Goal: Task Accomplishment & Management: Manage account settings

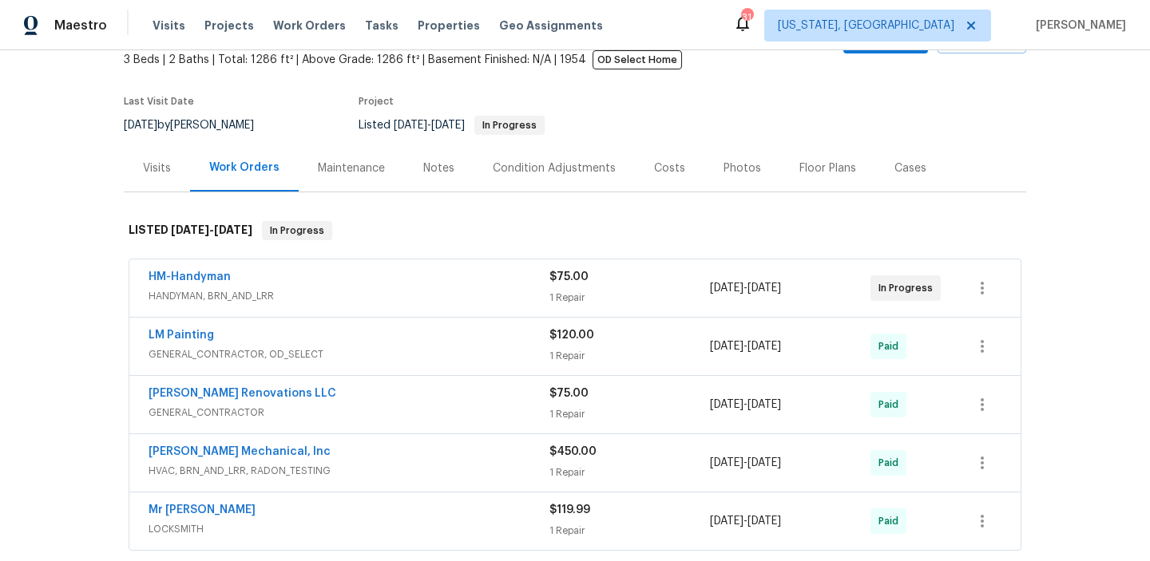
scroll to position [201, 0]
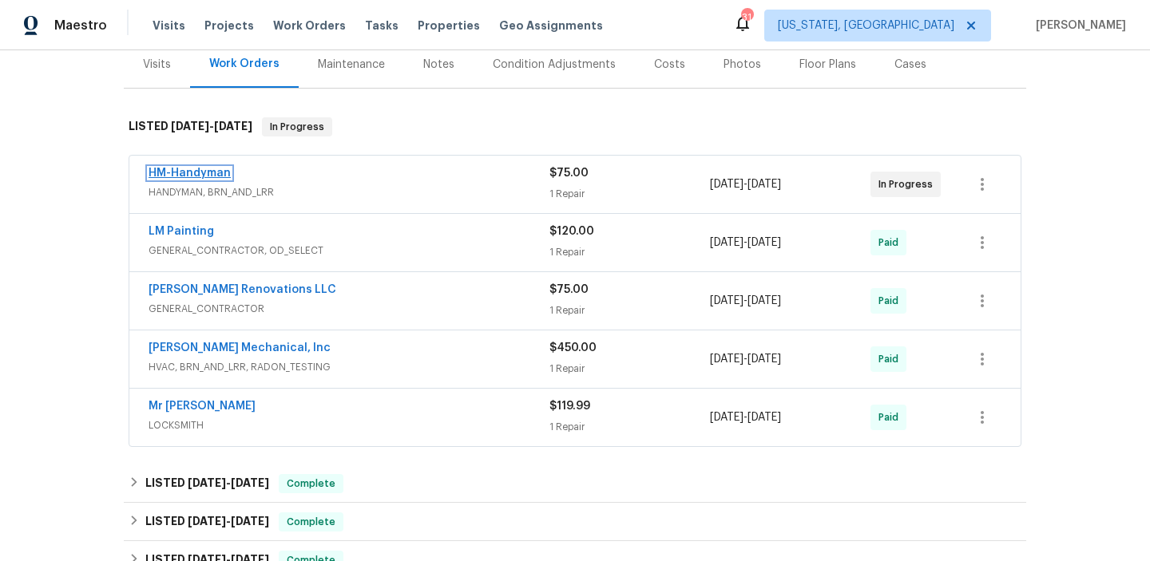
click at [197, 178] on link "HM-Handyman" at bounding box center [190, 173] width 82 height 11
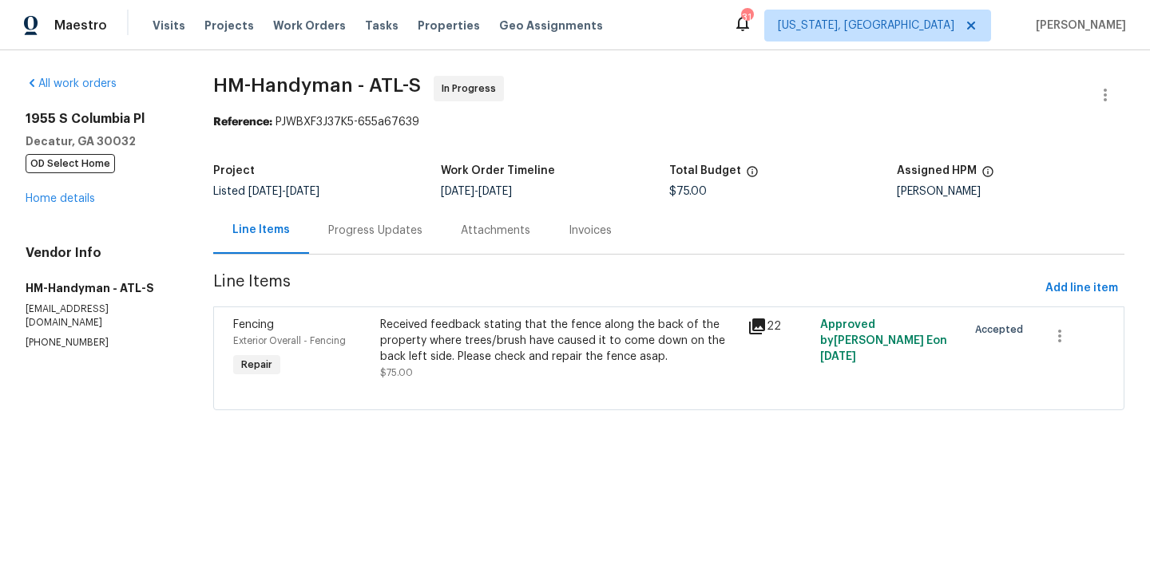
click at [364, 241] on div "Progress Updates" at bounding box center [375, 230] width 133 height 47
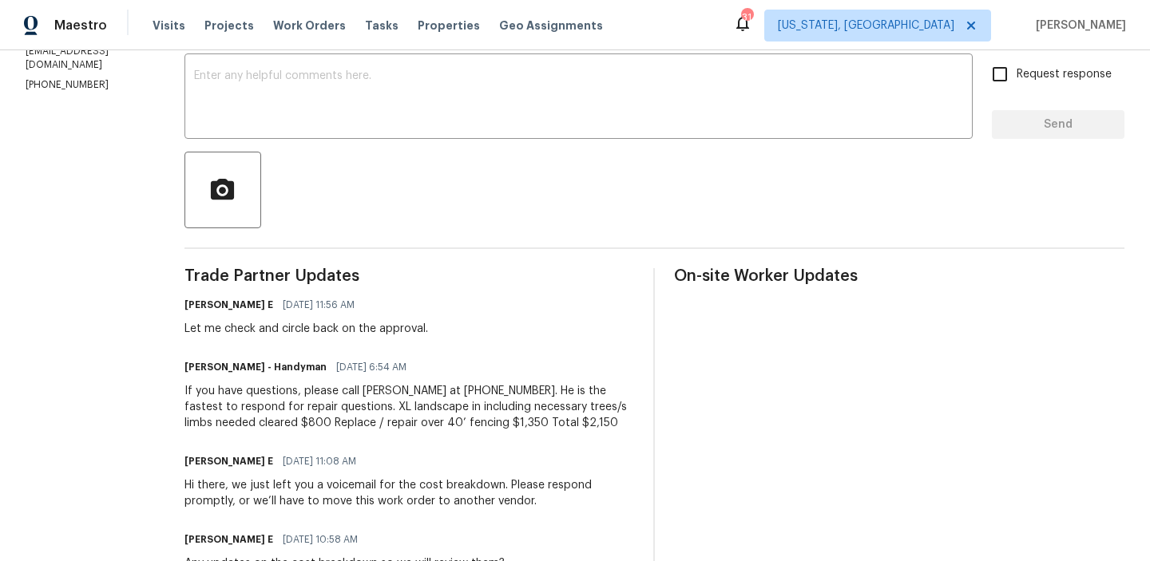
scroll to position [305, 0]
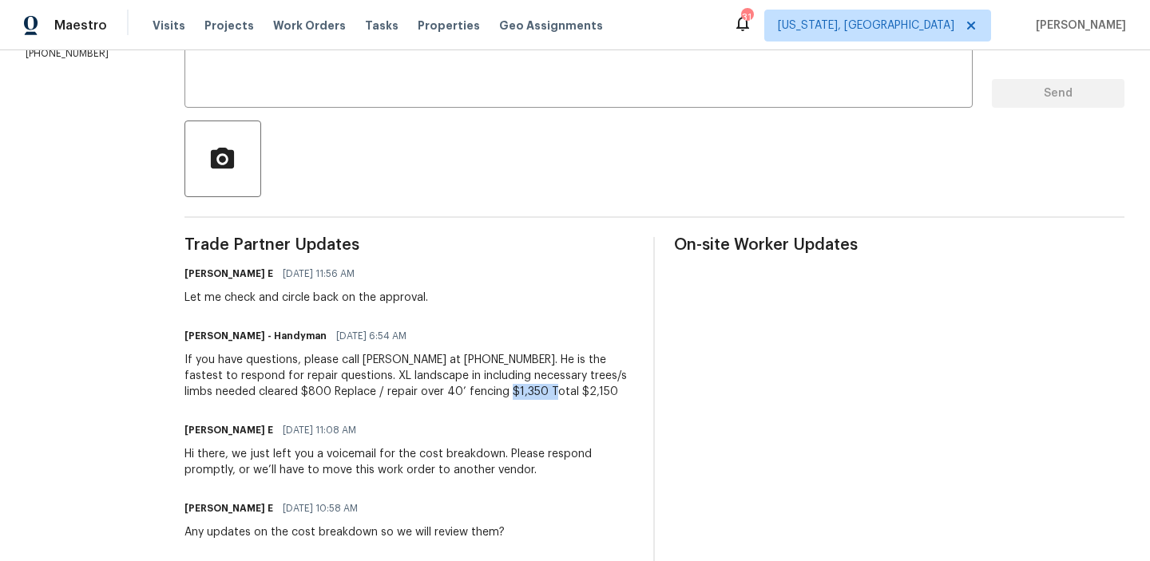
drag, startPoint x: 499, startPoint y: 386, endPoint x: 587, endPoint y: 387, distance: 87.8
click at [585, 387] on div "If you have questions, please call Joey at 480-737-2028. He is the fastest to r…" at bounding box center [409, 376] width 450 height 48
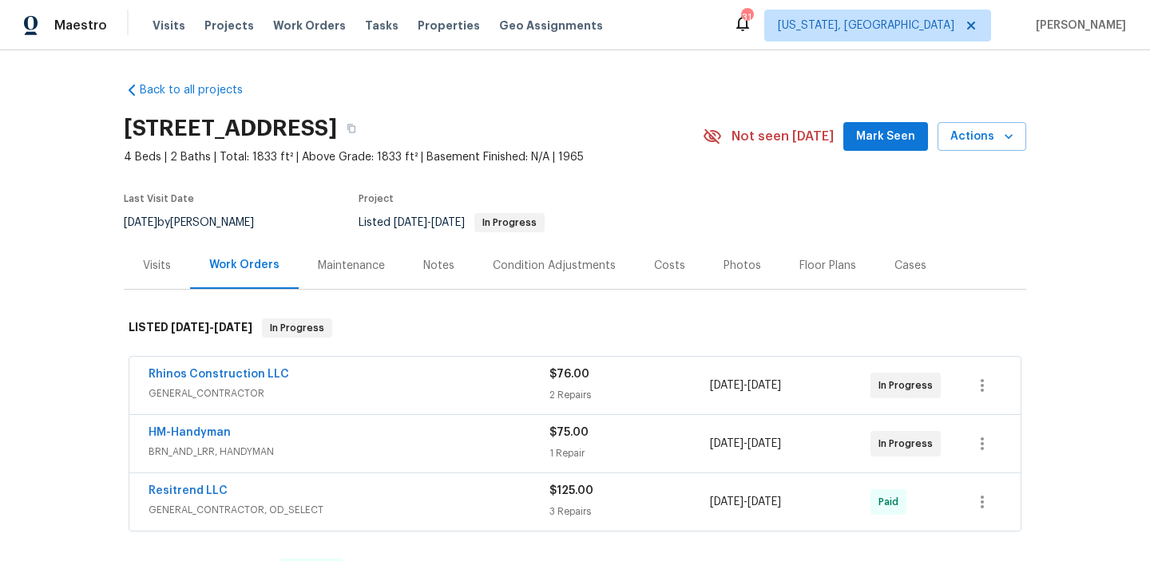
scroll to position [141, 0]
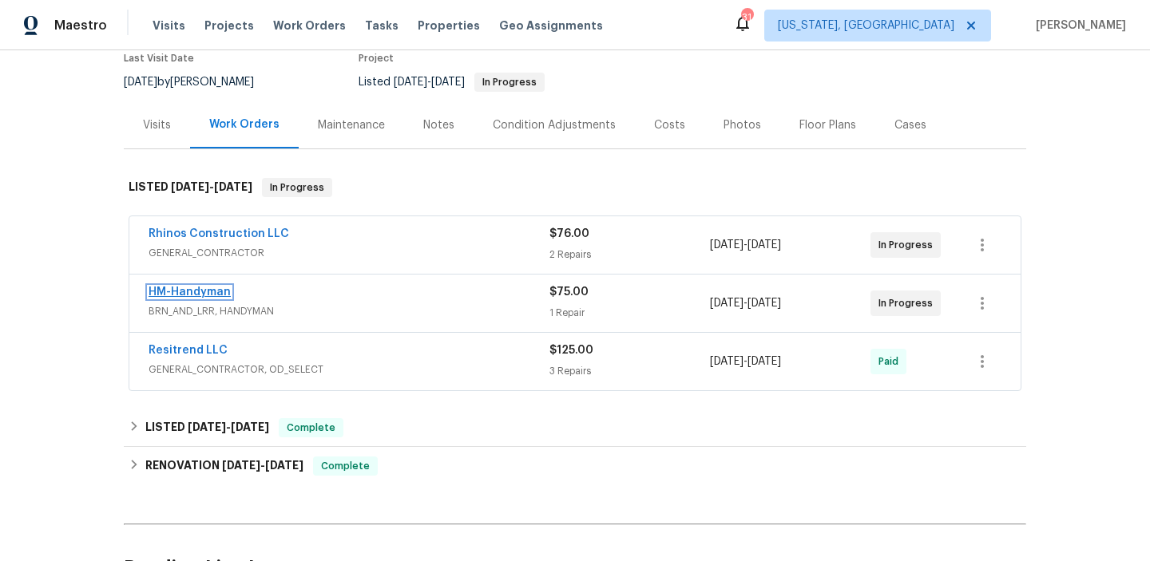
click at [192, 294] on link "HM-Handyman" at bounding box center [190, 292] width 82 height 11
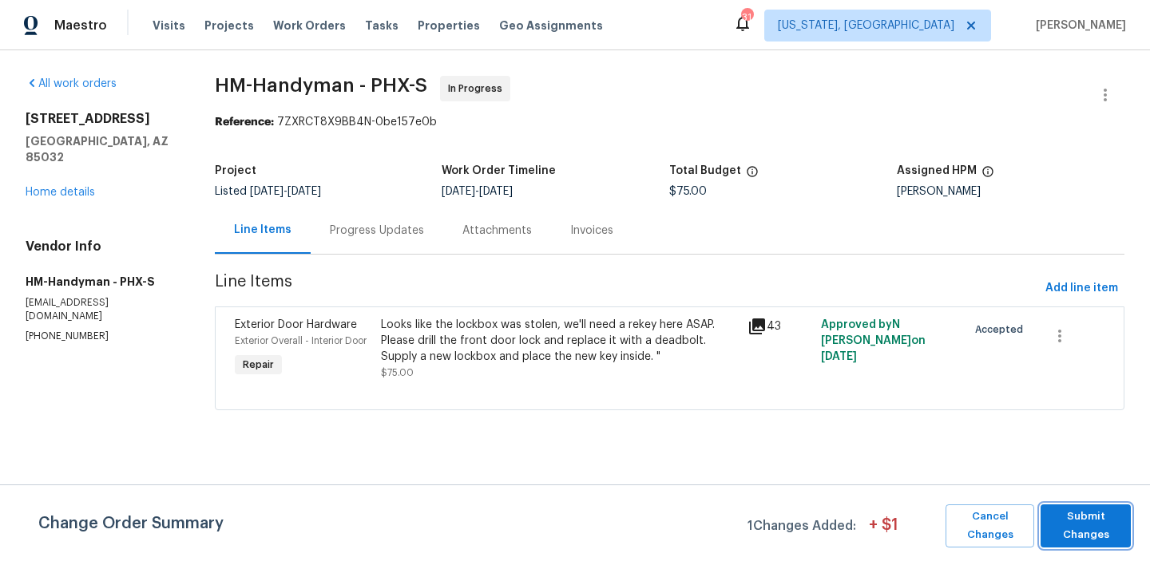
click at [1092, 531] on span "Submit Changes" at bounding box center [1085, 526] width 74 height 37
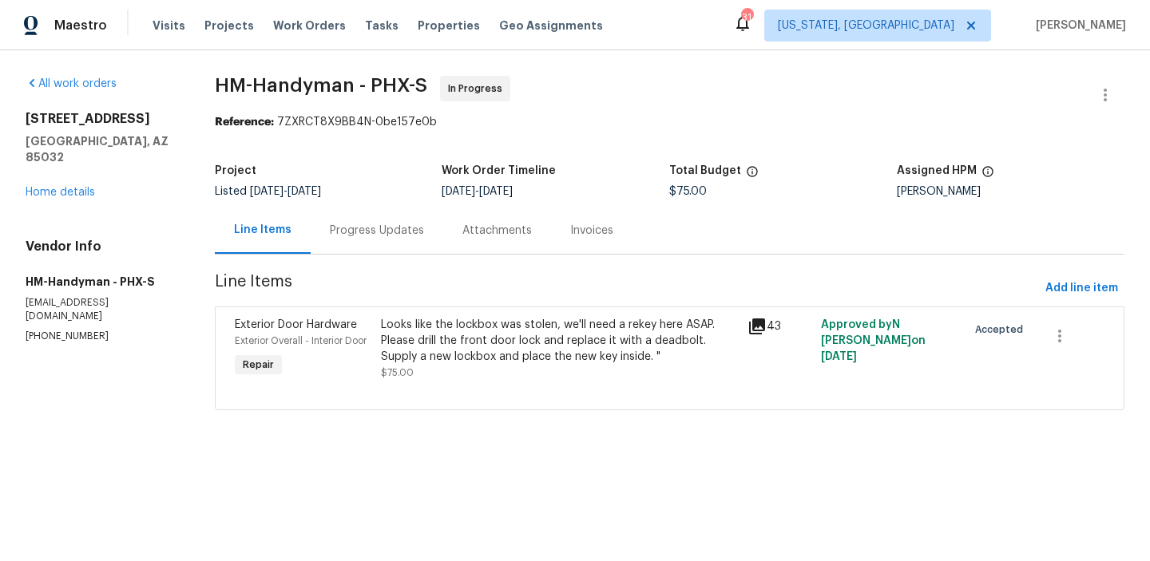
click at [378, 233] on div "Progress Updates" at bounding box center [377, 231] width 94 height 16
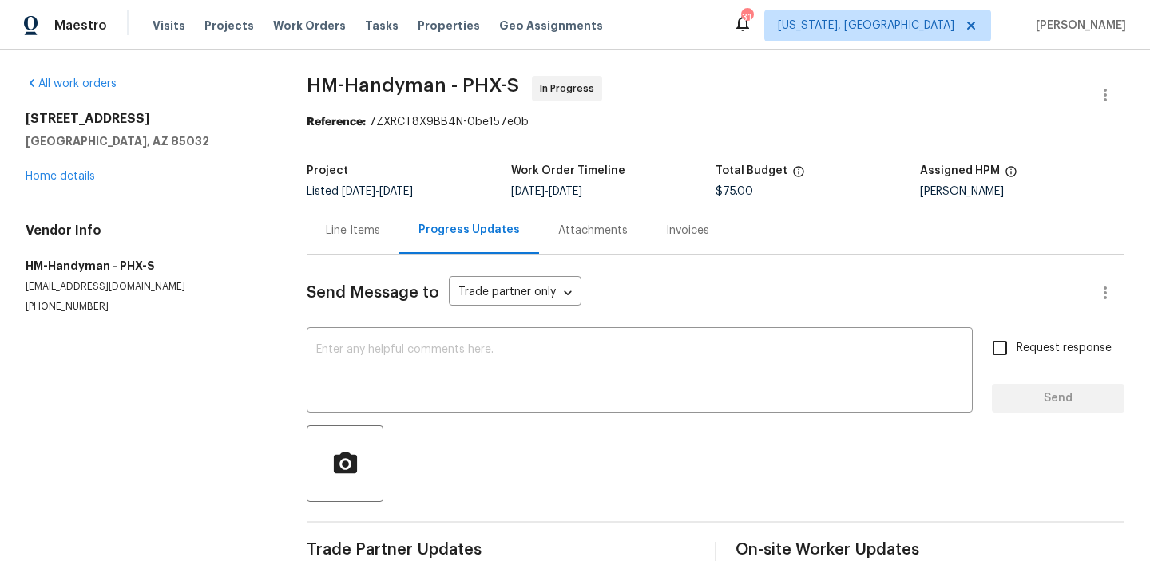
click at [360, 248] on div "Line Items" at bounding box center [353, 230] width 93 height 47
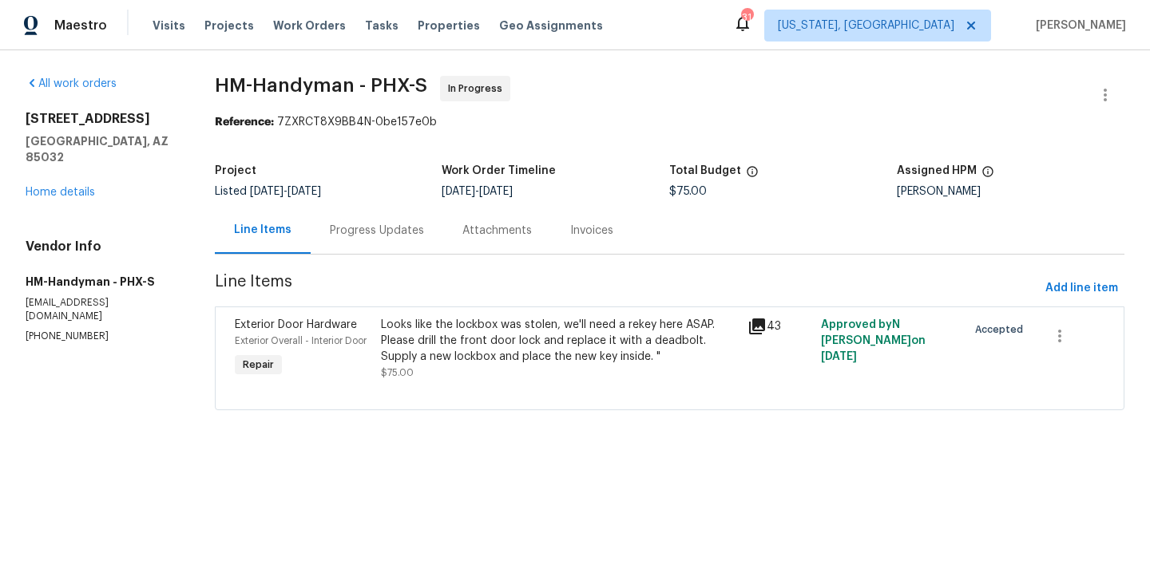
click at [530, 342] on div "Looks like the lockbox was stolen, we'll need a rekey here ASAP. Please drill t…" at bounding box center [559, 341] width 357 height 48
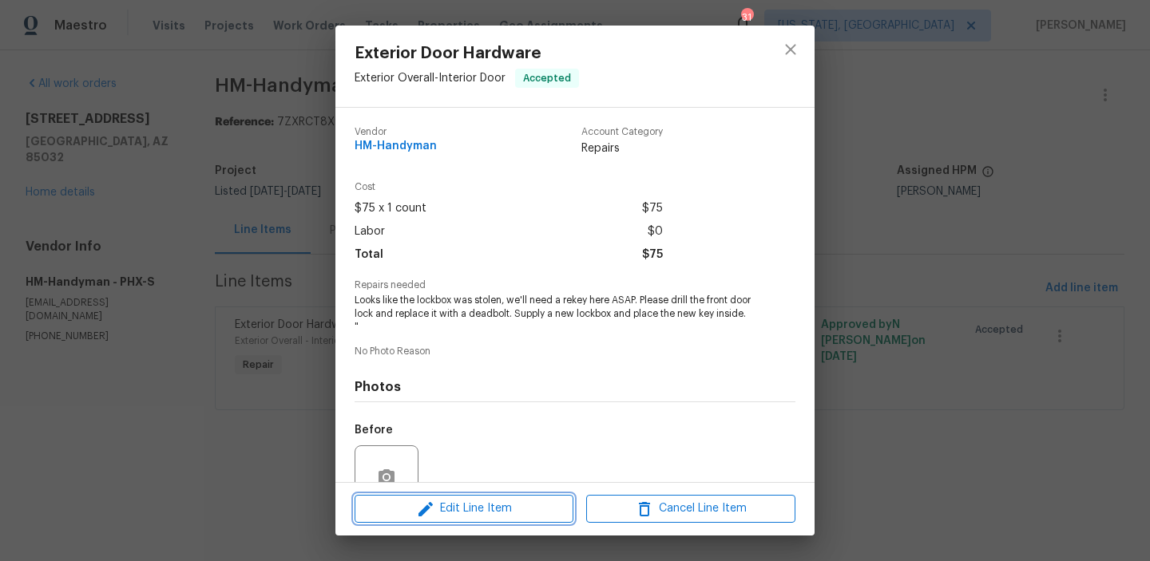
click at [500, 518] on span "Edit Line Item" at bounding box center [463, 509] width 209 height 20
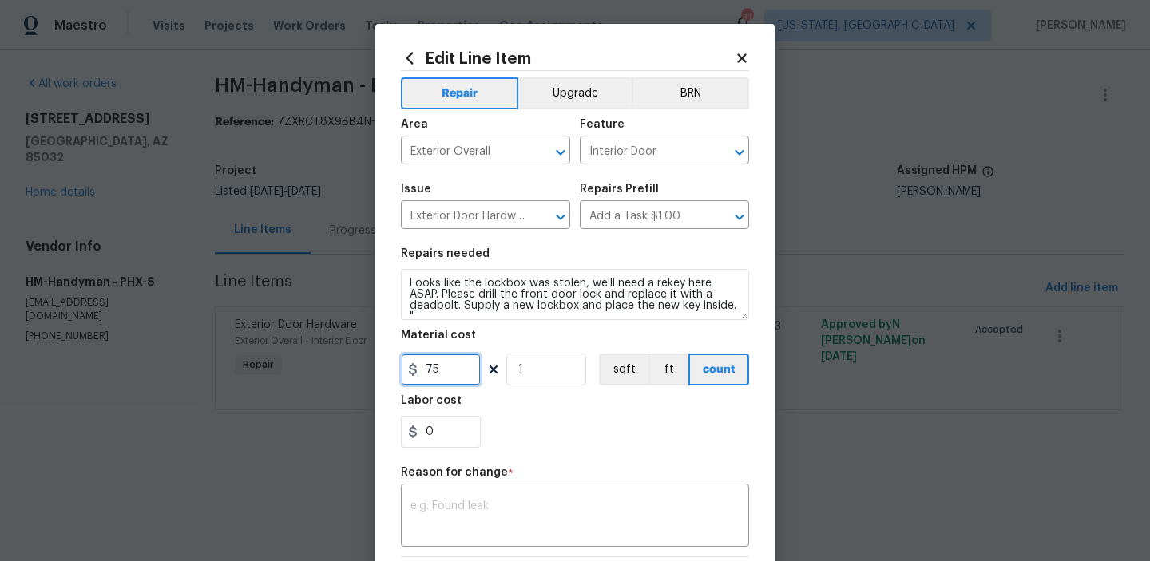
drag, startPoint x: 454, startPoint y: 365, endPoint x: 373, endPoint y: 365, distance: 81.4
click at [373, 365] on div "Edit Line Item Repair Upgrade BRN Area Exterior Overall ​ Feature Interior Door…" at bounding box center [575, 280] width 1150 height 561
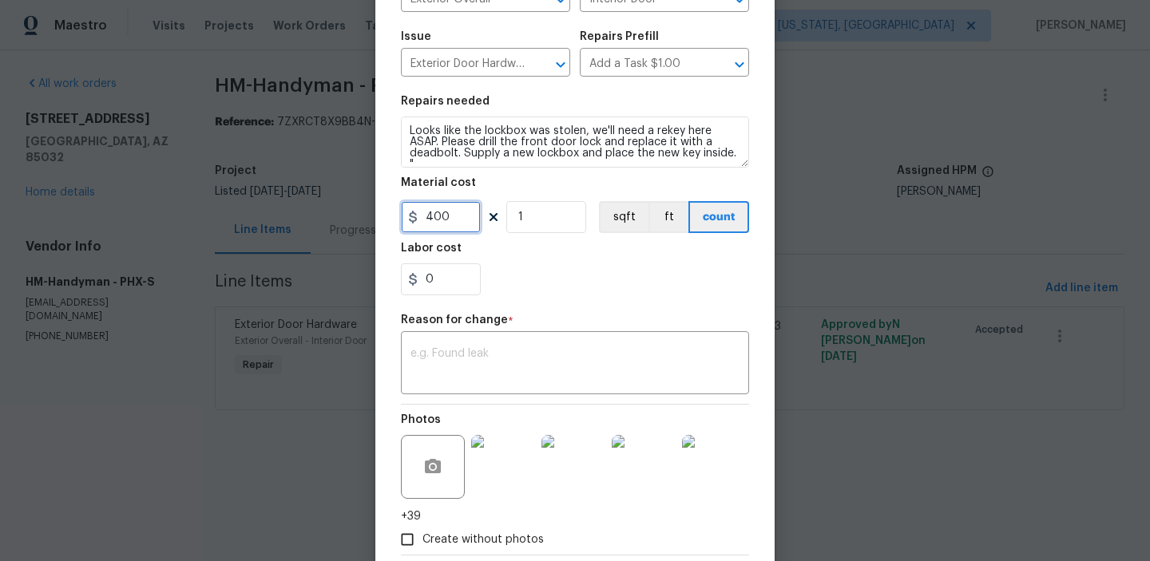
scroll to position [242, 0]
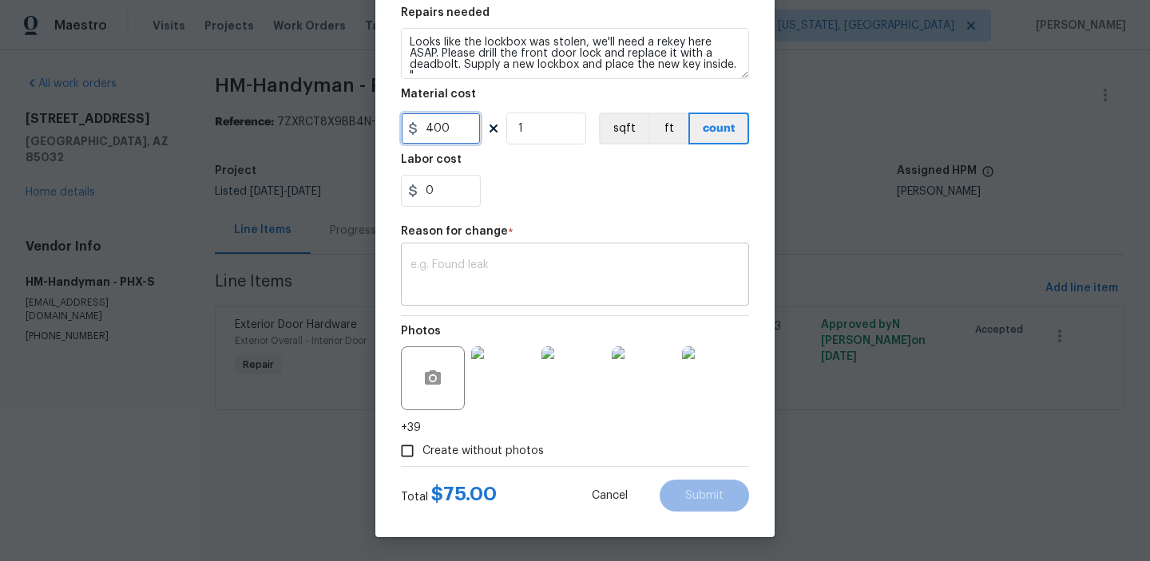
type input "400"
click at [451, 275] on textarea at bounding box center [574, 276] width 329 height 34
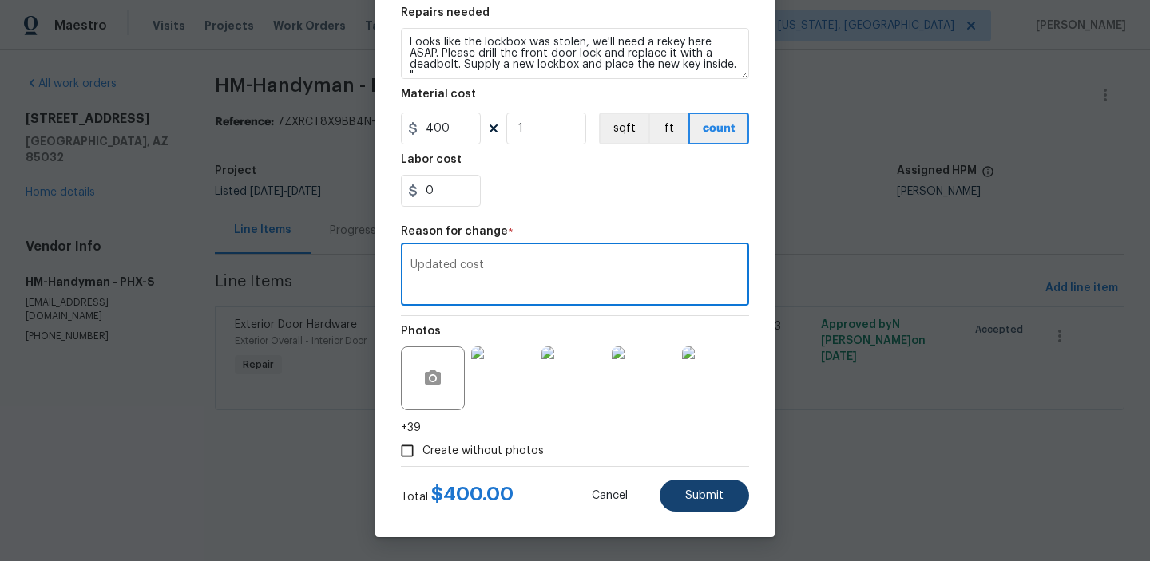
type textarea "Updated cost"
click at [689, 508] on button "Submit" at bounding box center [703, 496] width 89 height 32
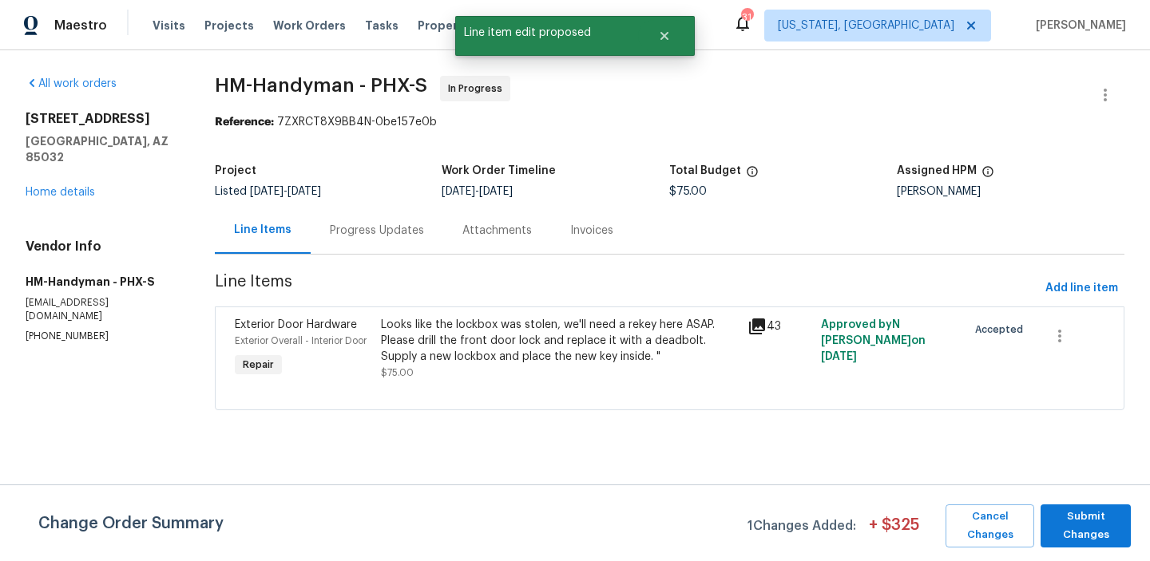
scroll to position [0, 0]
click at [1048, 533] on button "Submit Changes" at bounding box center [1085, 526] width 90 height 43
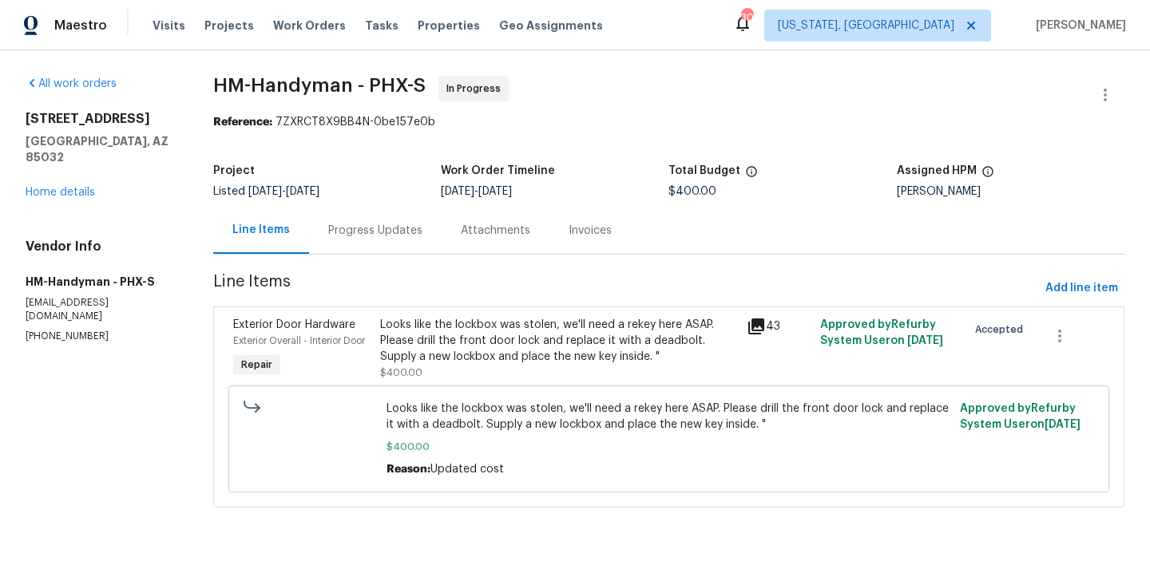
click at [620, 402] on span "Looks like the lockbox was stolen, we'll need a rekey here ASAP. Please drill t…" at bounding box center [668, 417] width 564 height 32
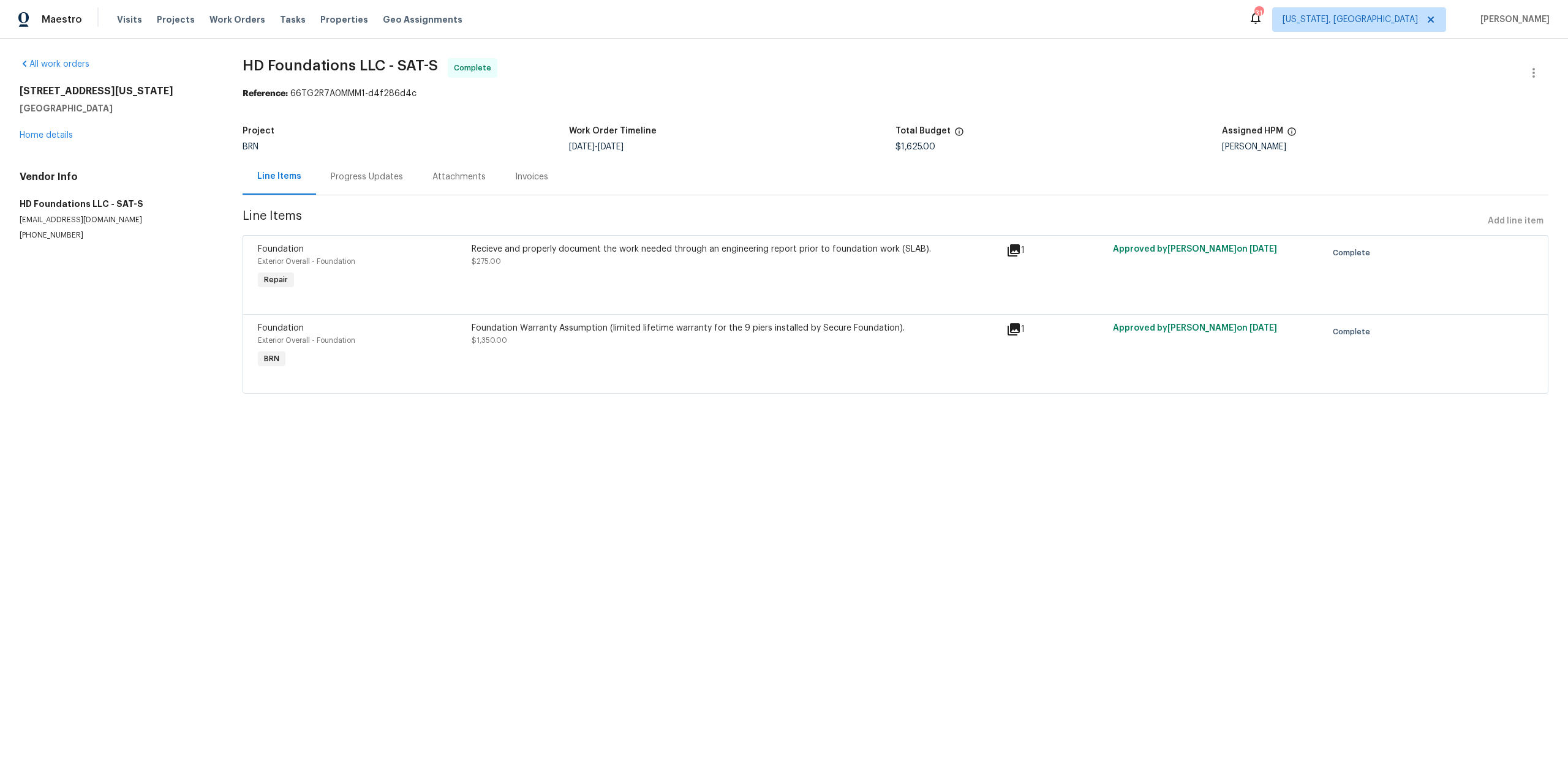
click at [357, 181] on div "Progress Updates" at bounding box center [367, 177] width 72 height 12
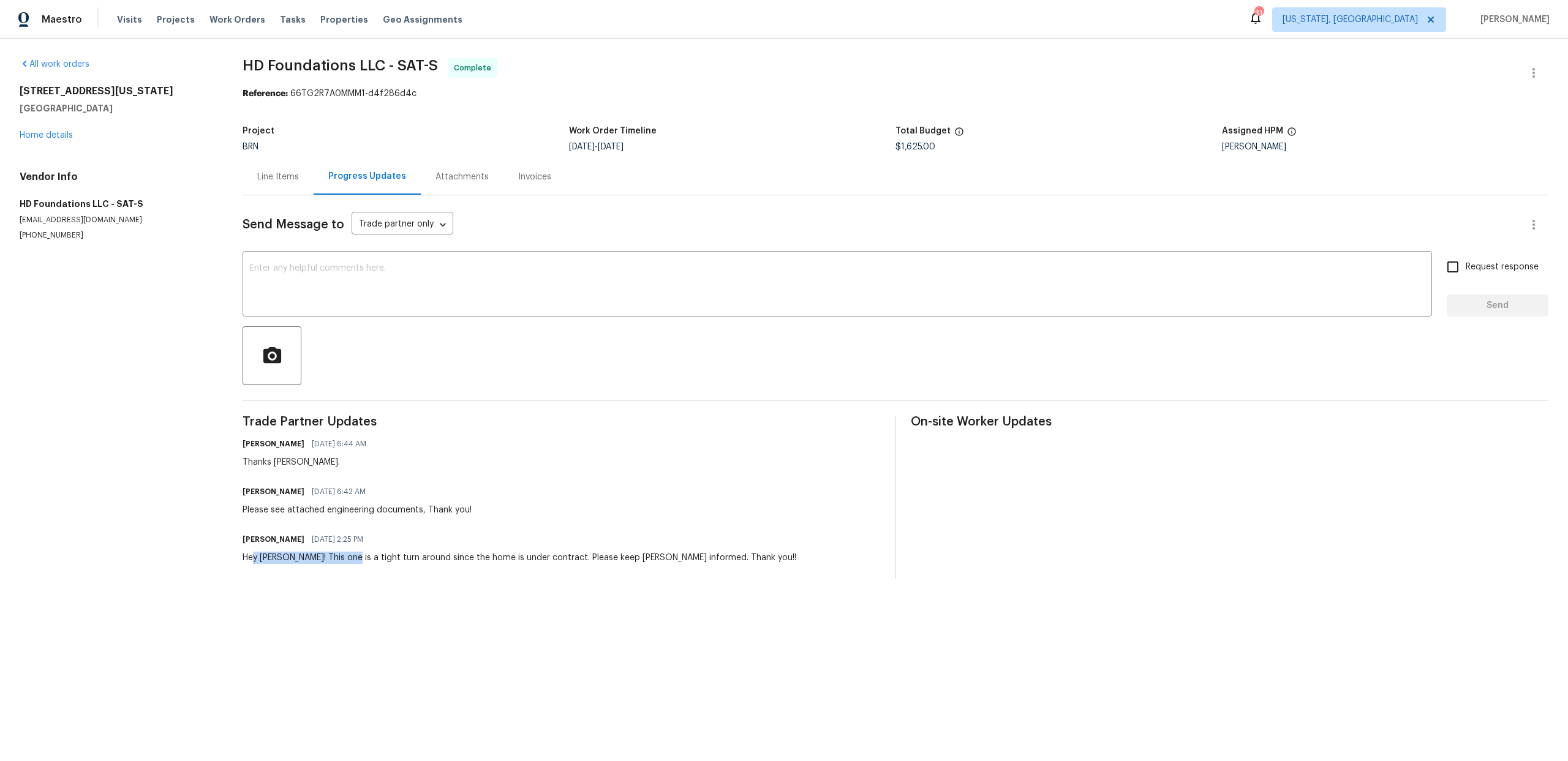
drag, startPoint x: 255, startPoint y: 556, endPoint x: 462, endPoint y: 569, distance: 207.4
click at [452, 565] on div "Trade Partner Updates Felix Ramos 07/30/2025 6:44 AM Thanks Hunter. Hunter Davi…" at bounding box center [561, 497] width 637 height 163
drag, startPoint x: 272, startPoint y: 503, endPoint x: 301, endPoint y: 502, distance: 29.0
click at [301, 502] on div "Hunter Davis 07/30/2025 6:42 AM Please see attached engineering documents, Than…" at bounding box center [357, 499] width 229 height 33
drag, startPoint x: 263, startPoint y: 480, endPoint x: 399, endPoint y: 474, distance: 136.1
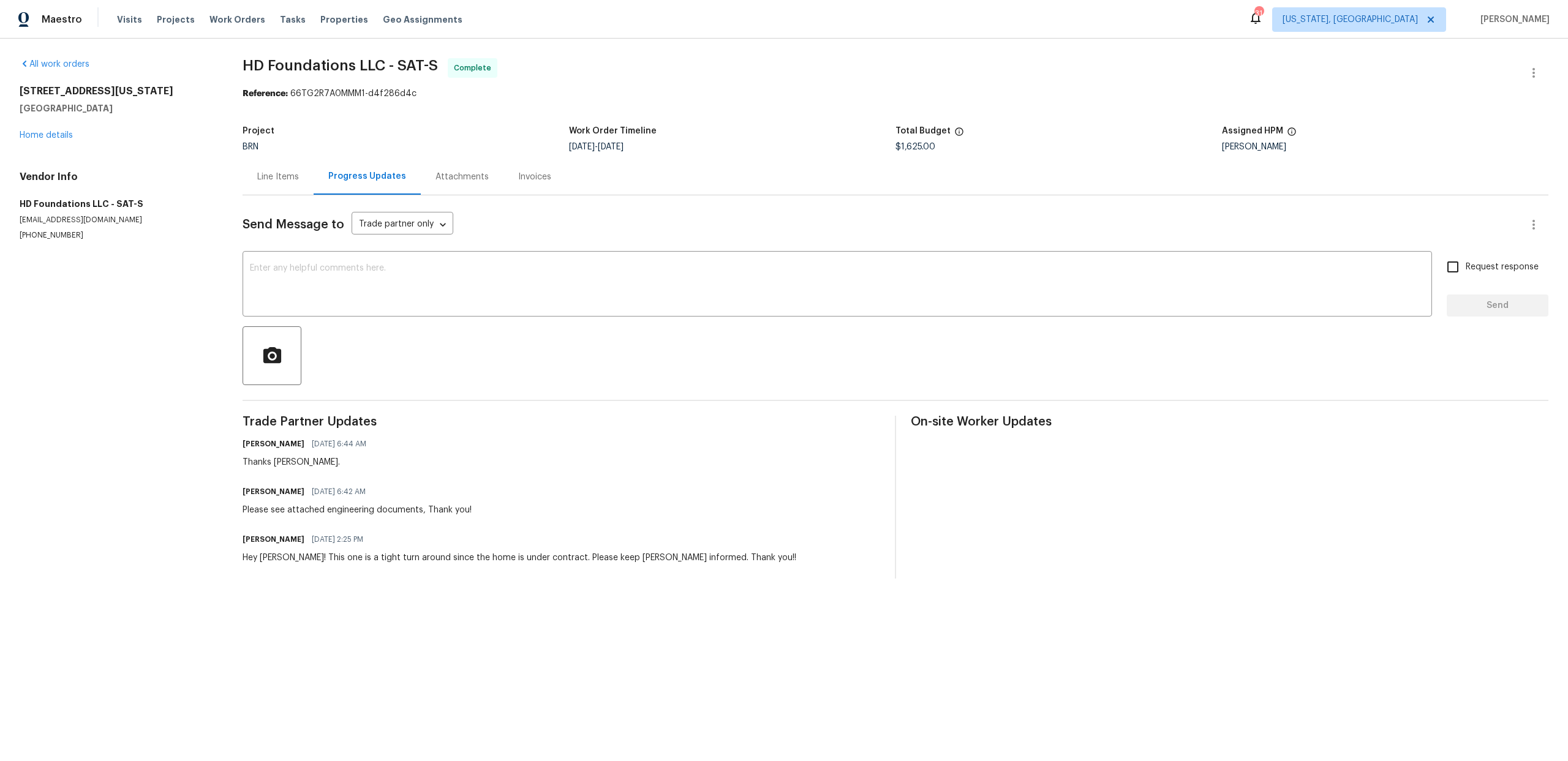
click at [387, 474] on div "Trade Partner Updates Felix Ramos 07/30/2025 6:44 AM Thanks Hunter. Hunter Davi…" at bounding box center [561, 497] width 637 height 163
click at [275, 171] on div "Line Items" at bounding box center [278, 177] width 41 height 12
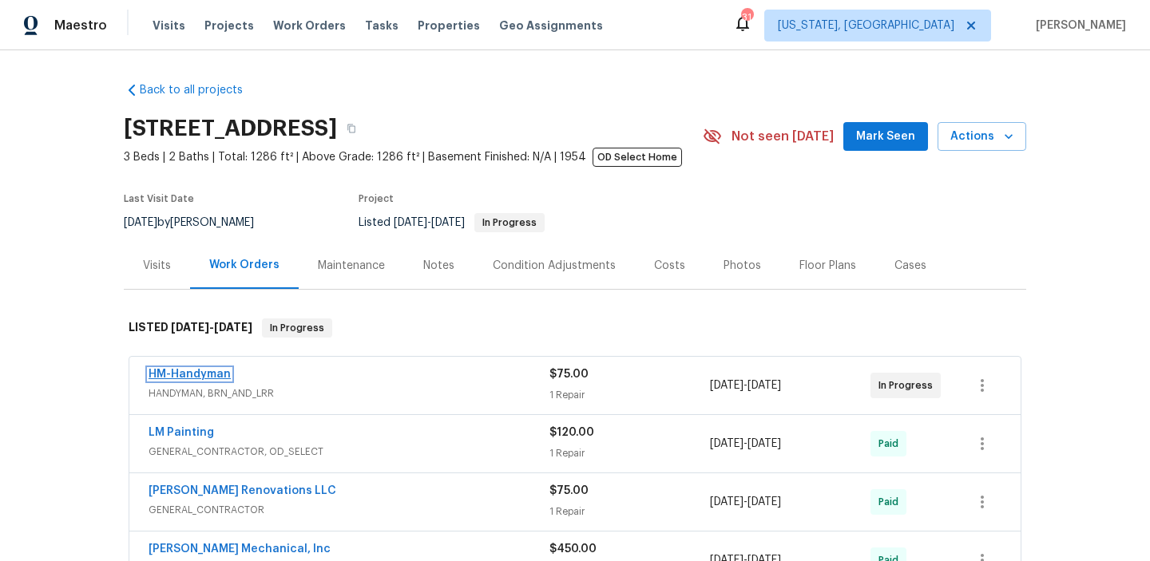
click at [220, 370] on link "HM-Handyman" at bounding box center [190, 374] width 82 height 11
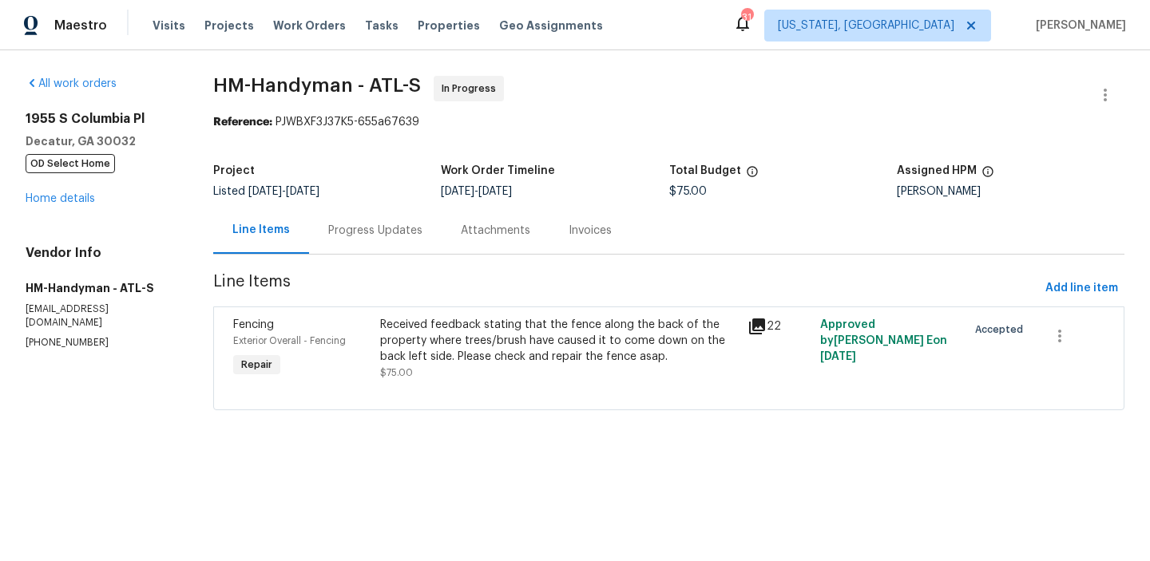
click at [571, 315] on div "Received feedback stating that the fence along the back of the property where t…" at bounding box center [558, 348] width 366 height 73
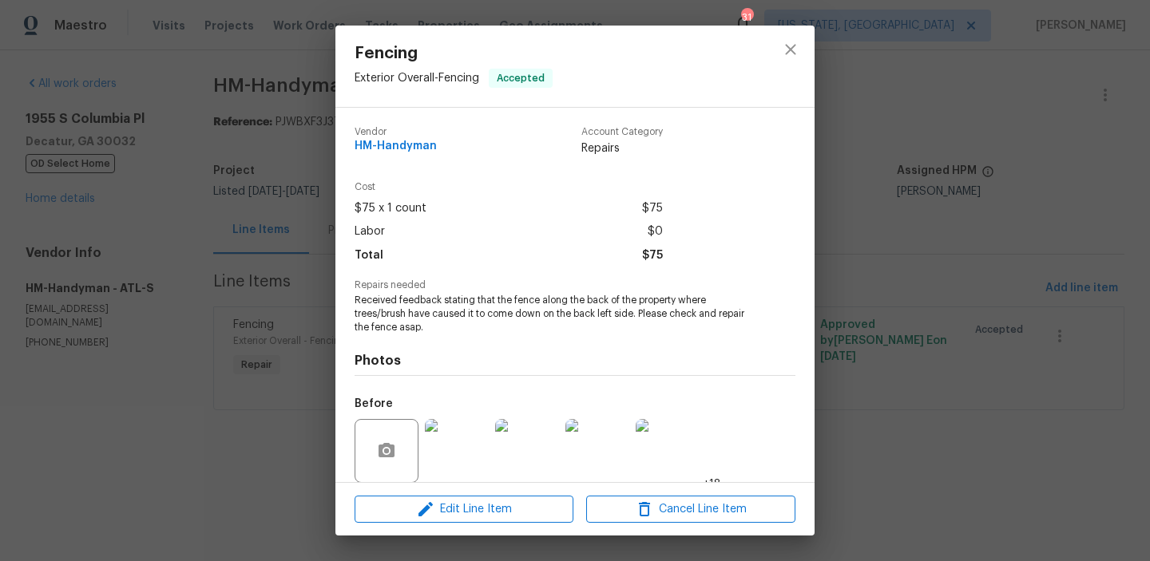
click at [188, 344] on div "Fencing Exterior Overall - Fencing Accepted Vendor HM-Handyman Account Category…" at bounding box center [575, 280] width 1150 height 561
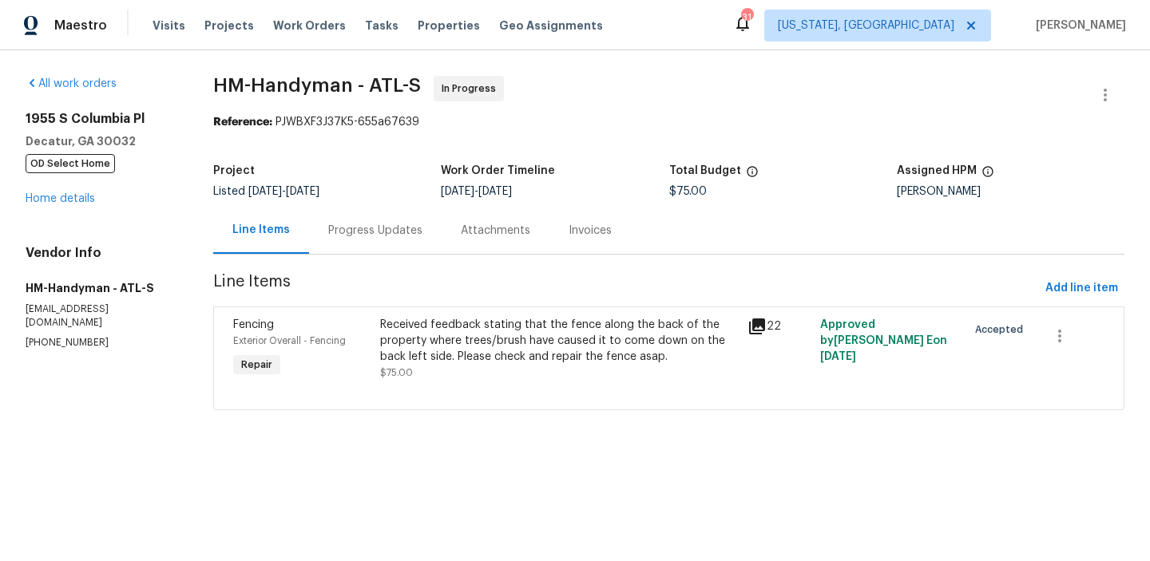
click at [378, 230] on div "Progress Updates" at bounding box center [375, 231] width 94 height 16
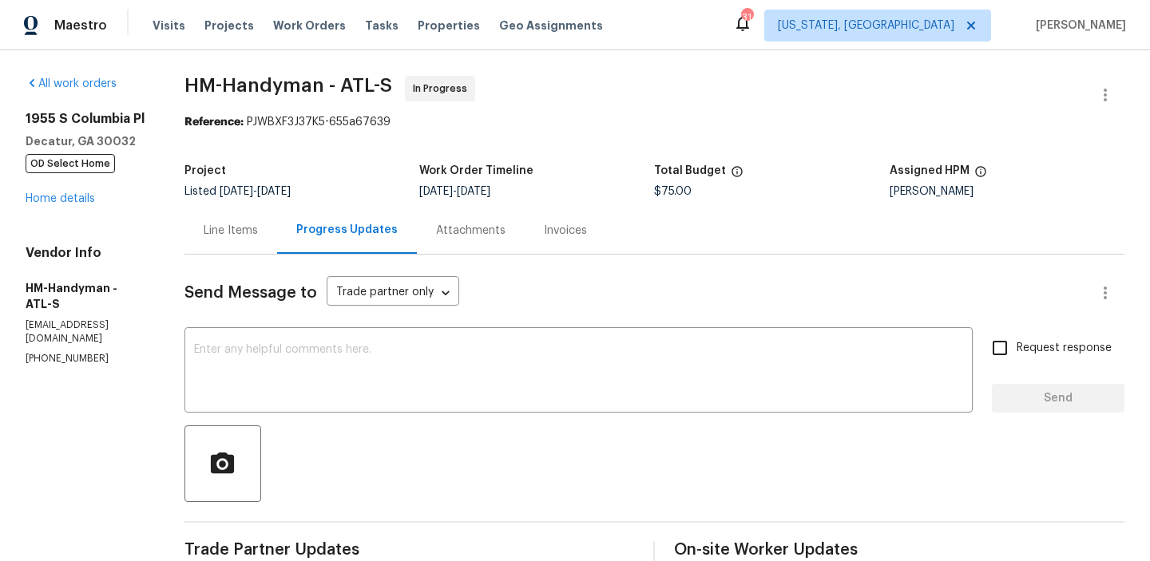
click at [245, 236] on div "Line Items" at bounding box center [231, 231] width 54 height 16
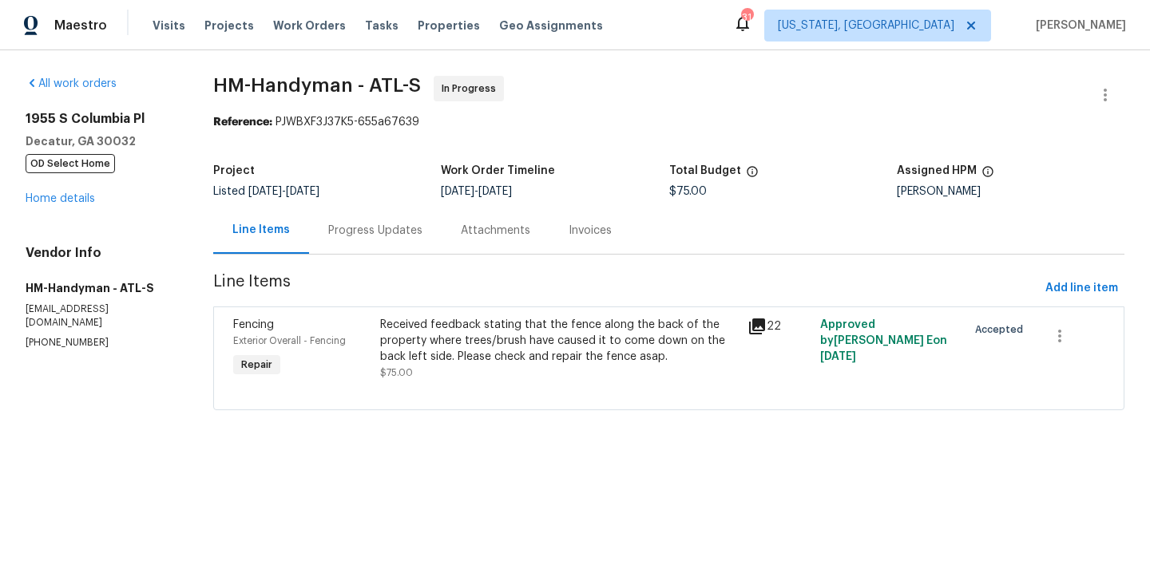
click at [446, 344] on div "Received feedback stating that the fence along the back of the property where t…" at bounding box center [558, 341] width 357 height 48
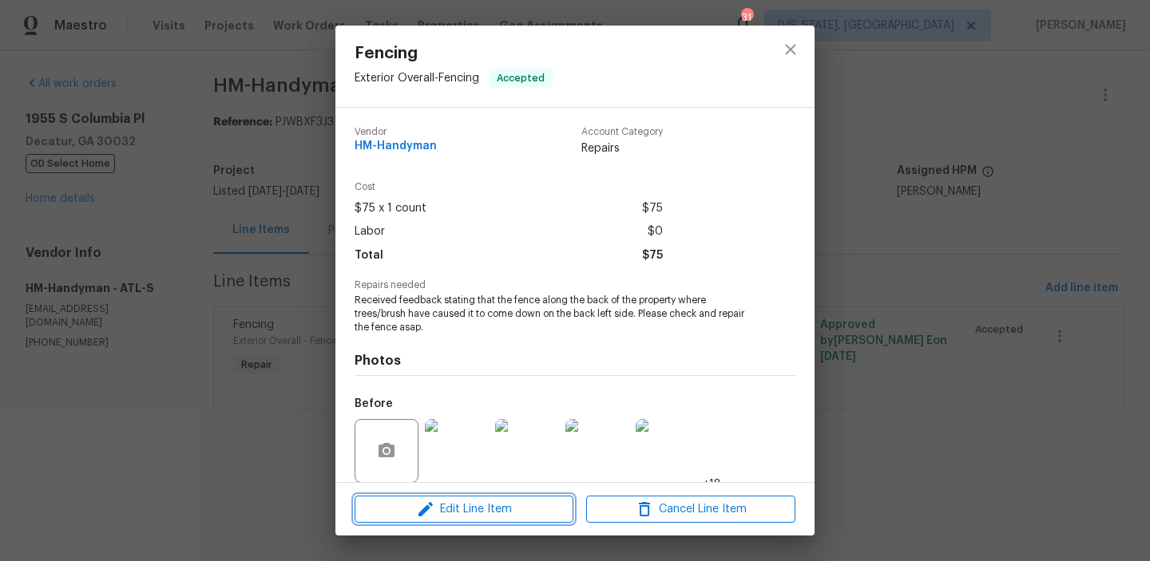
click at [441, 505] on span "Edit Line Item" at bounding box center [463, 510] width 209 height 20
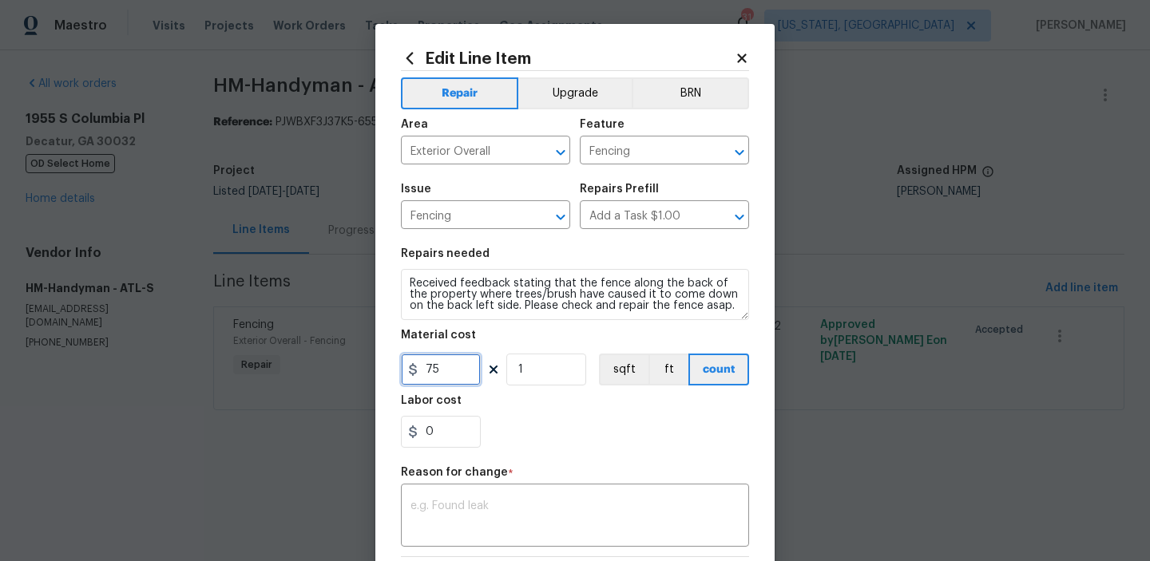
drag, startPoint x: 445, startPoint y: 359, endPoint x: 419, endPoint y: 359, distance: 25.5
click at [419, 359] on input "75" at bounding box center [441, 370] width 80 height 32
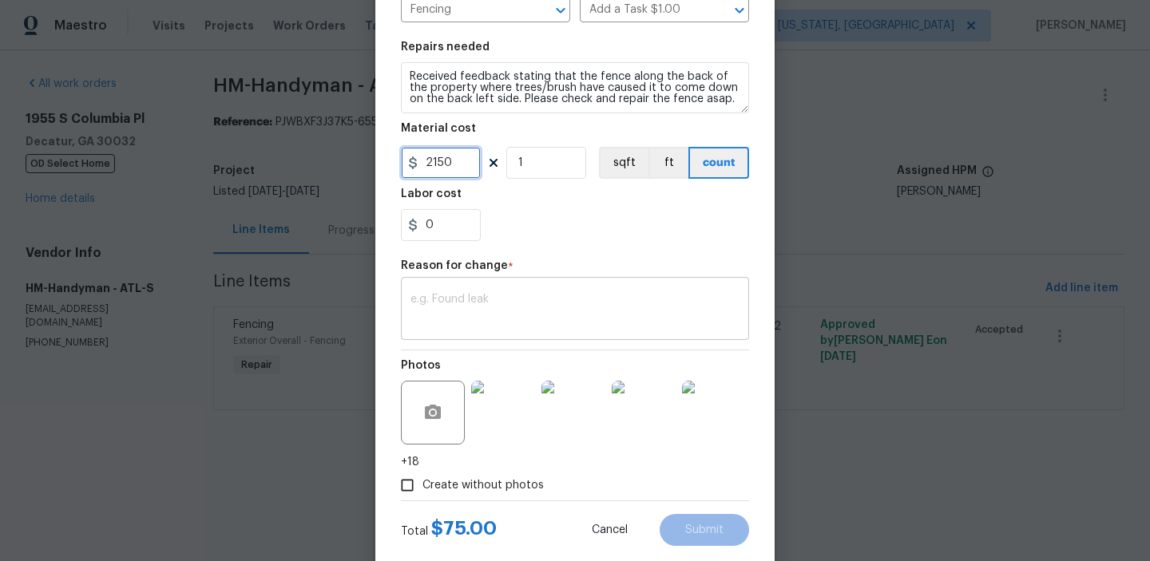
scroll to position [242, 0]
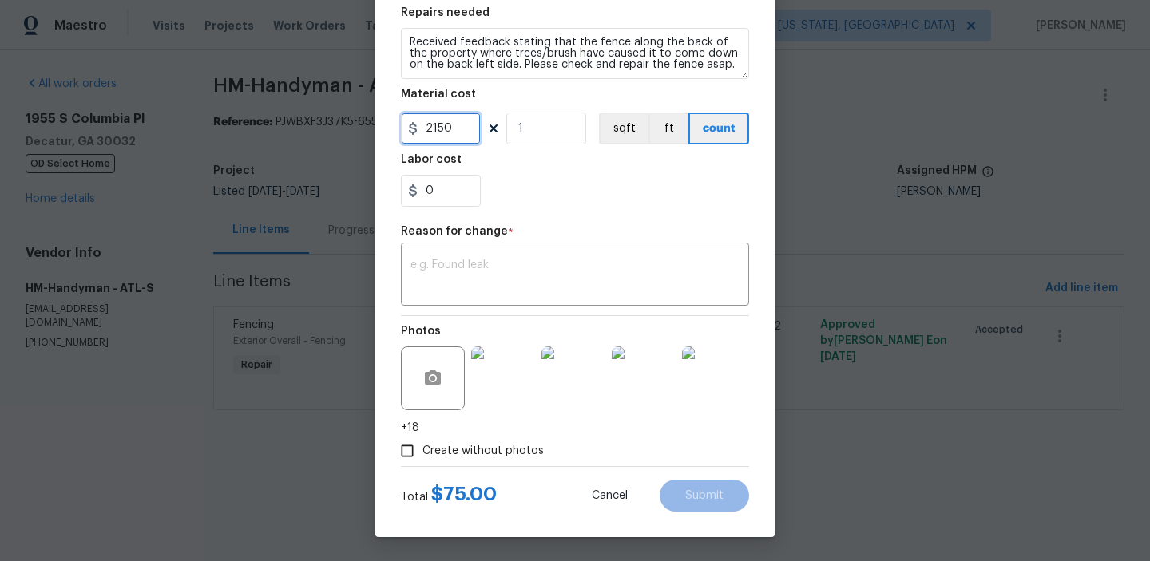
type input "2150"
click at [546, 313] on div "Repair Upgrade BRN Area Exterior Overall ​ Feature Fencing ​ Issue Fencing ​ Re…" at bounding box center [575, 148] width 348 height 636
click at [513, 271] on textarea at bounding box center [574, 276] width 329 height 34
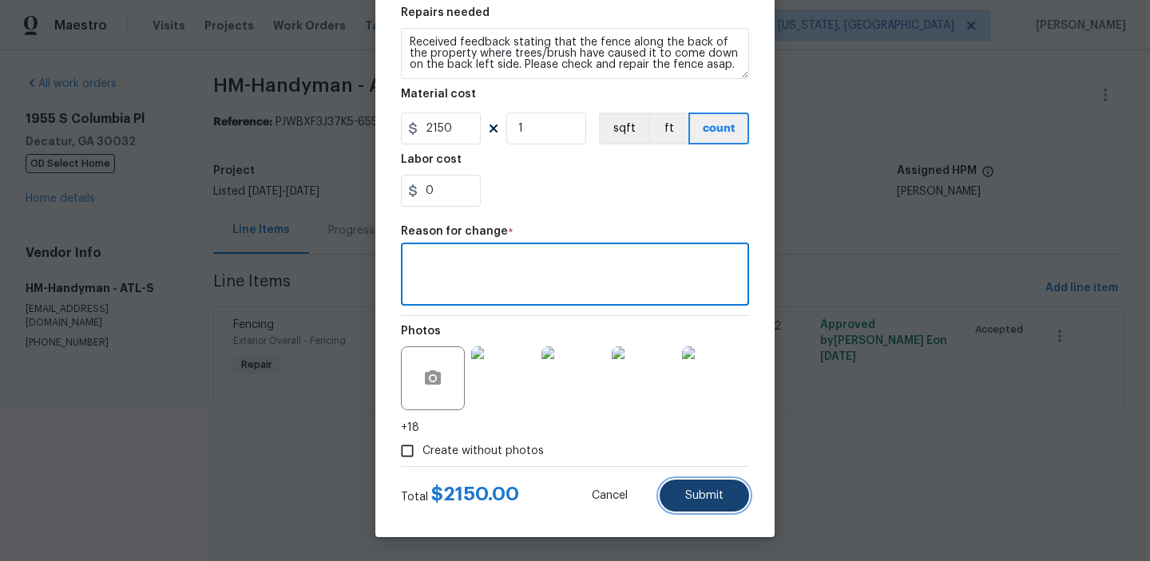
click at [705, 501] on span "Submit" at bounding box center [704, 496] width 38 height 12
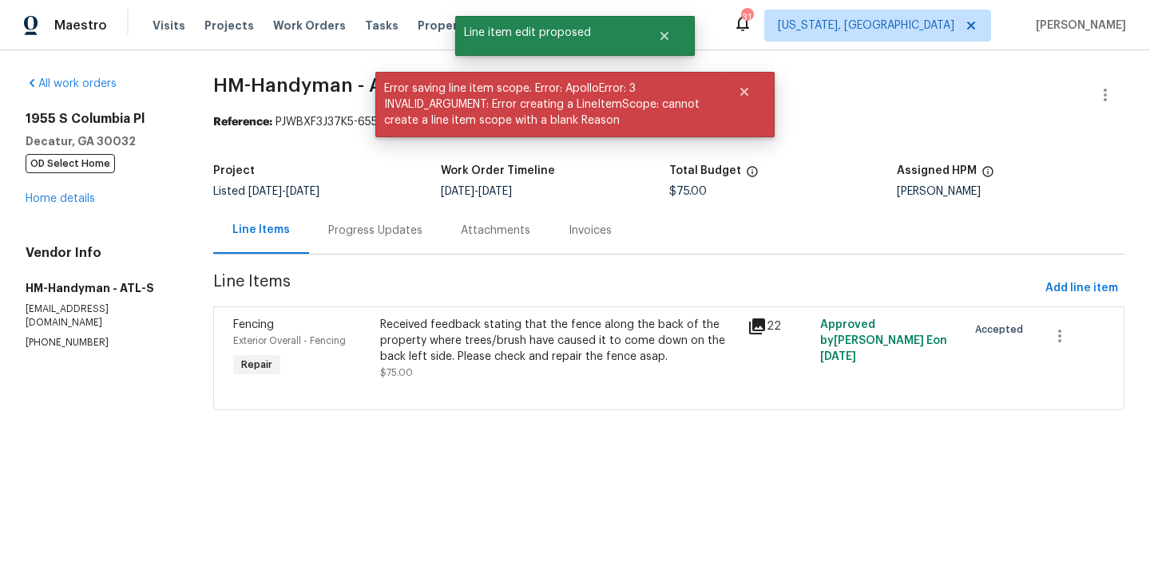
scroll to position [0, 0]
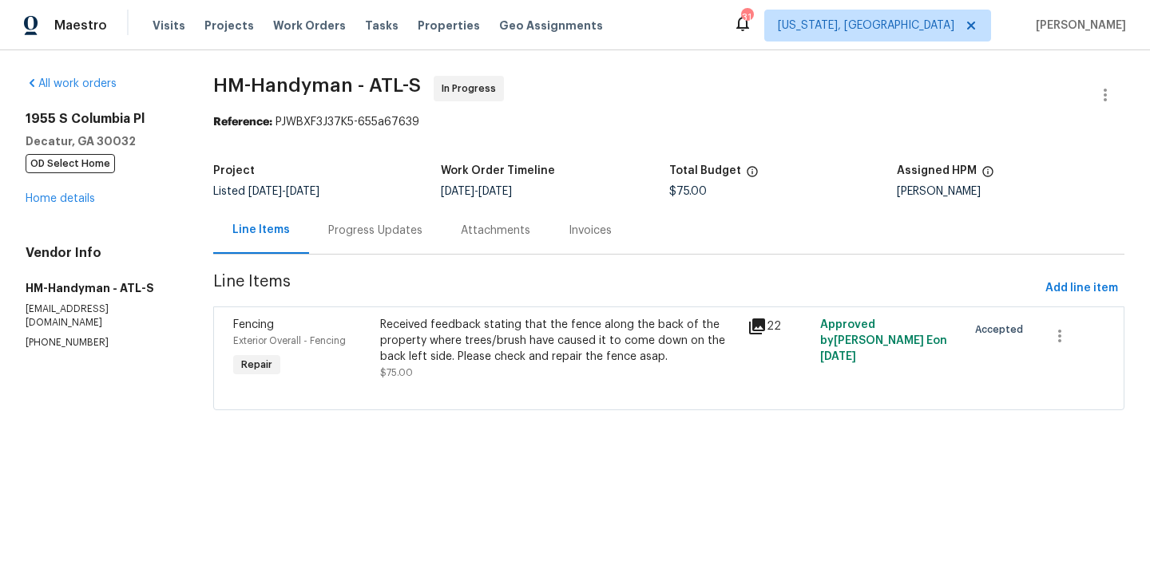
click at [590, 369] on div "Received feedback stating that the fence along the back of the property where t…" at bounding box center [558, 349] width 357 height 64
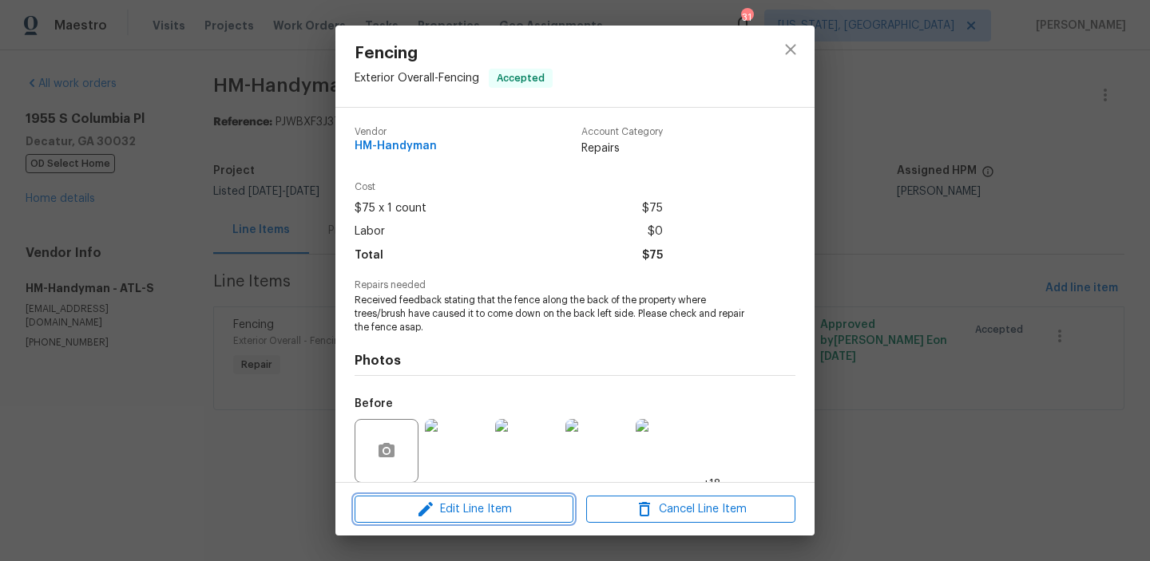
click at [495, 501] on span "Edit Line Item" at bounding box center [463, 510] width 209 height 20
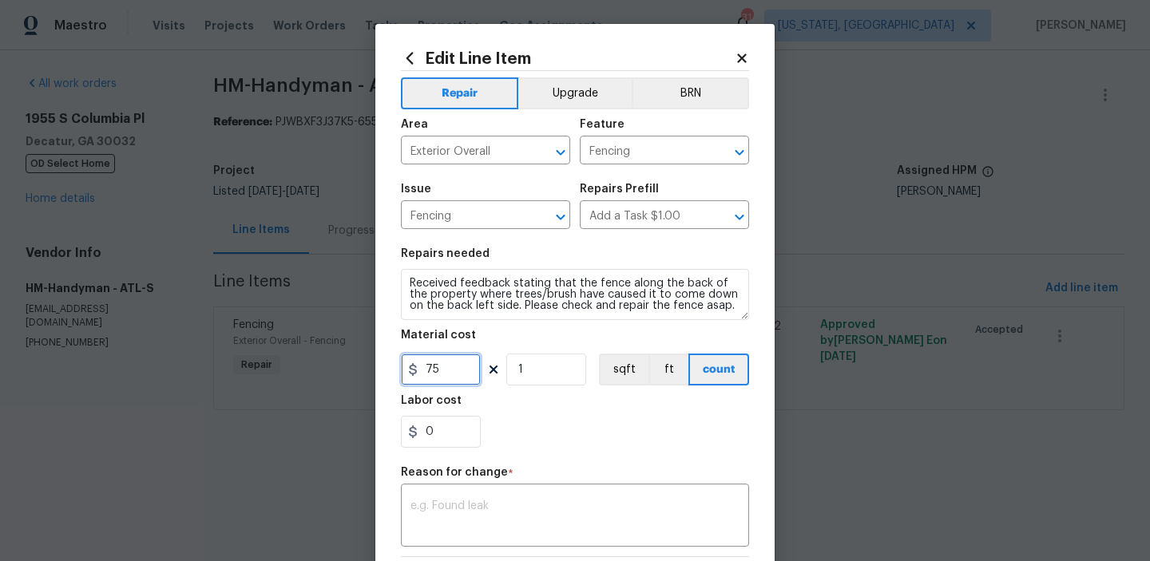
drag, startPoint x: 462, startPoint y: 369, endPoint x: 362, endPoint y: 370, distance: 99.8
click at [366, 369] on div "Edit Line Item Repair Upgrade BRN Area Exterior Overall ​ Feature Fencing ​ Iss…" at bounding box center [575, 280] width 1150 height 561
paste input "text"
type input "75"
click at [216, 294] on body "Maestro Visits Projects Work Orders Tasks Properties Geo Assignments 31 Washing…" at bounding box center [575, 227] width 1150 height 455
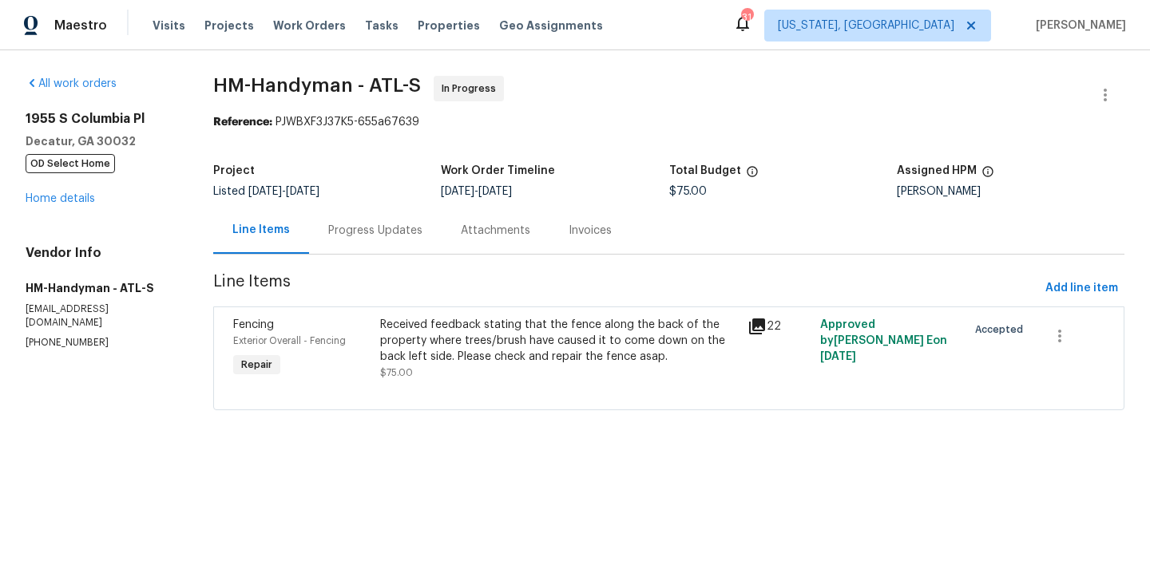
click at [366, 228] on div "Progress Updates" at bounding box center [375, 231] width 94 height 16
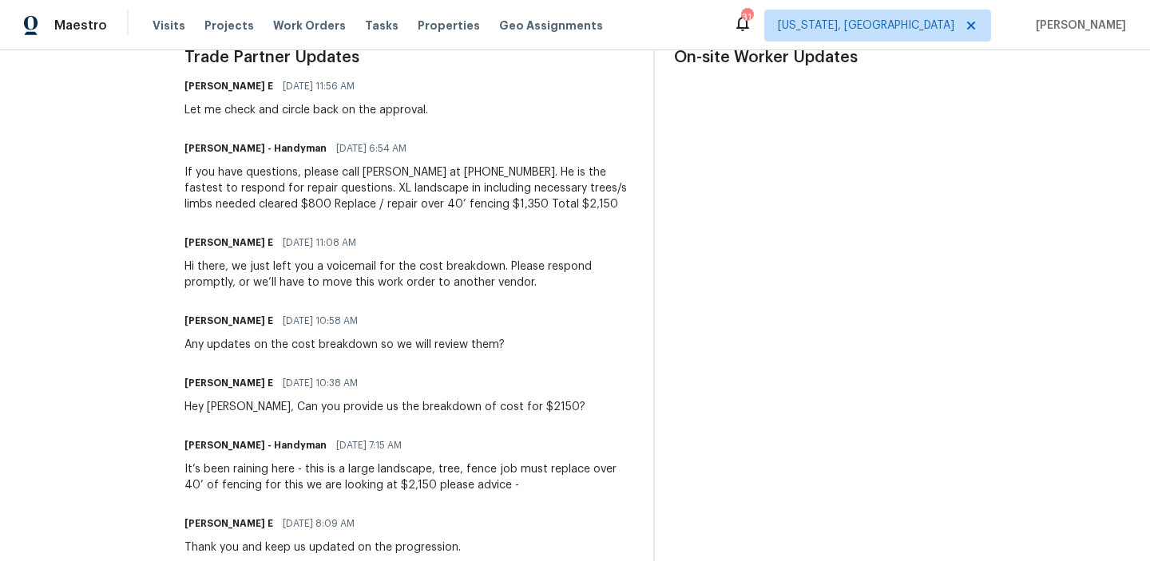
scroll to position [436, 0]
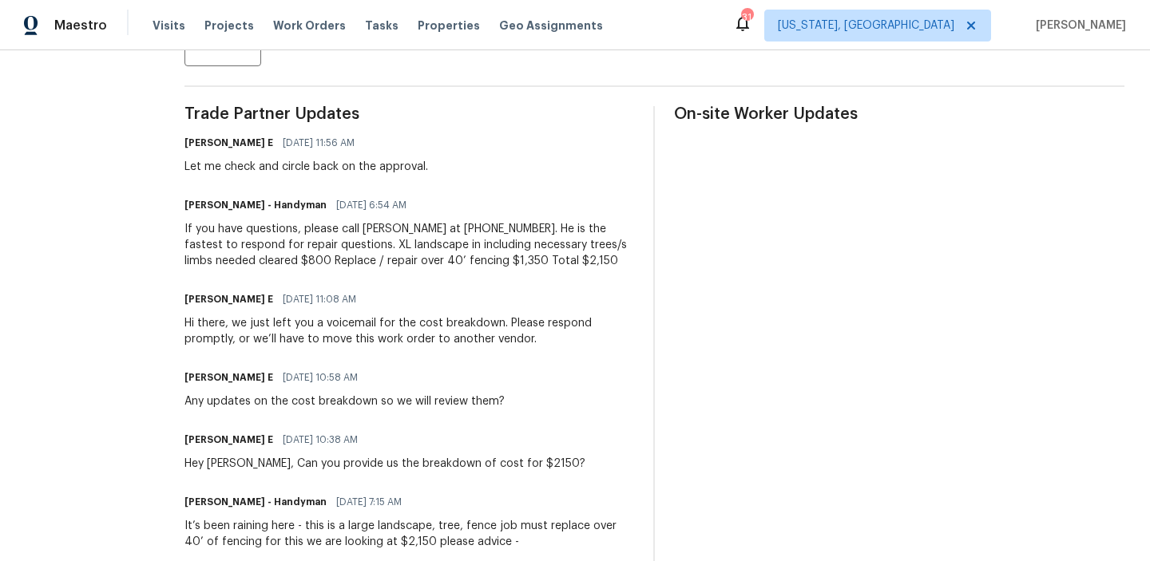
drag, startPoint x: 525, startPoint y: 261, endPoint x: 591, endPoint y: 259, distance: 66.3
click at [571, 259] on div "If you have questions, please call Joey at 480-737-2028. He is the fastest to r…" at bounding box center [409, 245] width 450 height 48
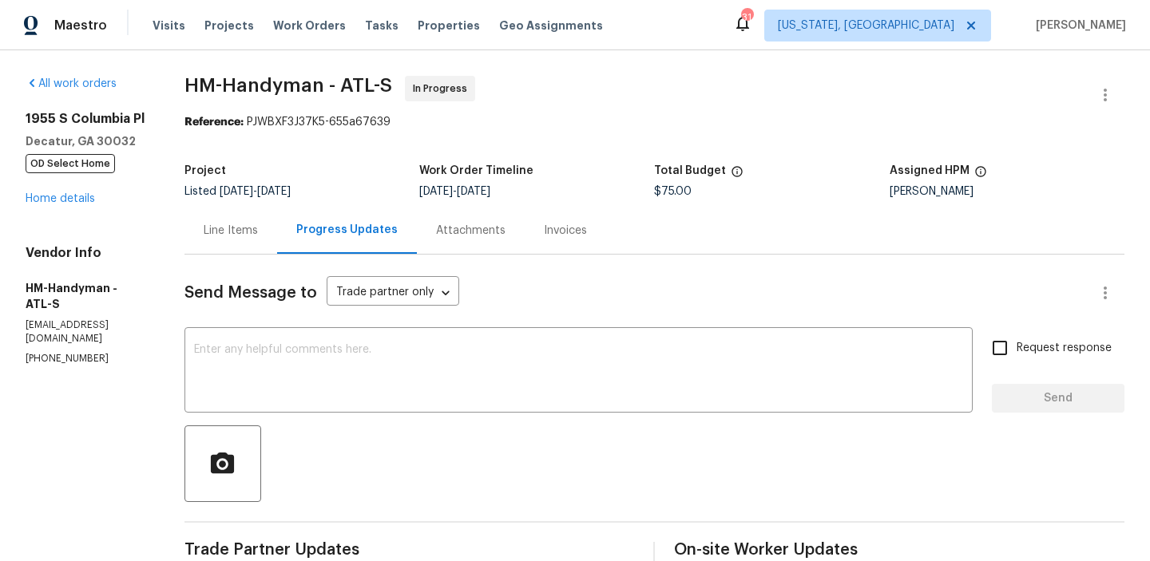
click at [258, 244] on div "Line Items" at bounding box center [230, 230] width 93 height 47
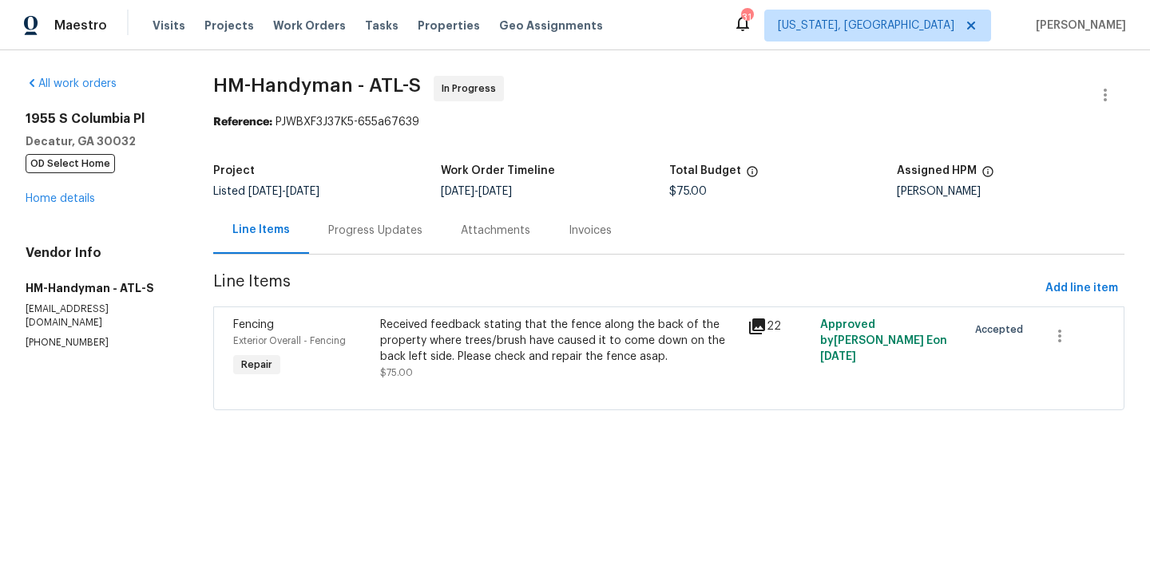
click at [467, 386] on div at bounding box center [668, 390] width 871 height 19
click at [470, 370] on div "Received feedback stating that the fence along the back of the property where t…" at bounding box center [558, 349] width 357 height 64
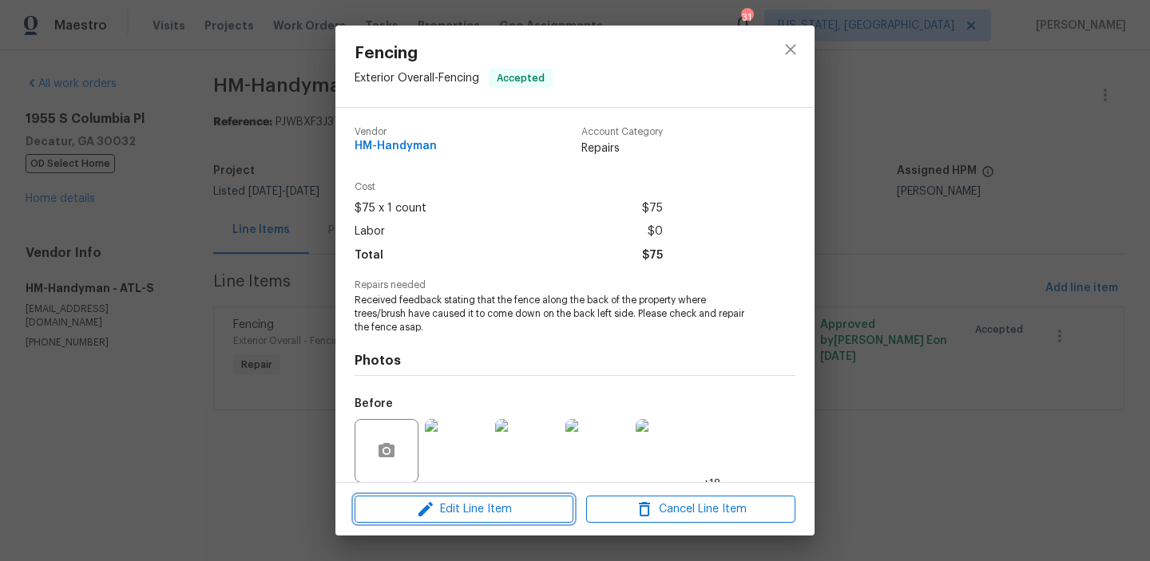
click at [430, 504] on icon "button" at bounding box center [425, 509] width 14 height 14
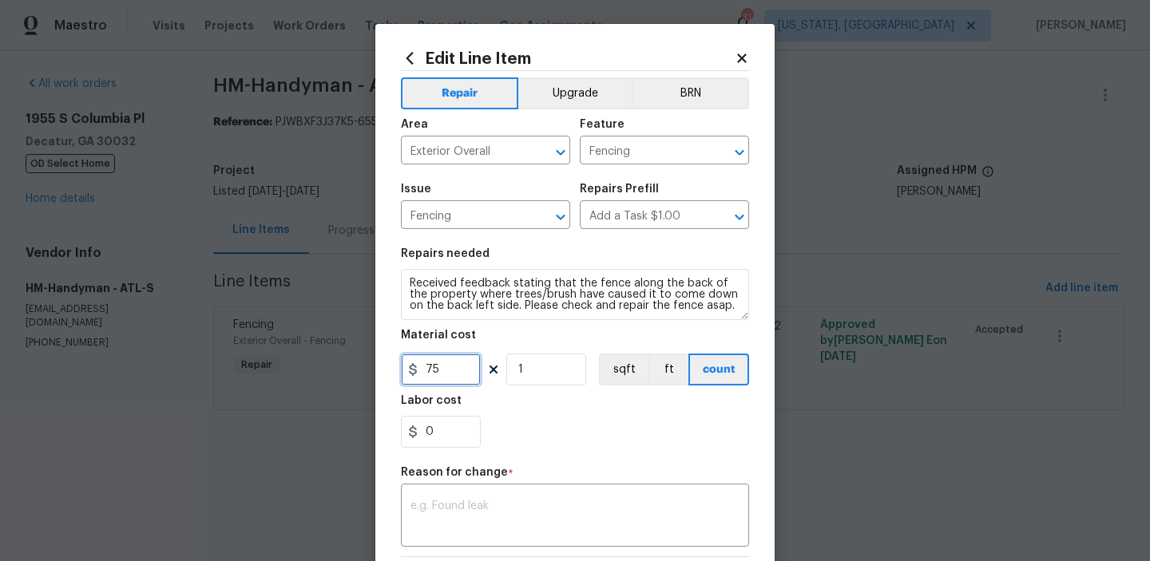
drag, startPoint x: 444, startPoint y: 378, endPoint x: 360, endPoint y: 378, distance: 83.8
click at [362, 378] on div "Edit Line Item Repair Upgrade BRN Area Exterior Overall ​ Feature Fencing ​ Iss…" at bounding box center [575, 280] width 1150 height 561
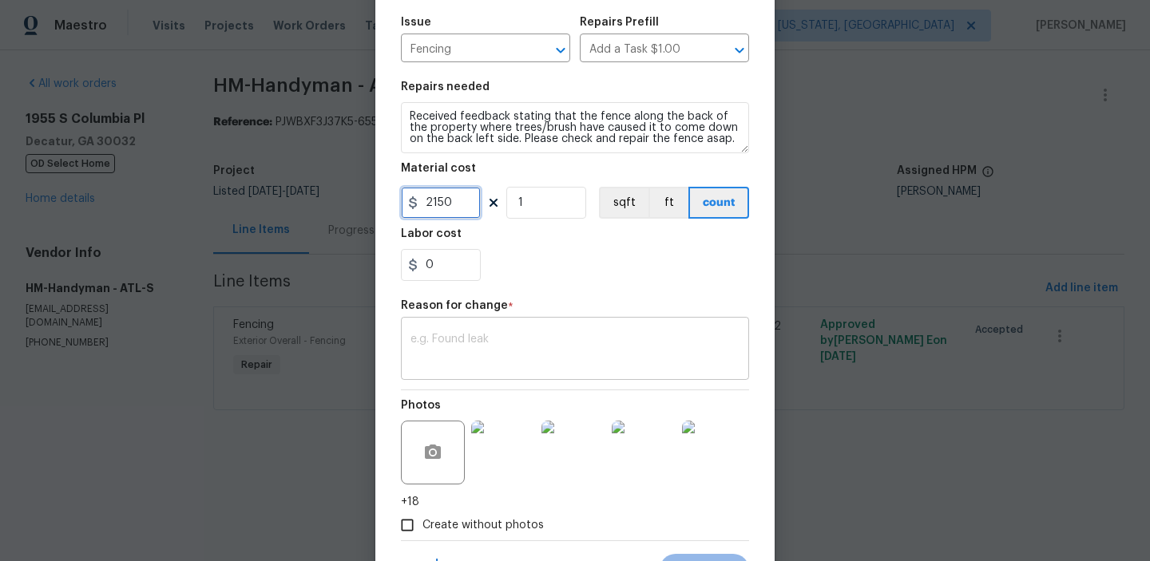
type input "2150"
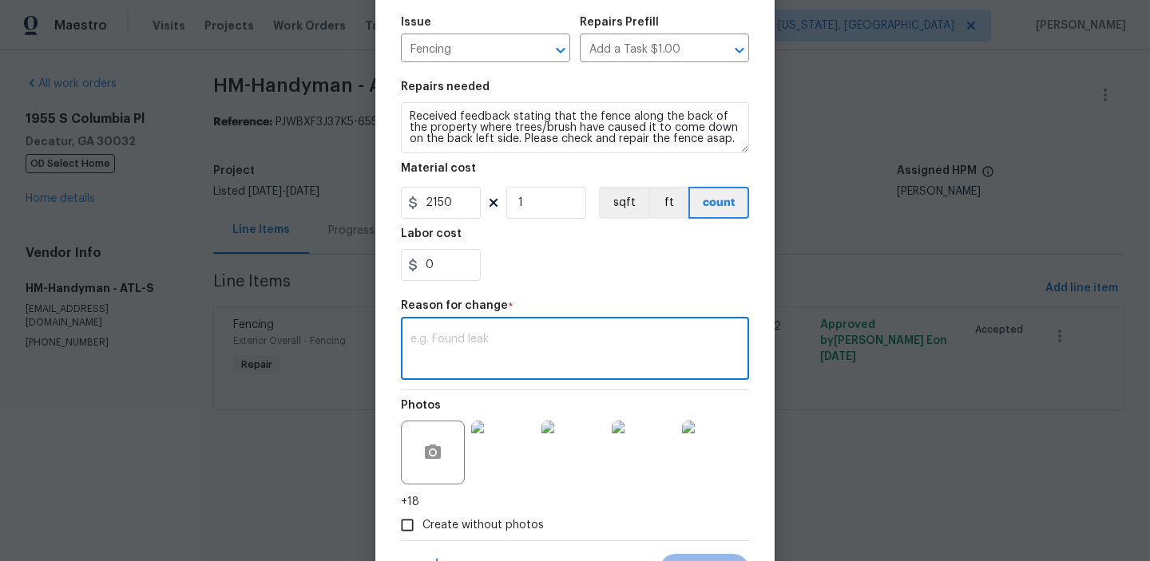
click at [468, 359] on textarea at bounding box center [574, 351] width 329 height 34
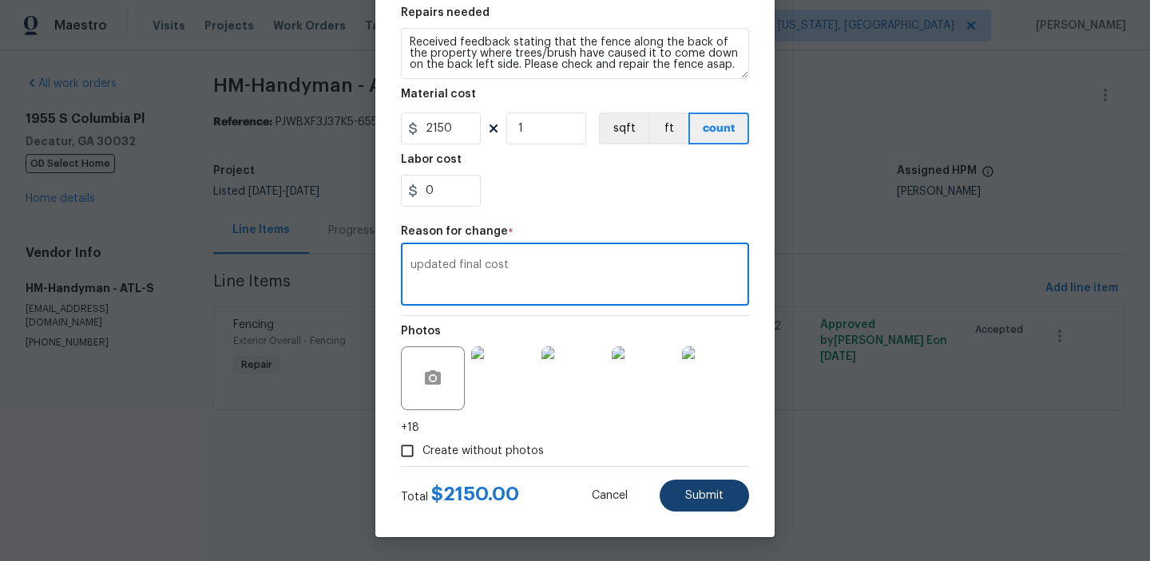
type textarea "updated final cost"
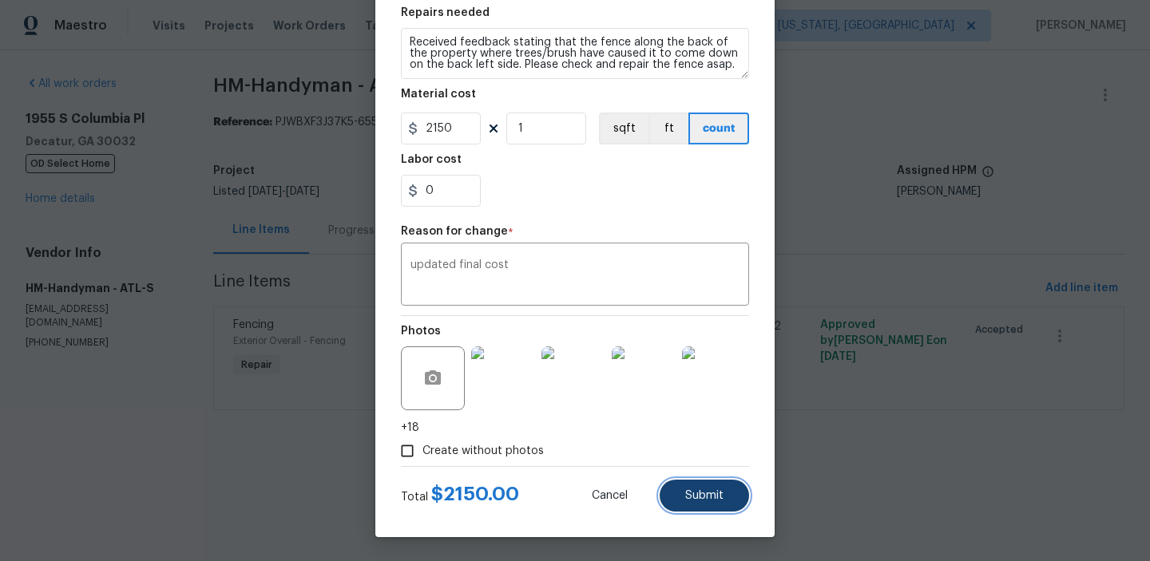
click at [703, 501] on button "Submit" at bounding box center [703, 496] width 89 height 32
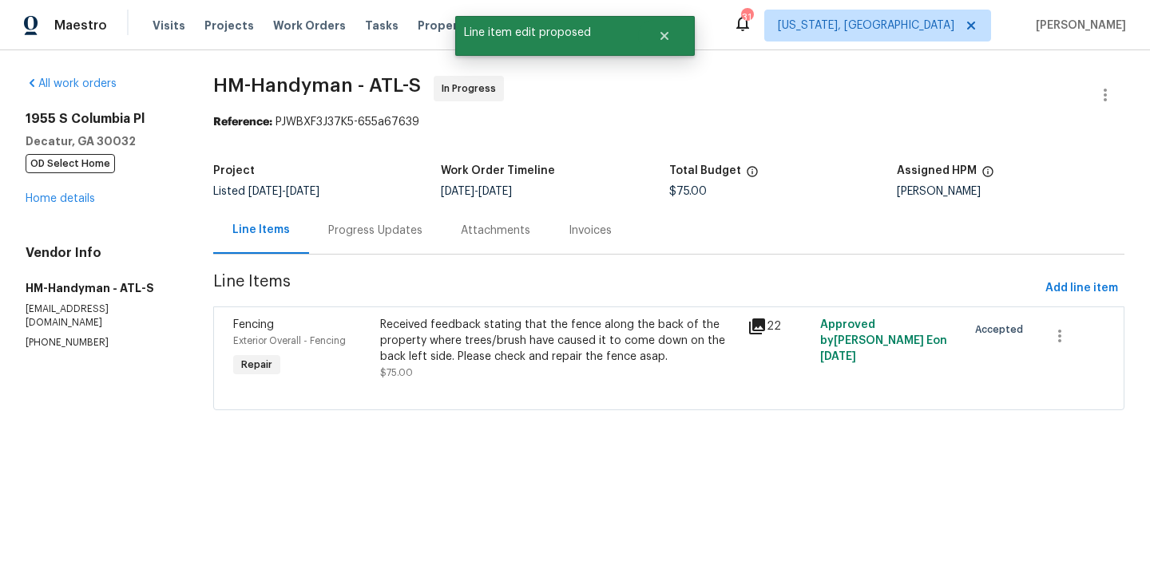
scroll to position [0, 0]
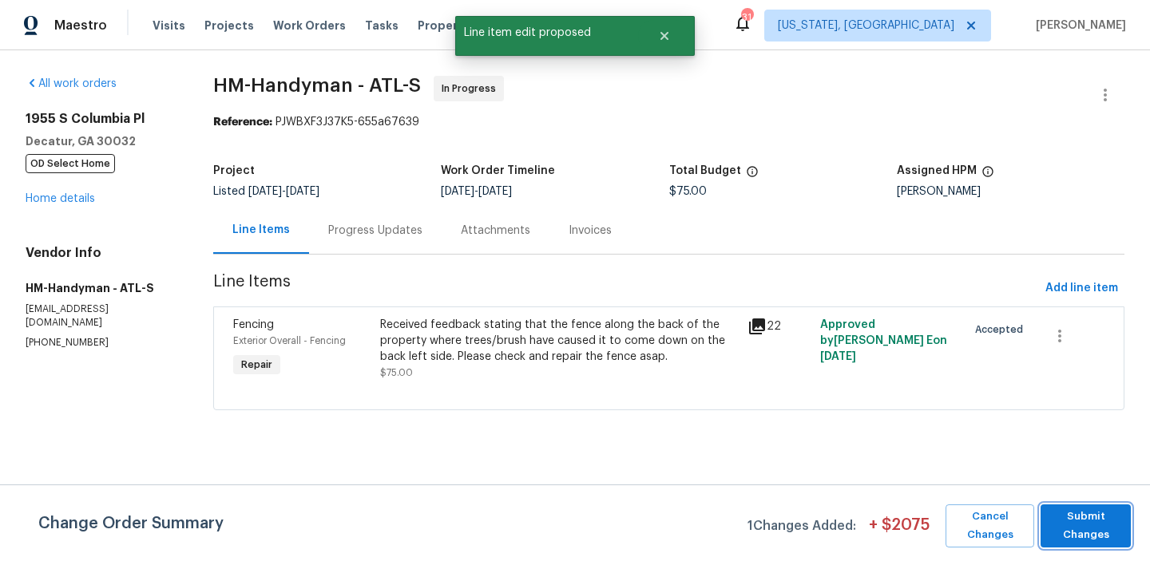
click at [1083, 518] on span "Submit Changes" at bounding box center [1085, 526] width 74 height 37
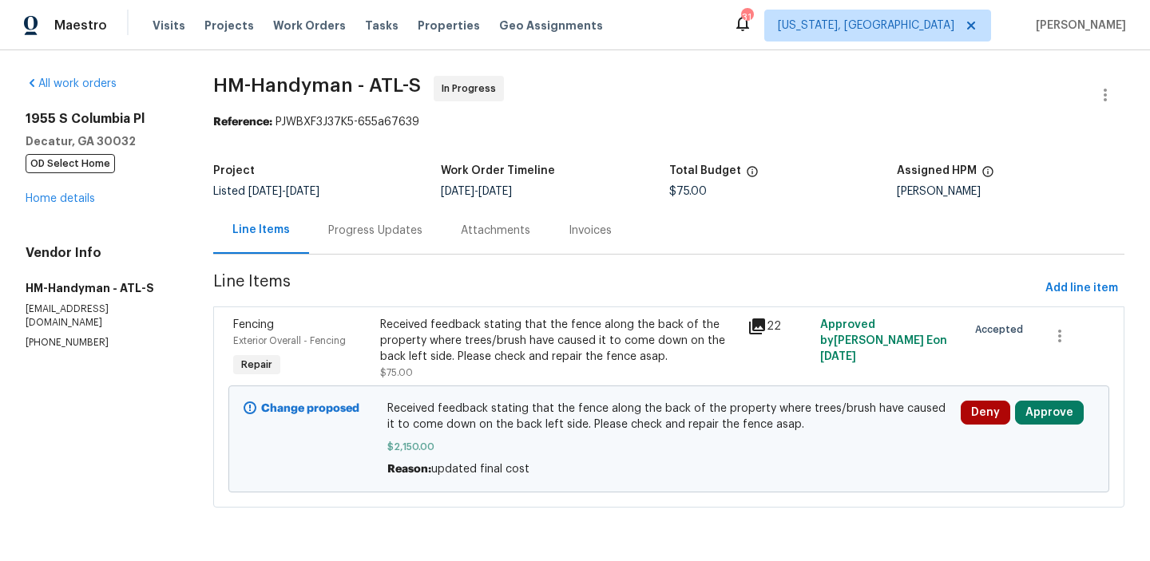
click at [46, 191] on div "[STREET_ADDRESS] OD Select Home Home details" at bounding box center [100, 159] width 149 height 96
click at [53, 196] on link "Home details" at bounding box center [60, 198] width 69 height 11
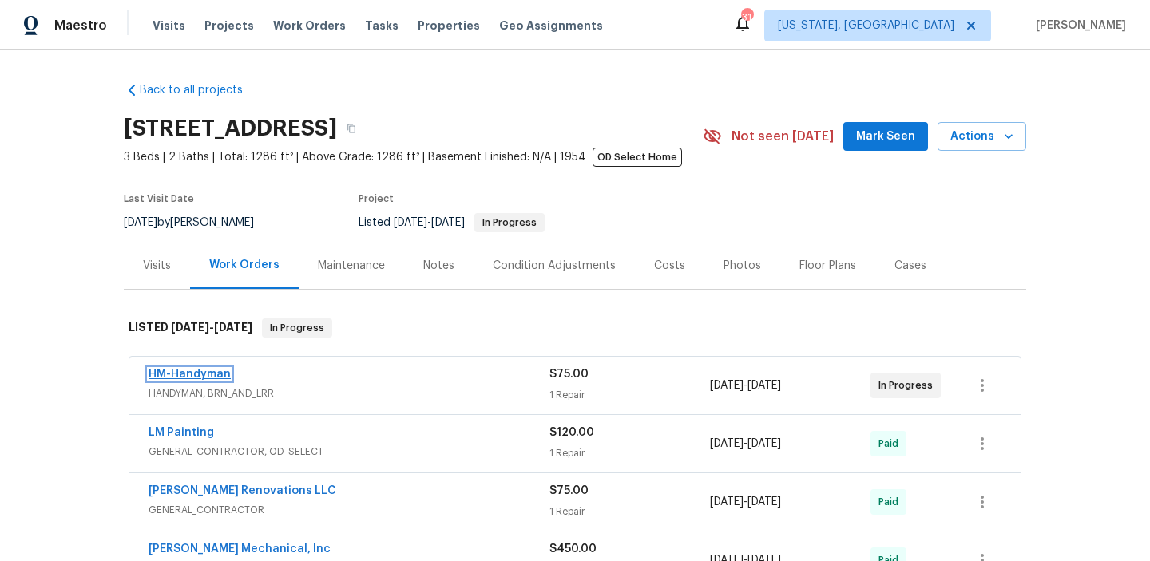
click at [216, 370] on link "HM-Handyman" at bounding box center [190, 374] width 82 height 11
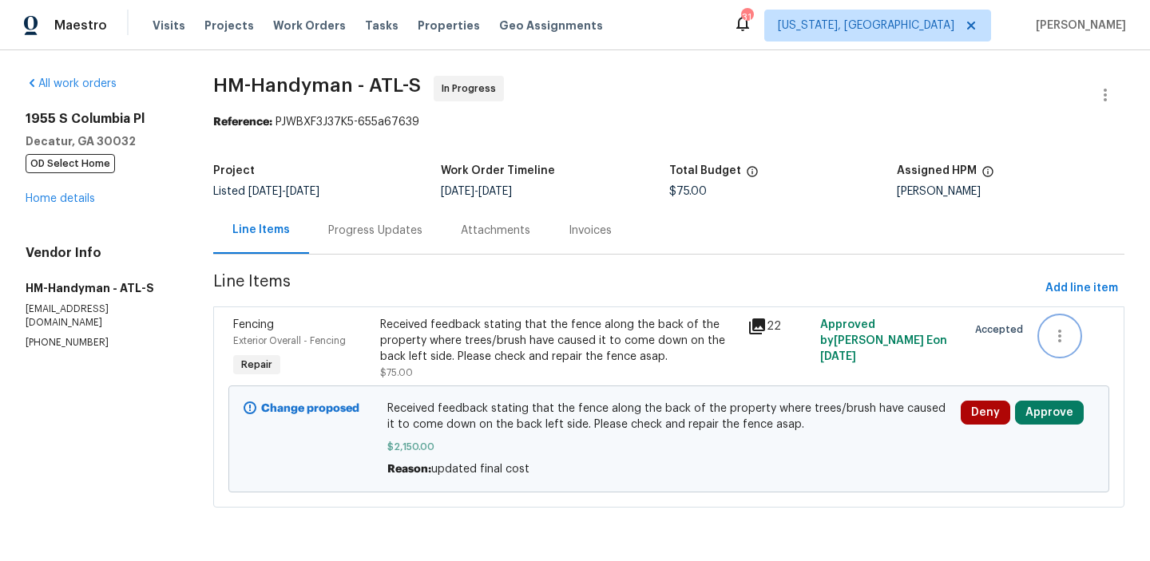
click at [1064, 336] on icon "button" at bounding box center [1059, 336] width 19 height 19
click at [589, 334] on div at bounding box center [575, 280] width 1150 height 561
click at [525, 319] on div "Received feedback stating that the fence along the back of the property where t…" at bounding box center [558, 341] width 357 height 48
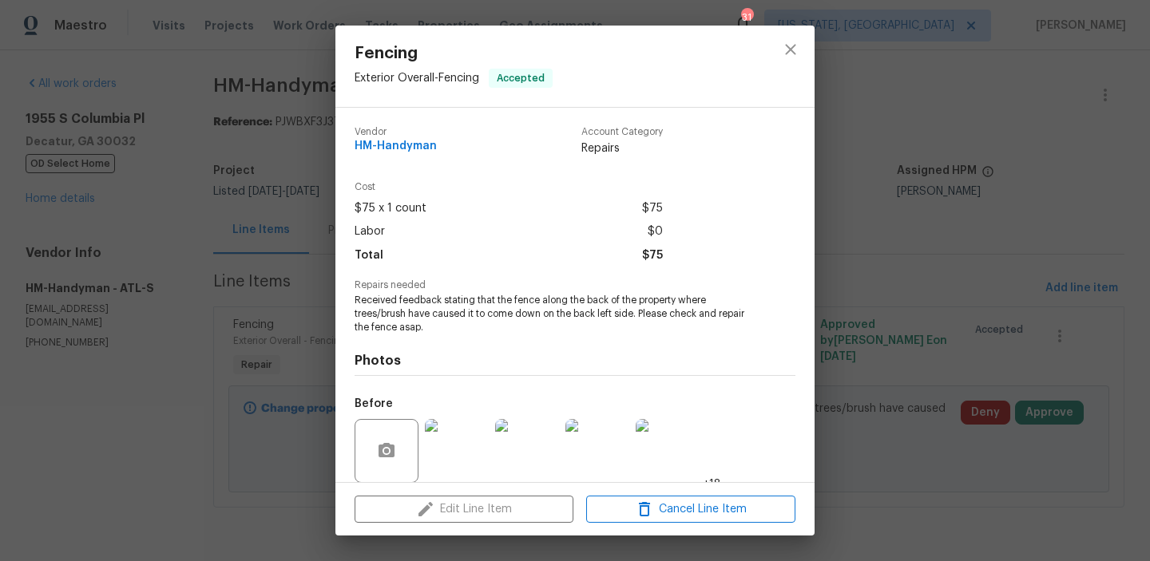
scroll to position [121, 0]
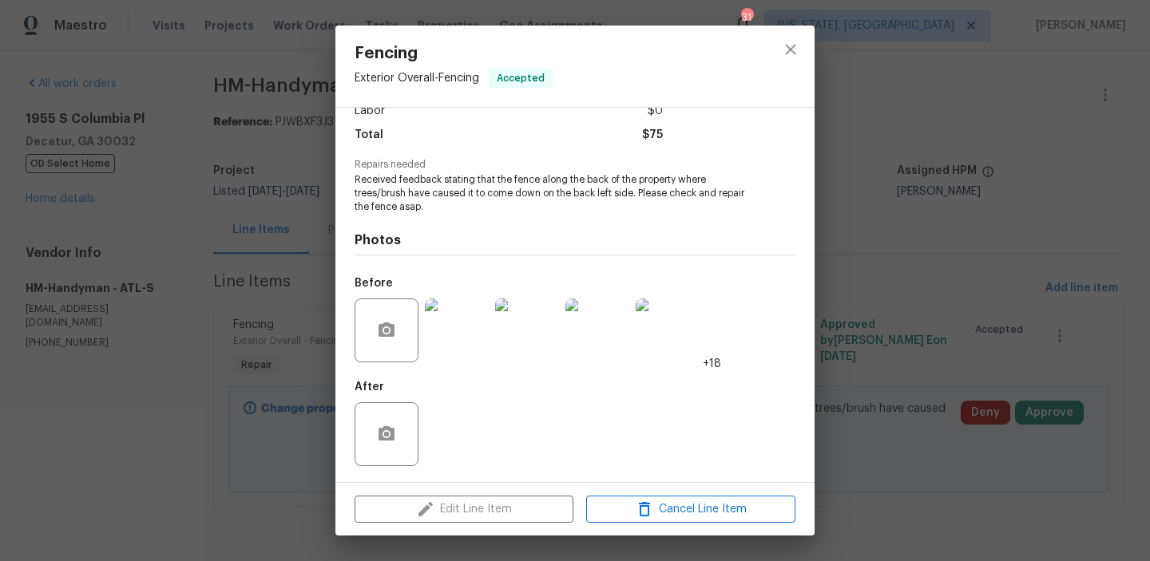
click at [486, 508] on div "Edit Line Item Cancel Line Item" at bounding box center [574, 509] width 479 height 53
click at [639, 509] on icon "button" at bounding box center [644, 509] width 19 height 19
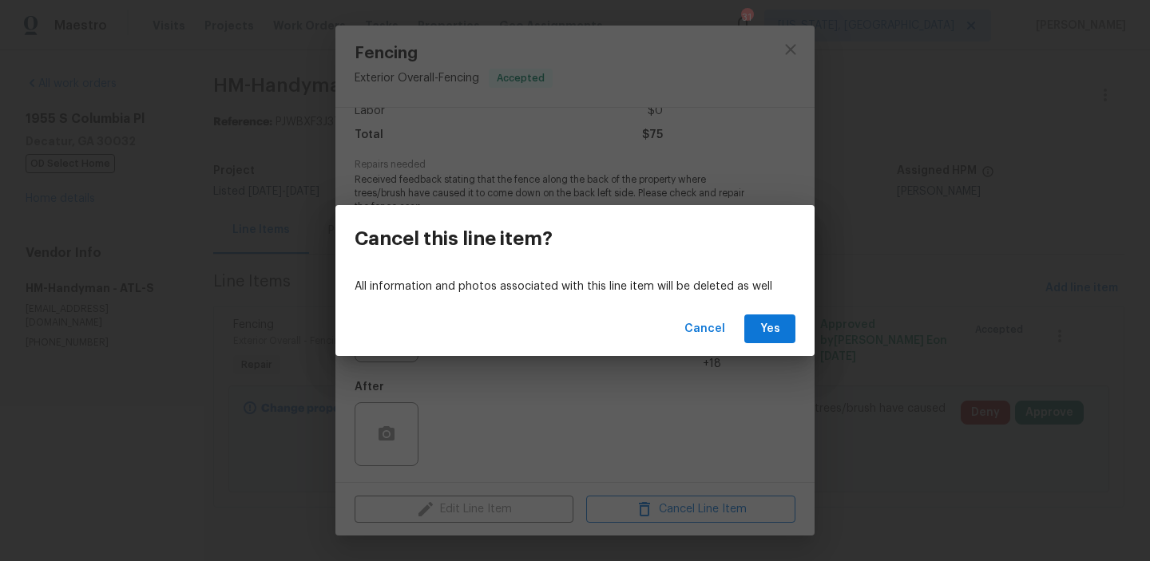
click at [373, 221] on div "Cancel this line item?" at bounding box center [453, 238] width 236 height 67
click at [701, 323] on span "Cancel" at bounding box center [704, 329] width 41 height 20
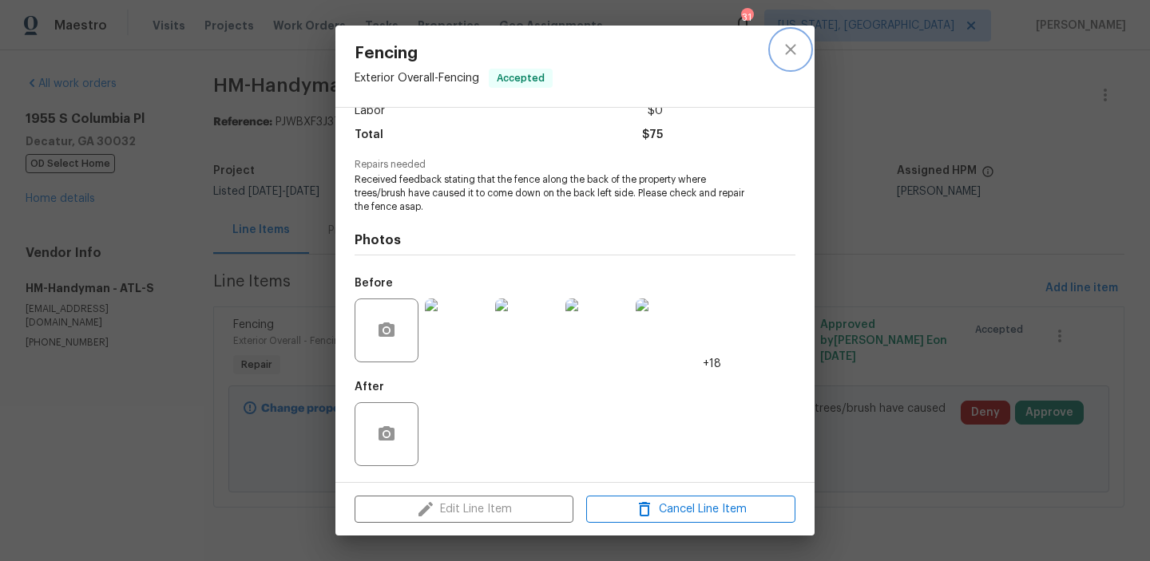
click at [782, 40] on icon "close" at bounding box center [790, 49] width 19 height 19
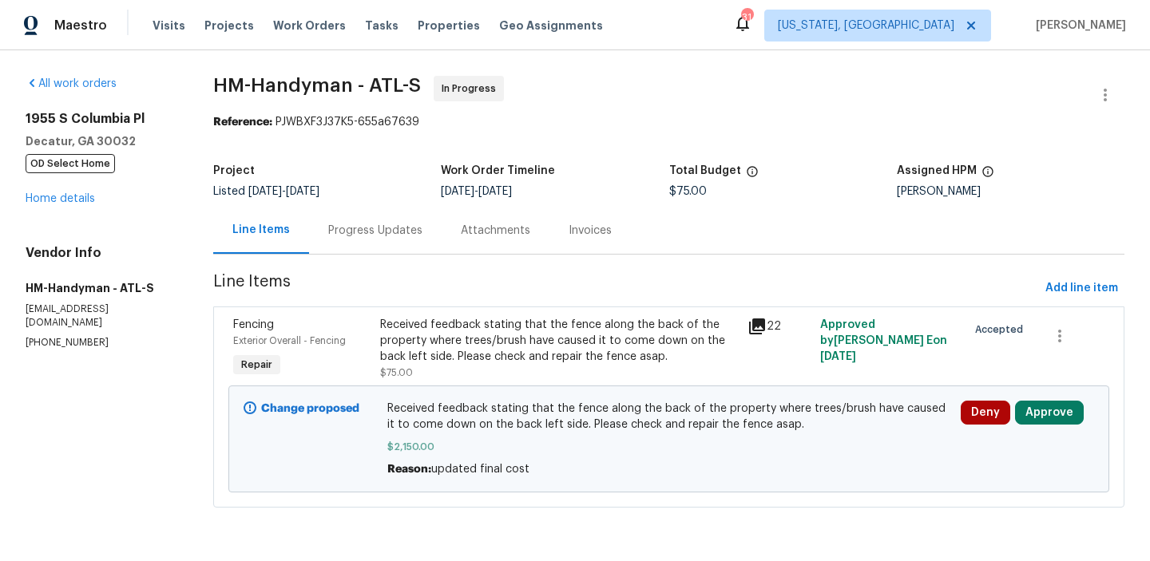
click at [398, 237] on div "Progress Updates" at bounding box center [375, 231] width 94 height 16
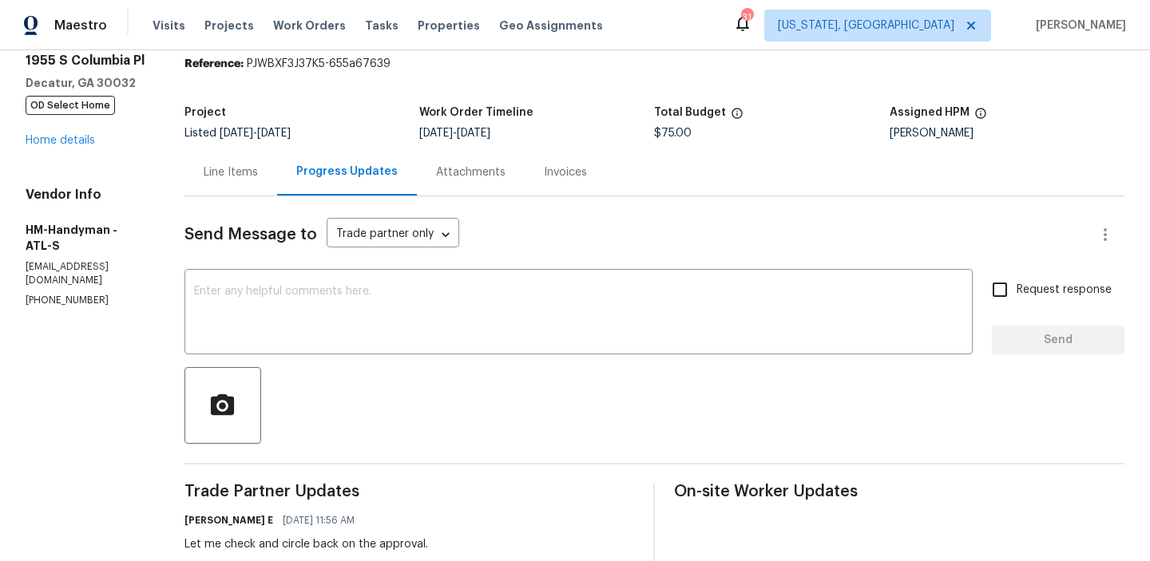
scroll to position [313, 0]
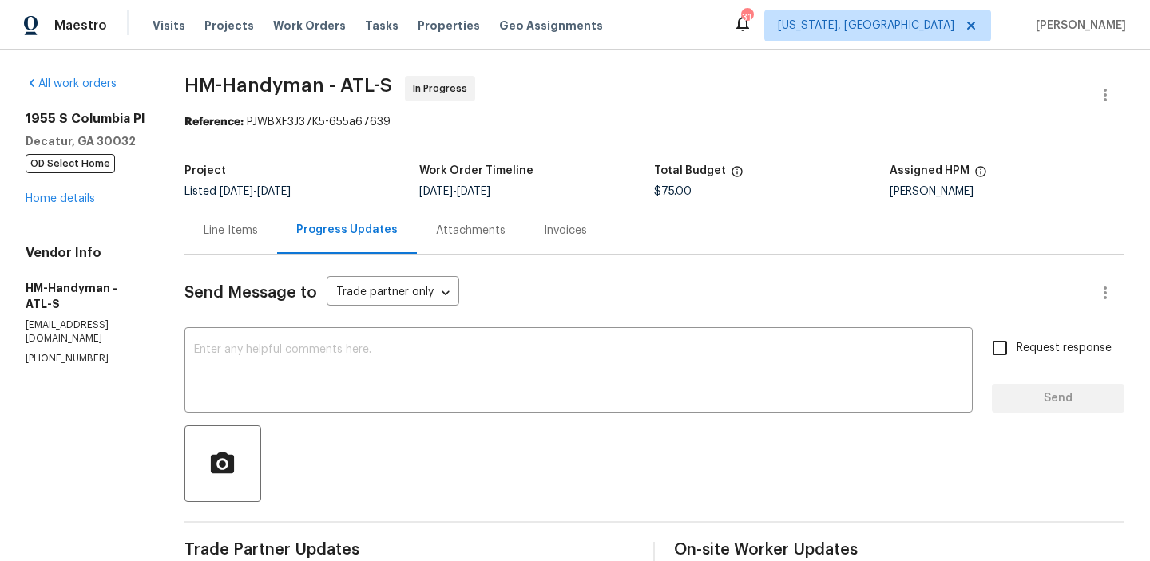
click at [255, 243] on div "Line Items" at bounding box center [230, 230] width 93 height 47
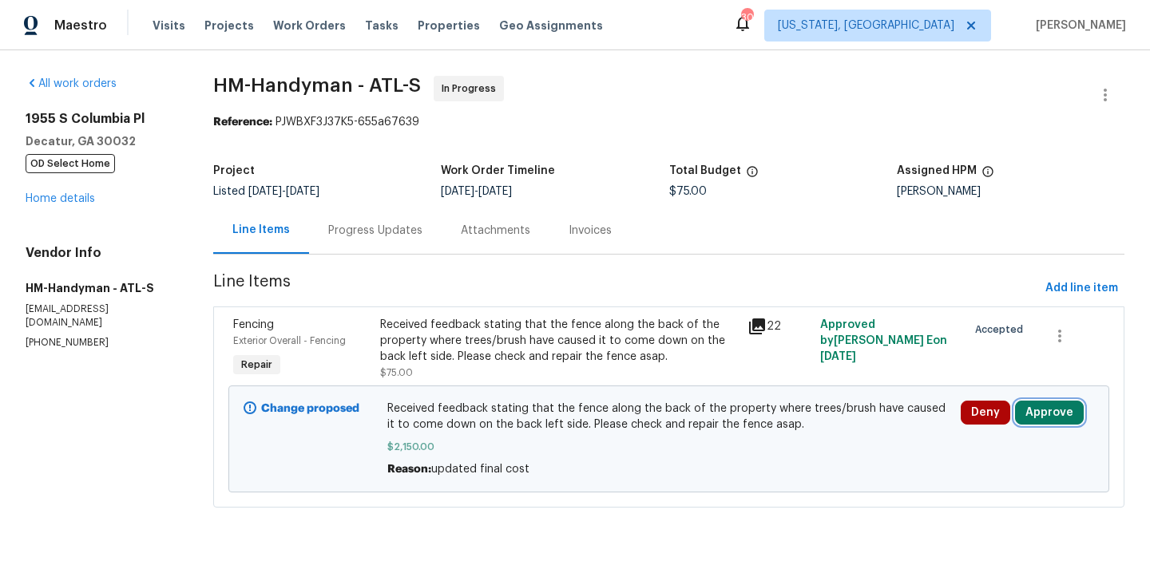
click at [1060, 422] on button "Approve" at bounding box center [1049, 413] width 69 height 24
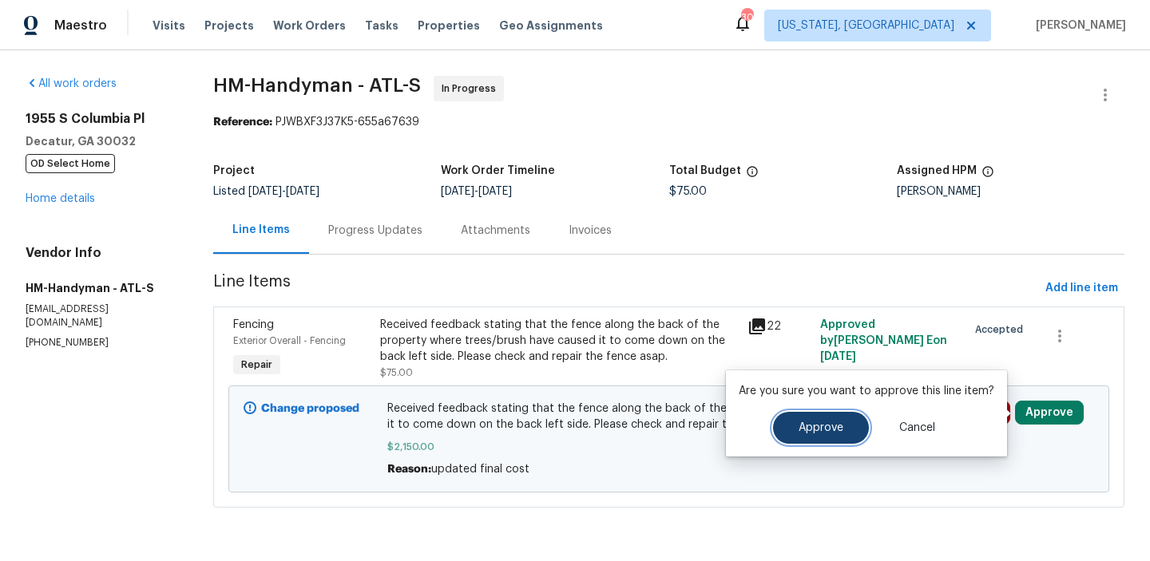
click at [798, 425] on span "Approve" at bounding box center [820, 428] width 45 height 12
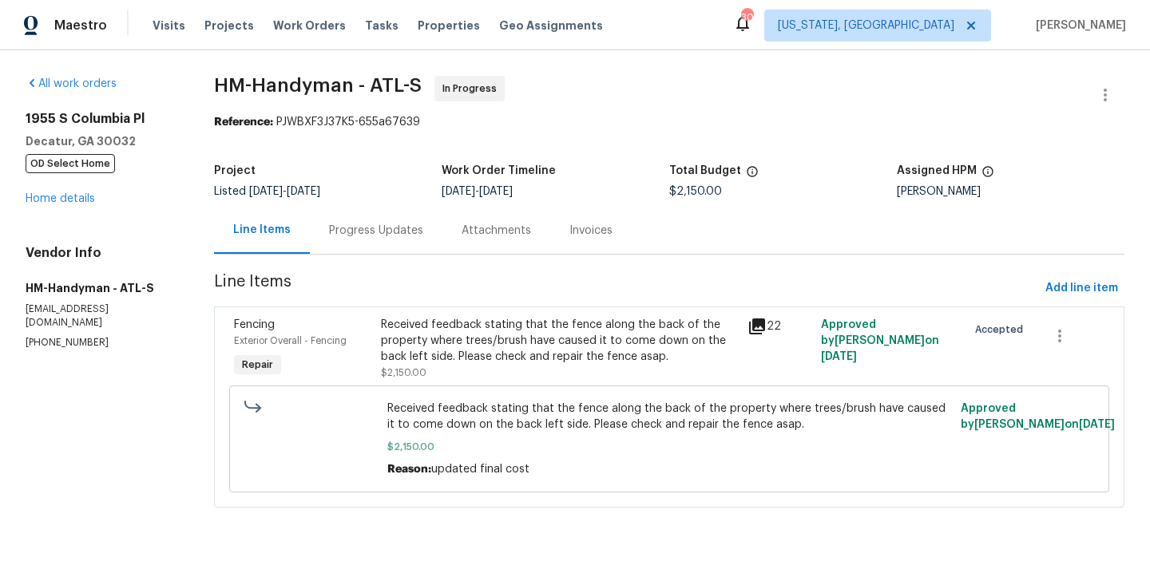
click at [381, 224] on div "Progress Updates" at bounding box center [376, 231] width 94 height 16
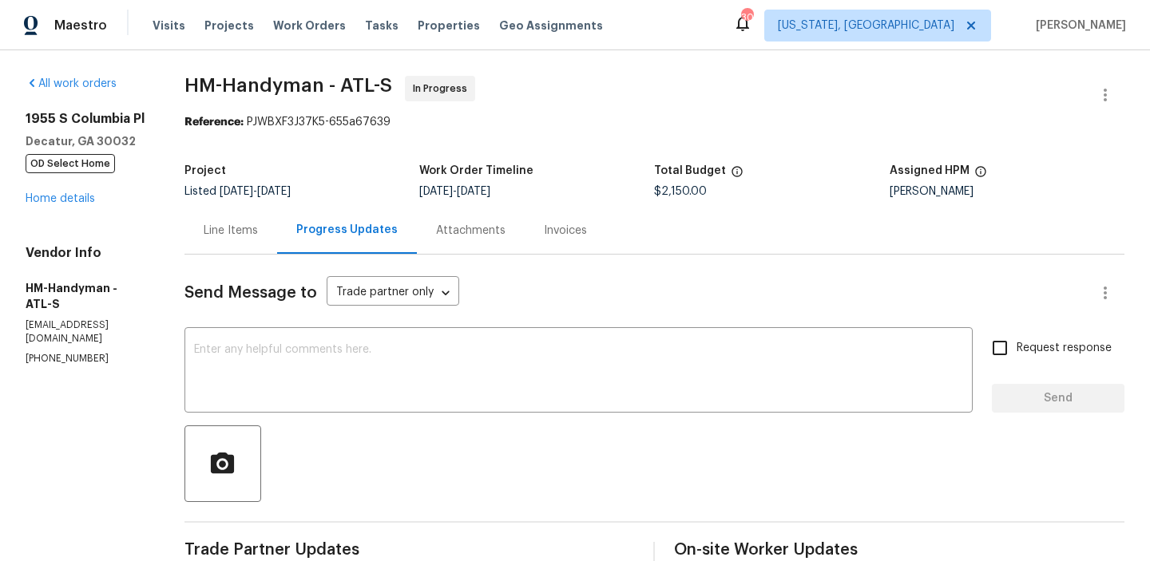
click at [216, 245] on div "Line Items" at bounding box center [230, 230] width 93 height 47
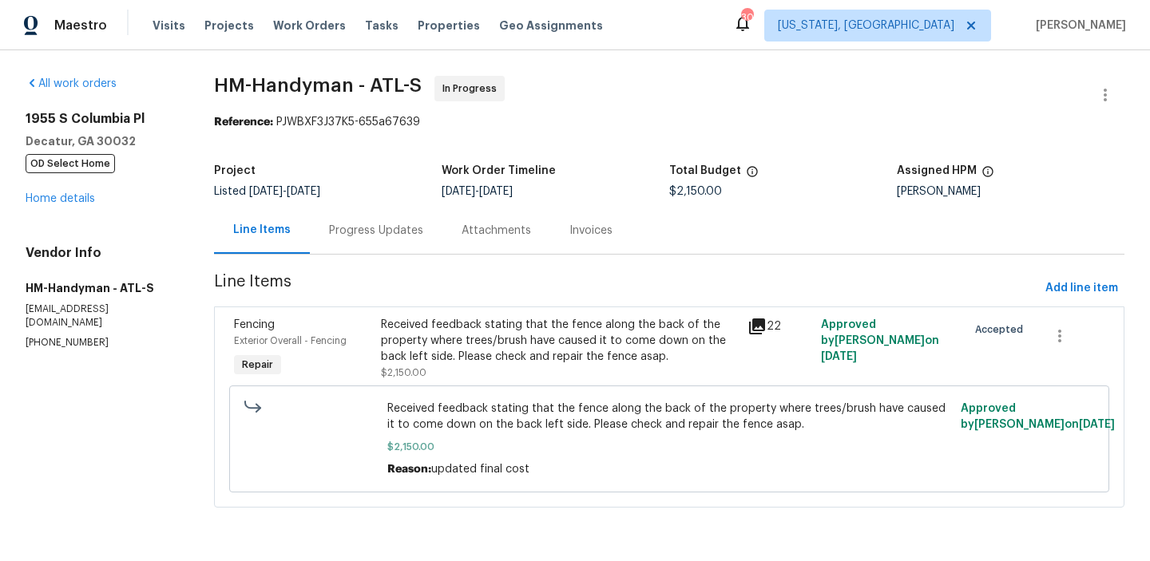
click at [487, 353] on div "Received feedback stating that the fence along the back of the property where t…" at bounding box center [559, 341] width 357 height 48
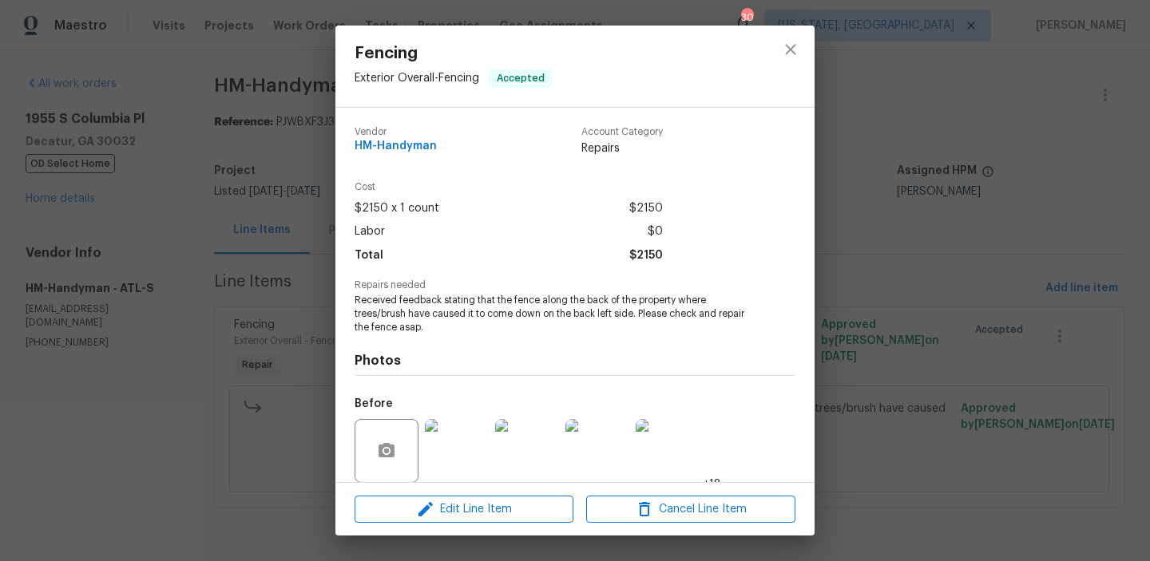
scroll to position [121, 0]
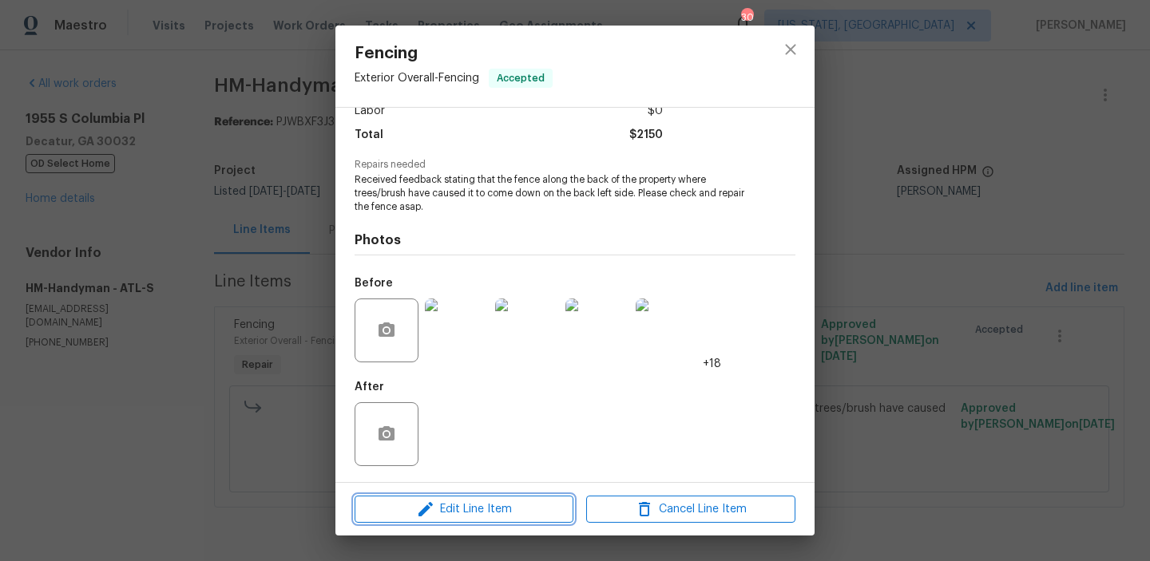
click at [493, 513] on span "Edit Line Item" at bounding box center [463, 510] width 209 height 20
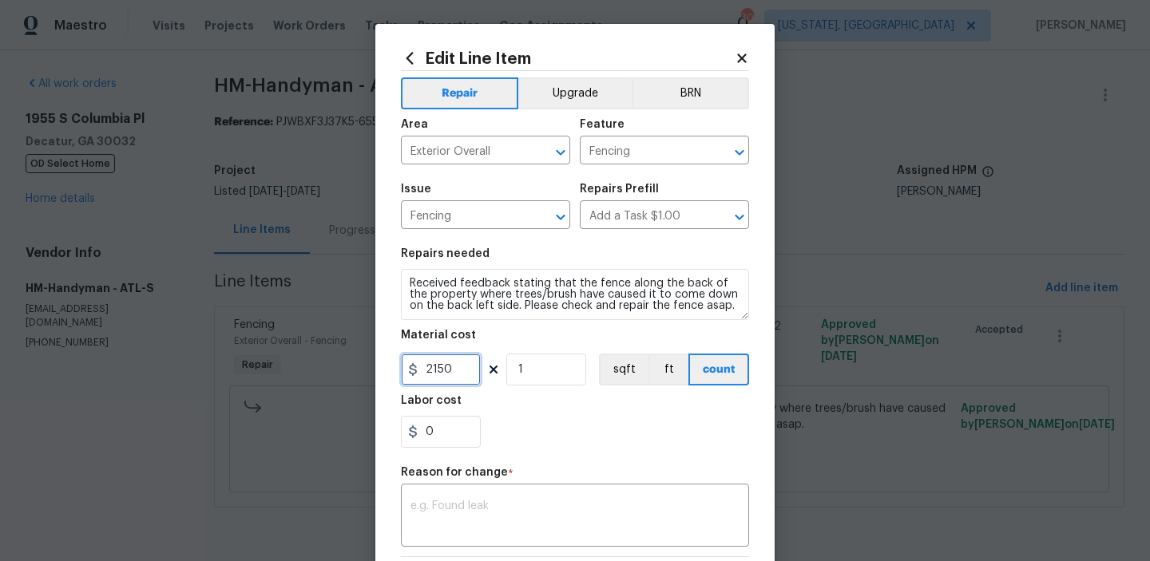
drag, startPoint x: 458, startPoint y: 376, endPoint x: 424, endPoint y: 376, distance: 34.3
click at [424, 376] on input "2150" at bounding box center [441, 370] width 80 height 32
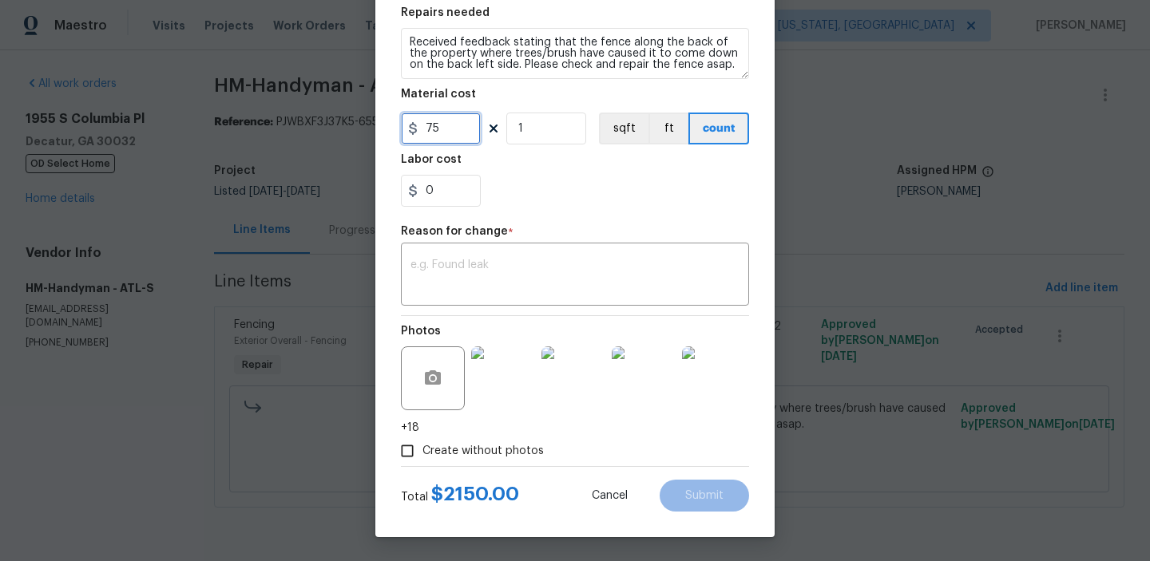
type input "75"
click at [426, 218] on div "Repair Upgrade BRN Area Exterior Overall ​ Feature Fencing ​ Issue Fencing ​ Re…" at bounding box center [575, 148] width 348 height 636
click at [512, 330] on div "Photos +18" at bounding box center [575, 376] width 348 height 120
click at [467, 264] on textarea at bounding box center [574, 276] width 329 height 34
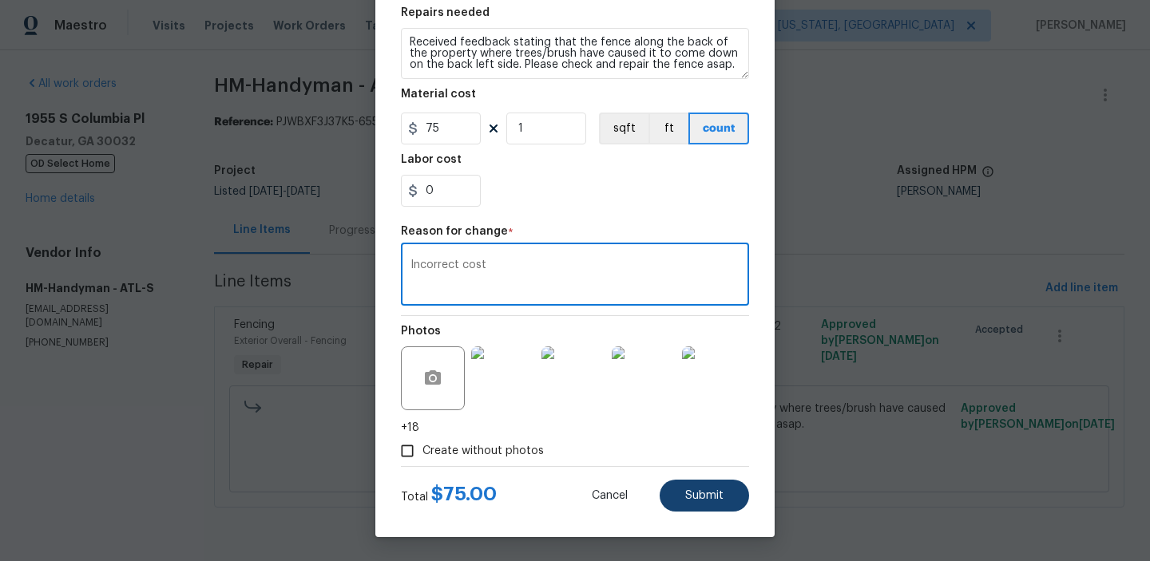
type textarea "Incorrect cost"
click at [688, 483] on button "Submit" at bounding box center [703, 496] width 89 height 32
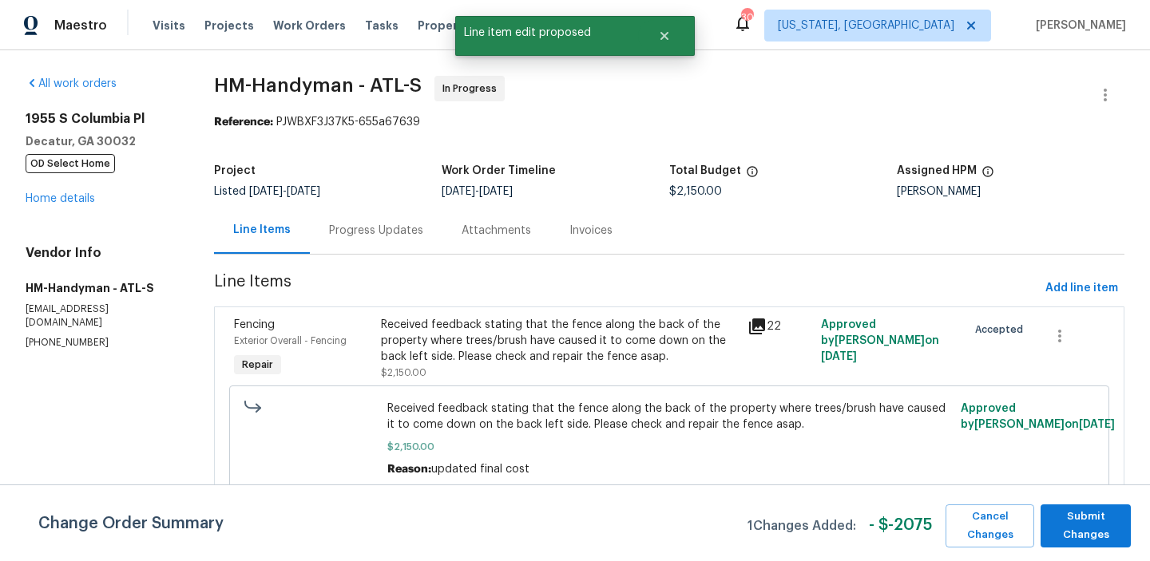
scroll to position [0, 0]
click at [1089, 523] on span "Submit Changes" at bounding box center [1085, 526] width 74 height 37
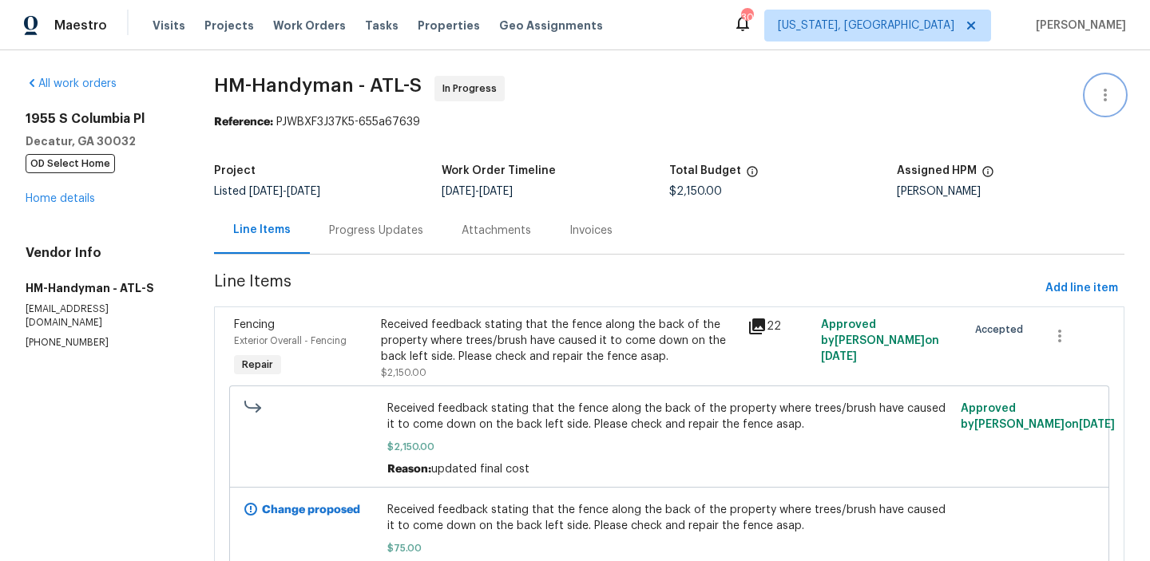
click at [1098, 96] on icon "button" at bounding box center [1104, 94] width 19 height 19
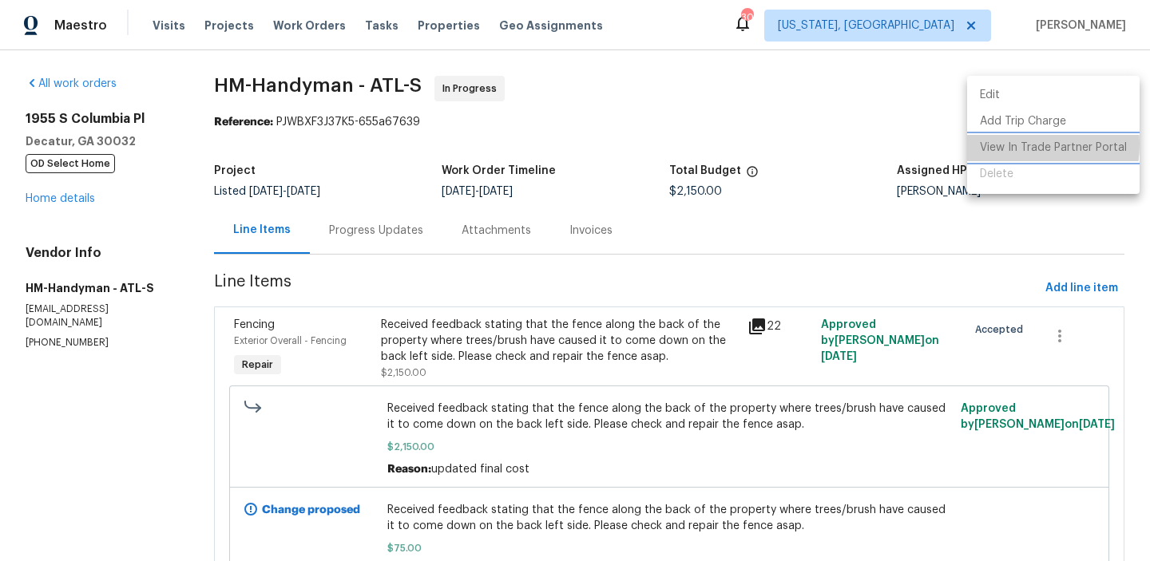
click at [1005, 144] on li "View In Trade Partner Portal" at bounding box center [1053, 148] width 172 height 26
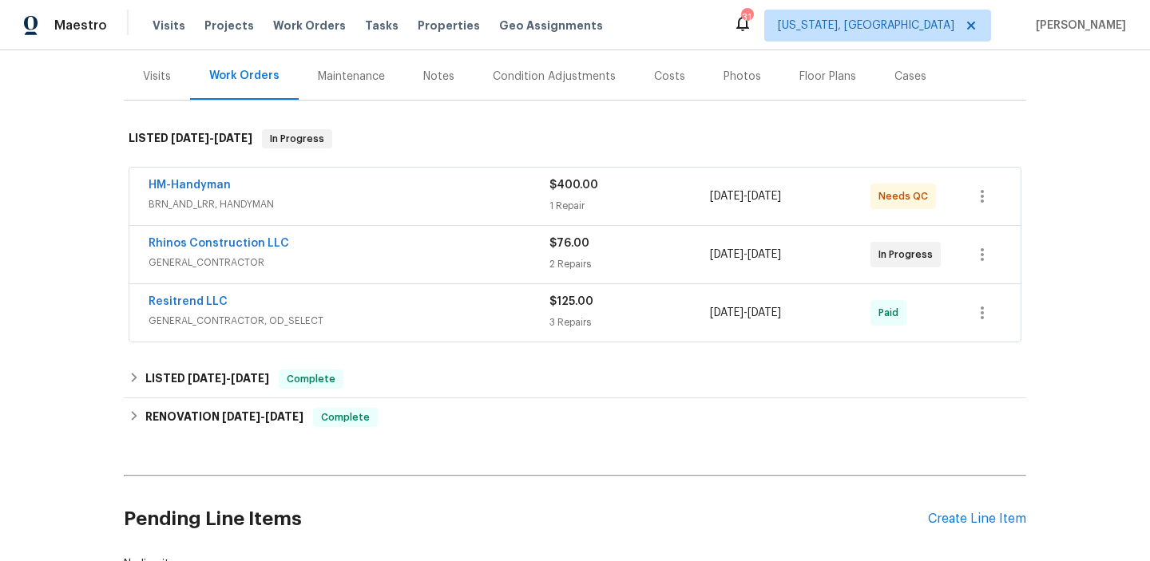
scroll to position [204, 0]
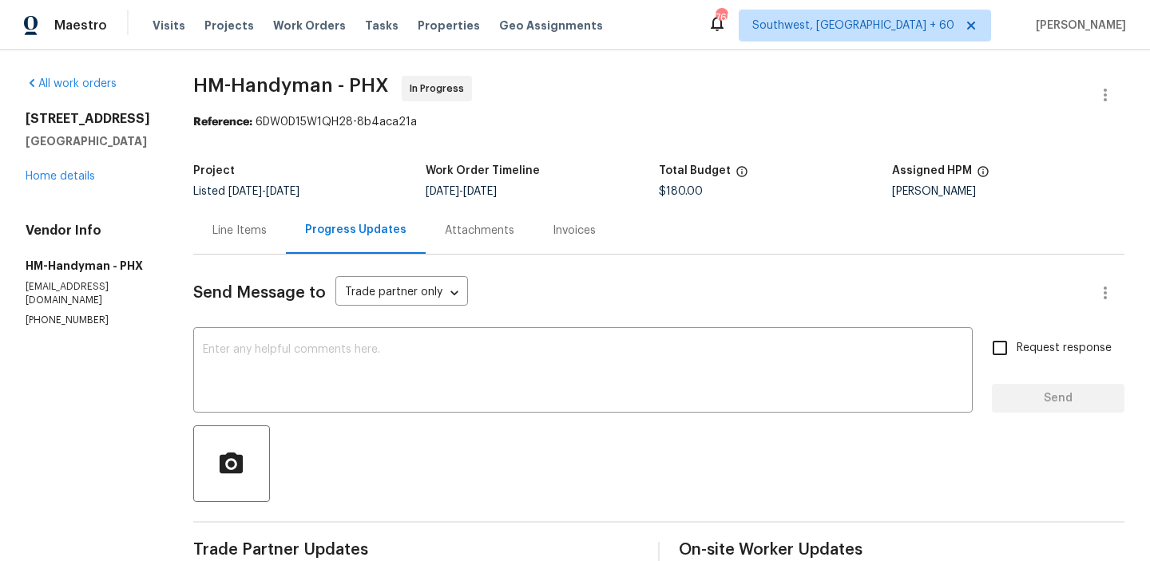
click at [247, 223] on div "Line Items" at bounding box center [239, 231] width 54 height 16
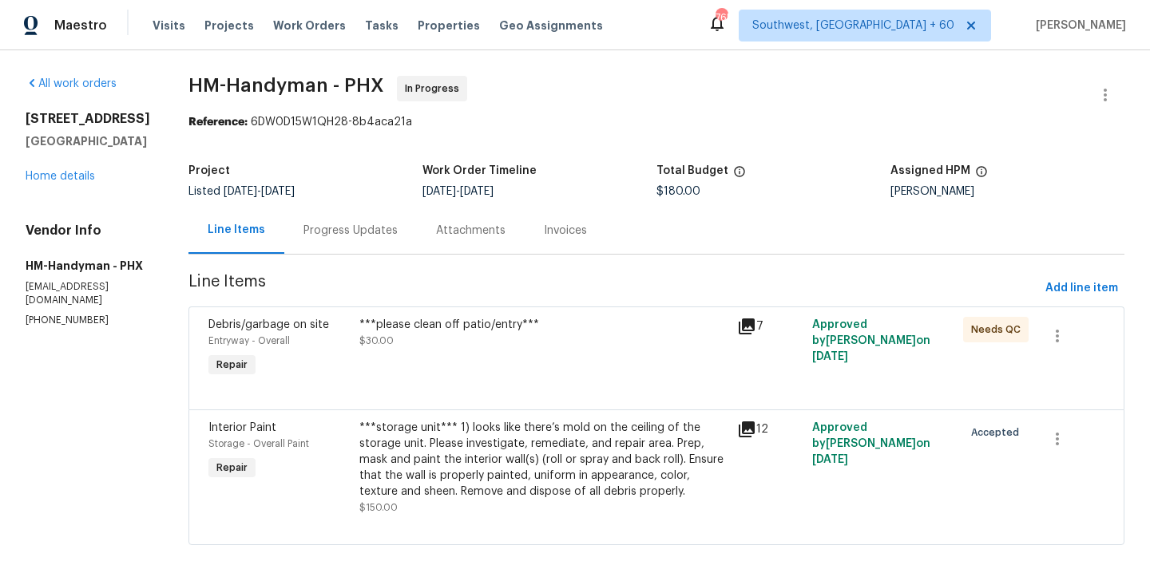
scroll to position [30, 0]
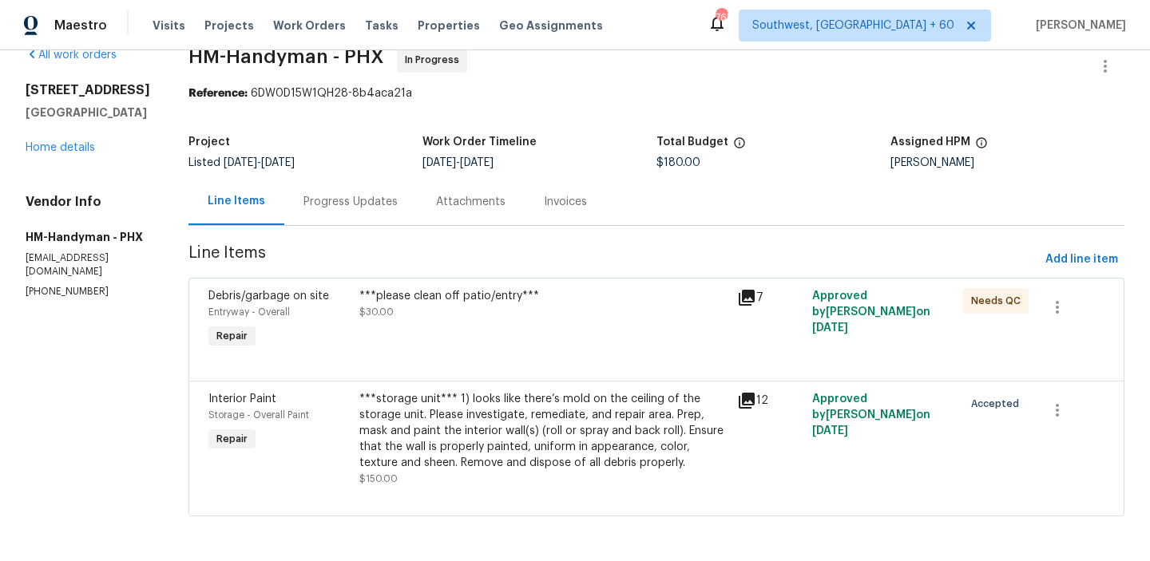
click at [536, 403] on div "***storage unit*** 1) looks like there’s mold on the ceiling of the storage uni…" at bounding box center [543, 431] width 368 height 80
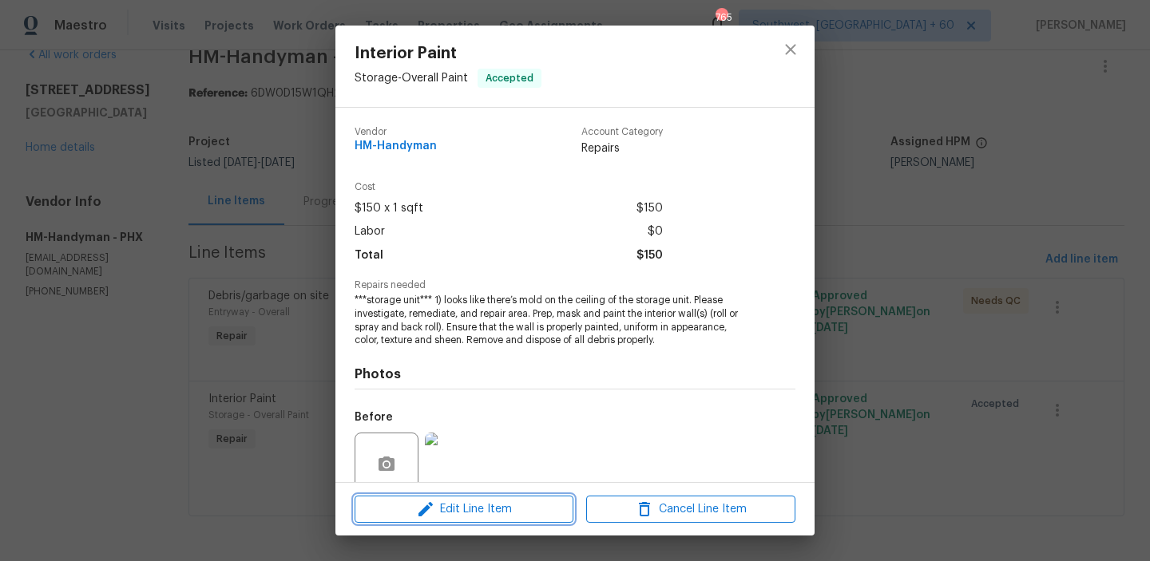
click at [493, 512] on span "Edit Line Item" at bounding box center [463, 510] width 209 height 20
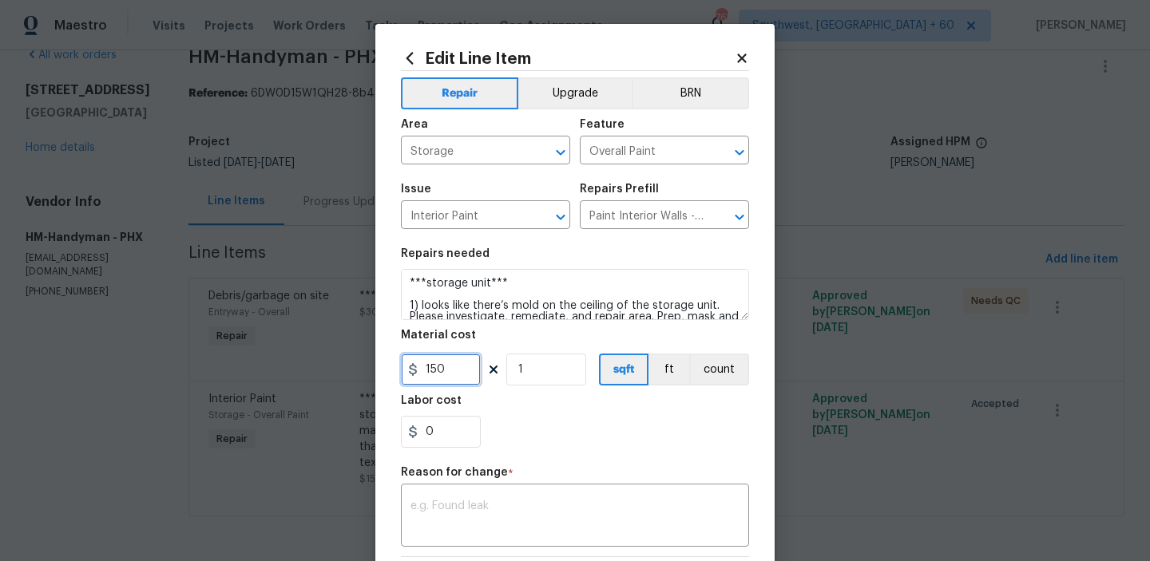
click at [426, 369] on input "150" at bounding box center [441, 370] width 80 height 32
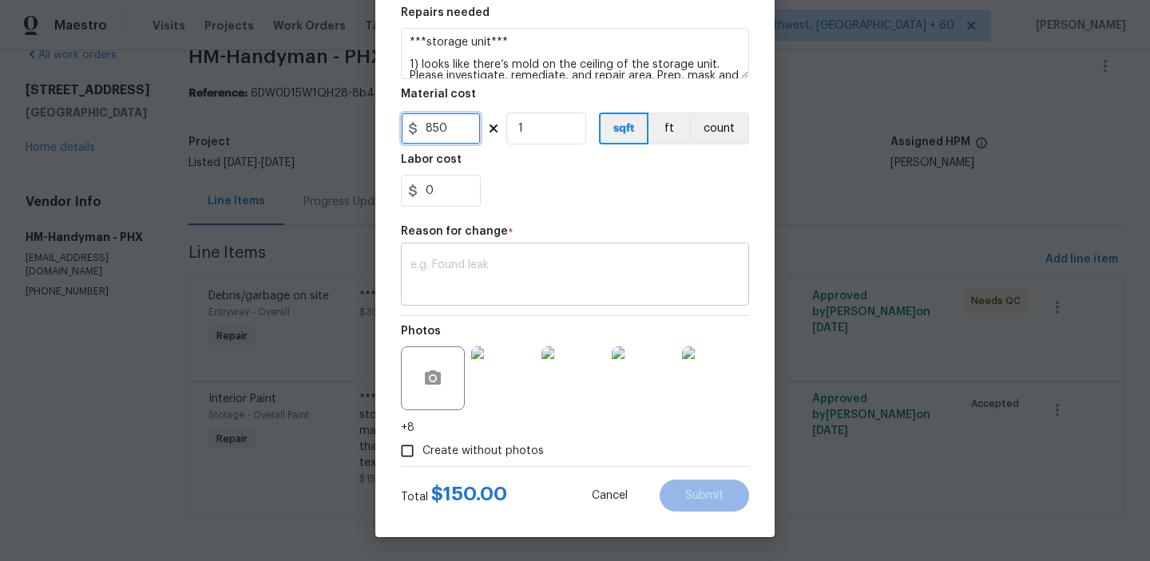
type input "850"
click at [504, 303] on div "x ​" at bounding box center [575, 276] width 348 height 59
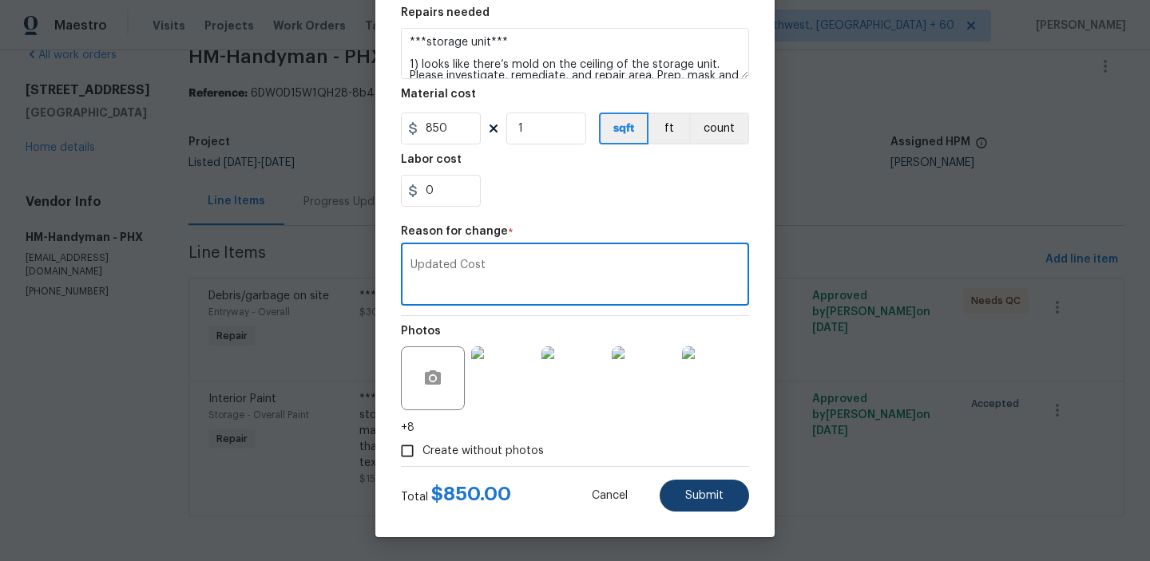
type textarea "Updated Cost"
click at [703, 503] on button "Submit" at bounding box center [703, 496] width 89 height 32
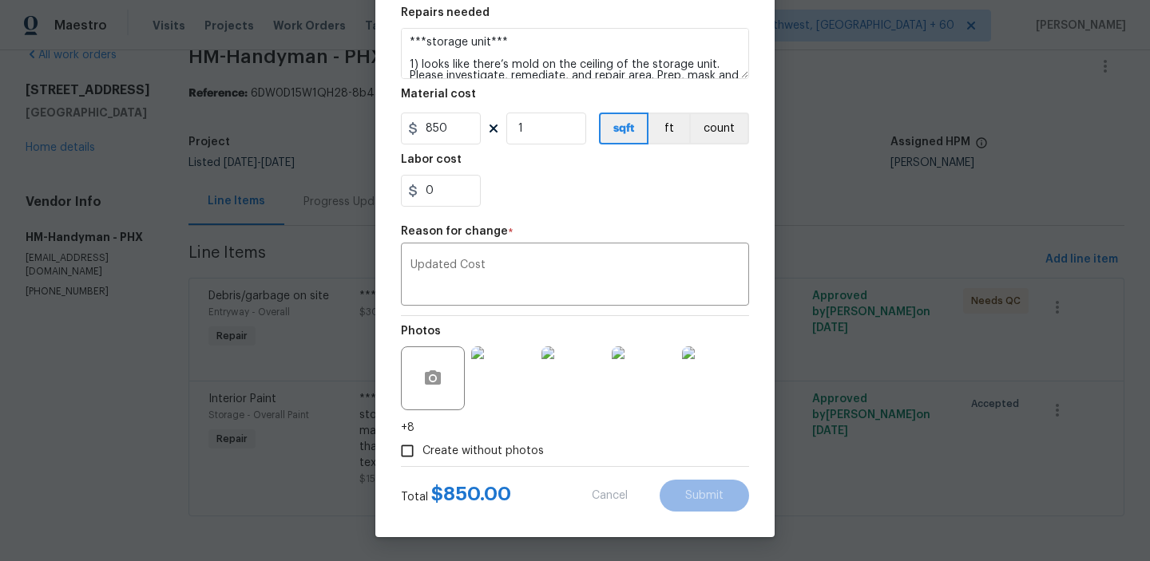
type input "150"
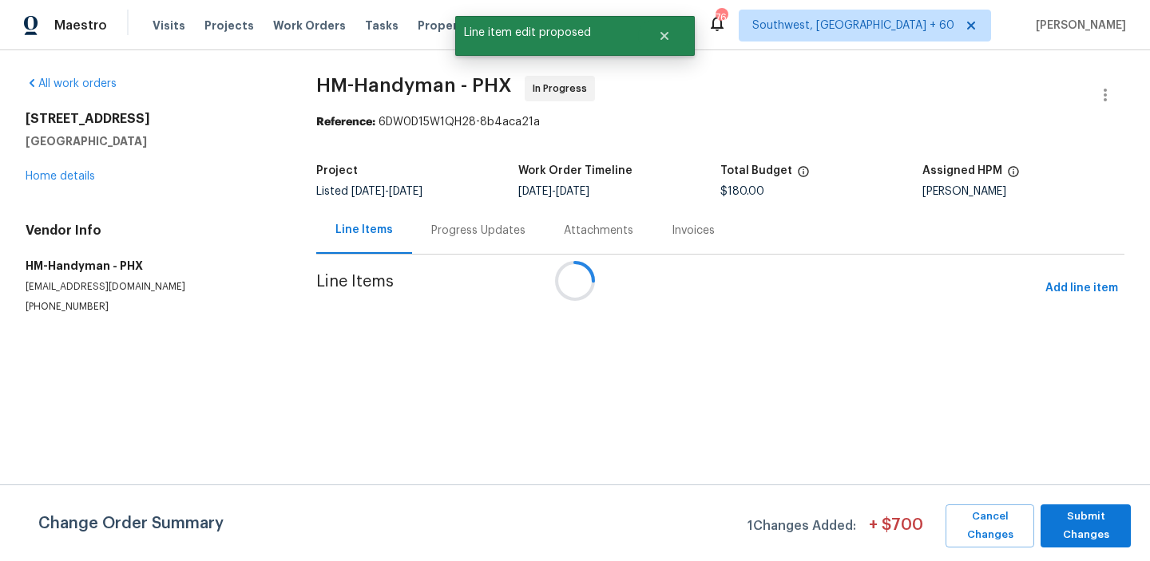
scroll to position [0, 0]
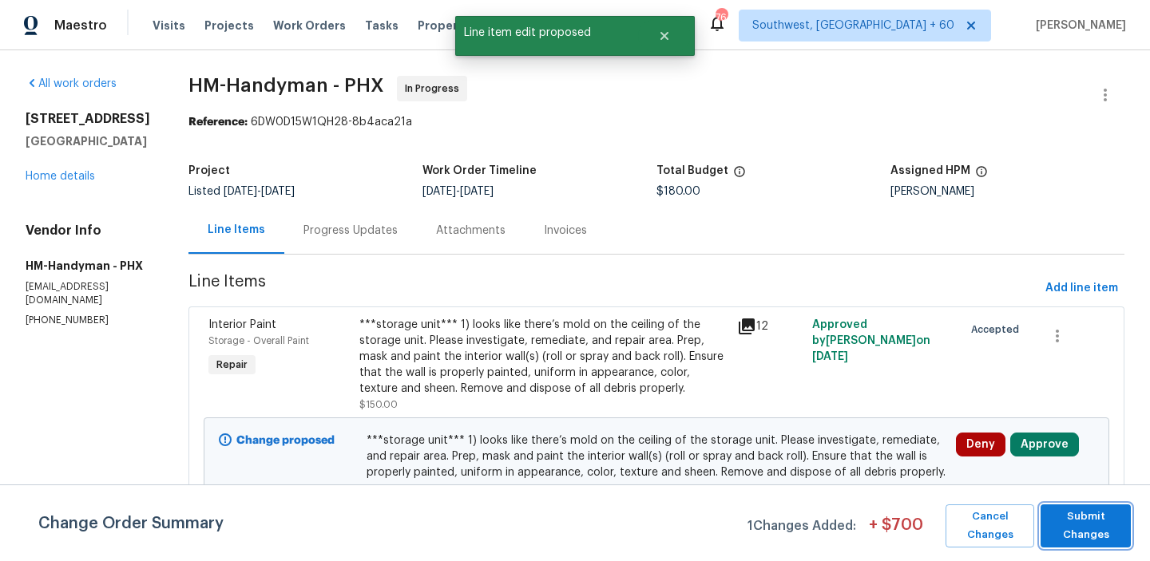
click at [1075, 518] on span "Submit Changes" at bounding box center [1085, 526] width 74 height 37
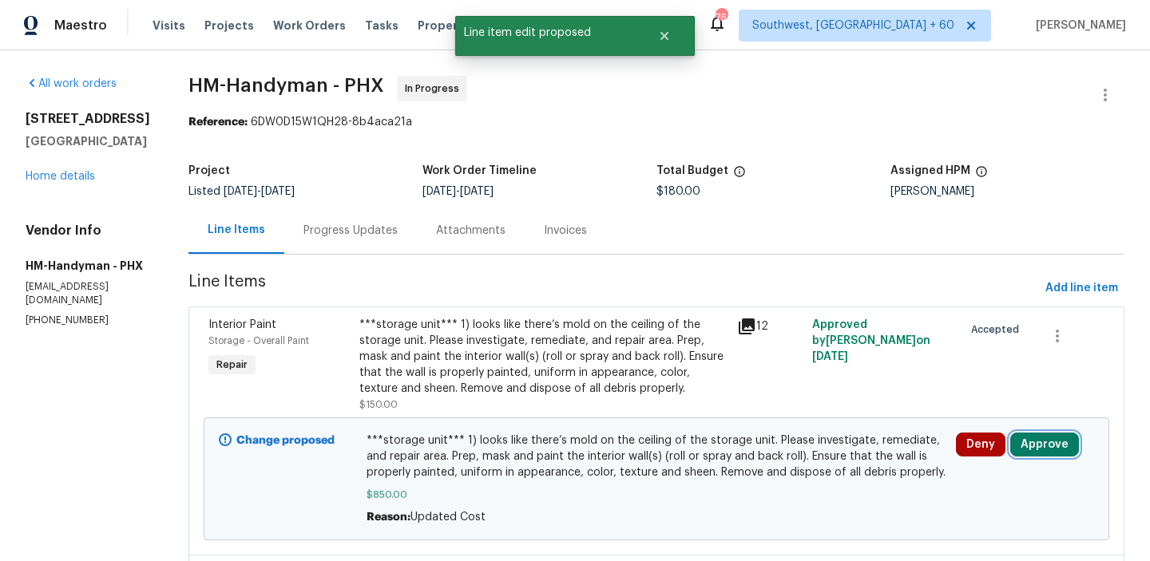
click at [1044, 442] on button "Approve" at bounding box center [1044, 445] width 69 height 24
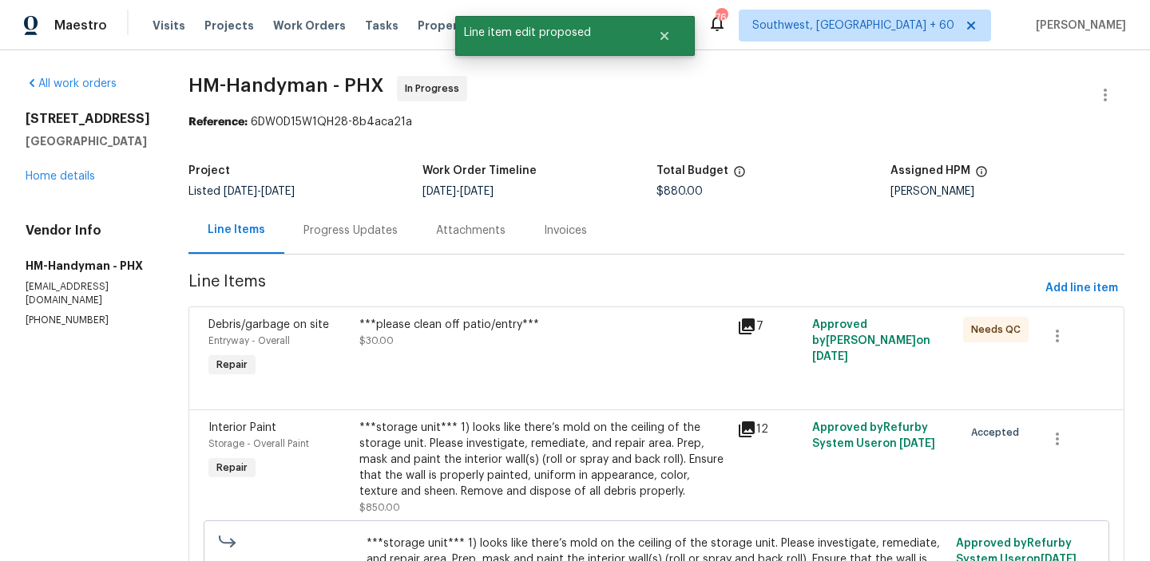
scroll to position [159, 0]
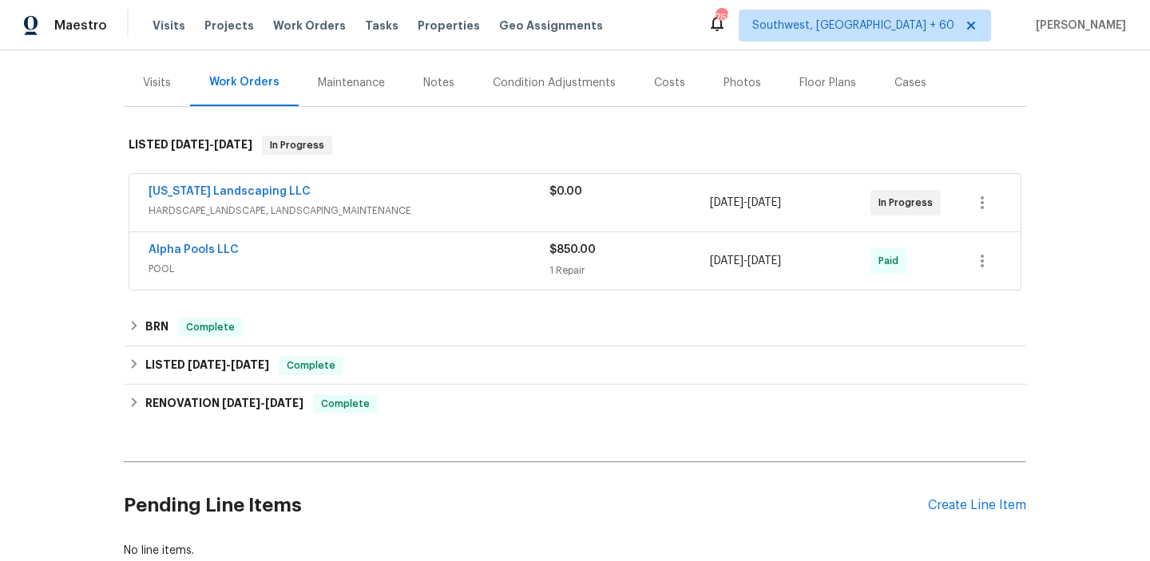
scroll to position [289, 0]
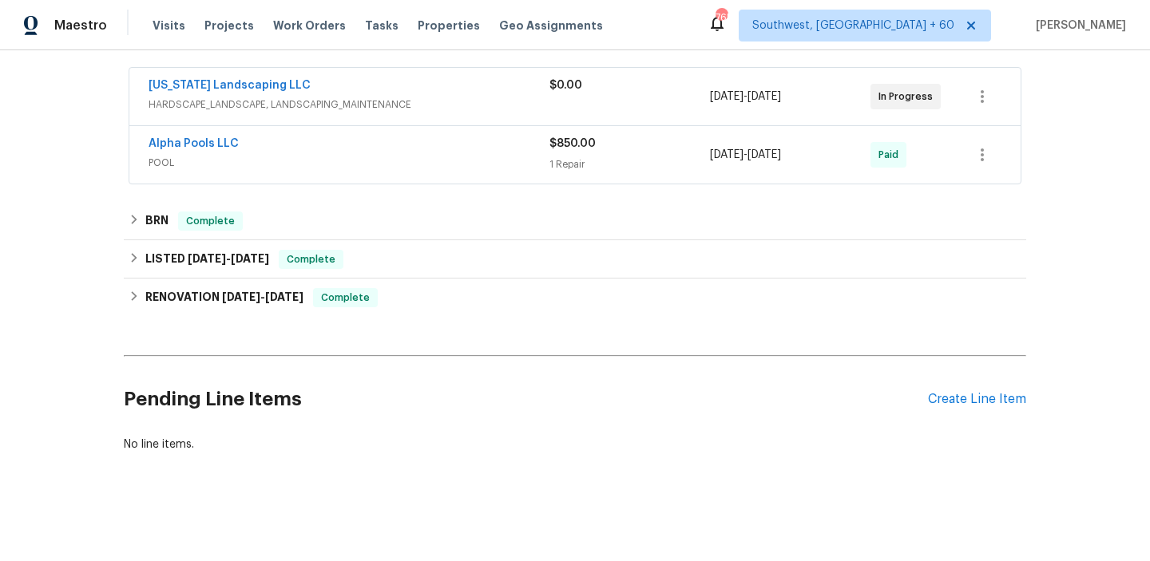
click at [100, 225] on div "Back to all projects [STREET_ADDRESS] 3 Beds | 2 1/2 Baths | Total: 1475 ft² | …" at bounding box center [575, 305] width 1150 height 511
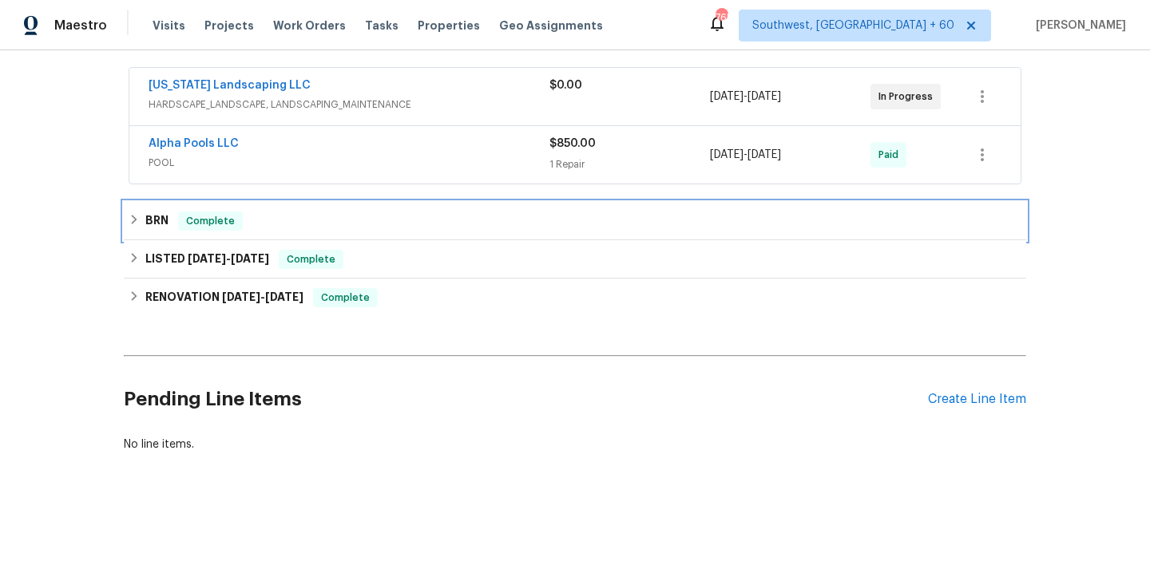
click at [178, 212] on div "Complete" at bounding box center [210, 221] width 65 height 19
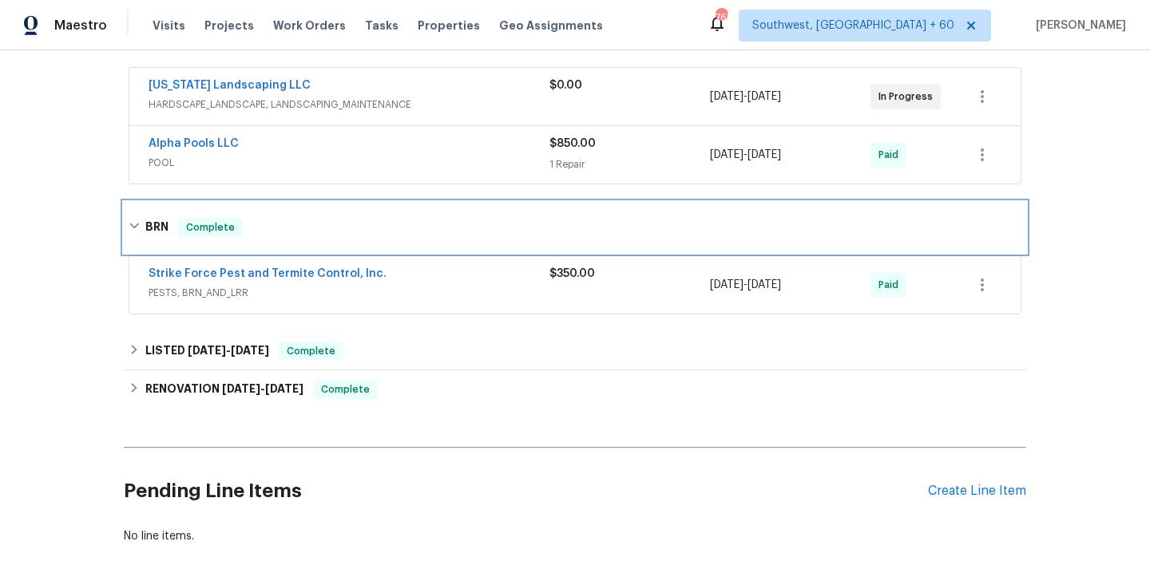
scroll to position [89, 0]
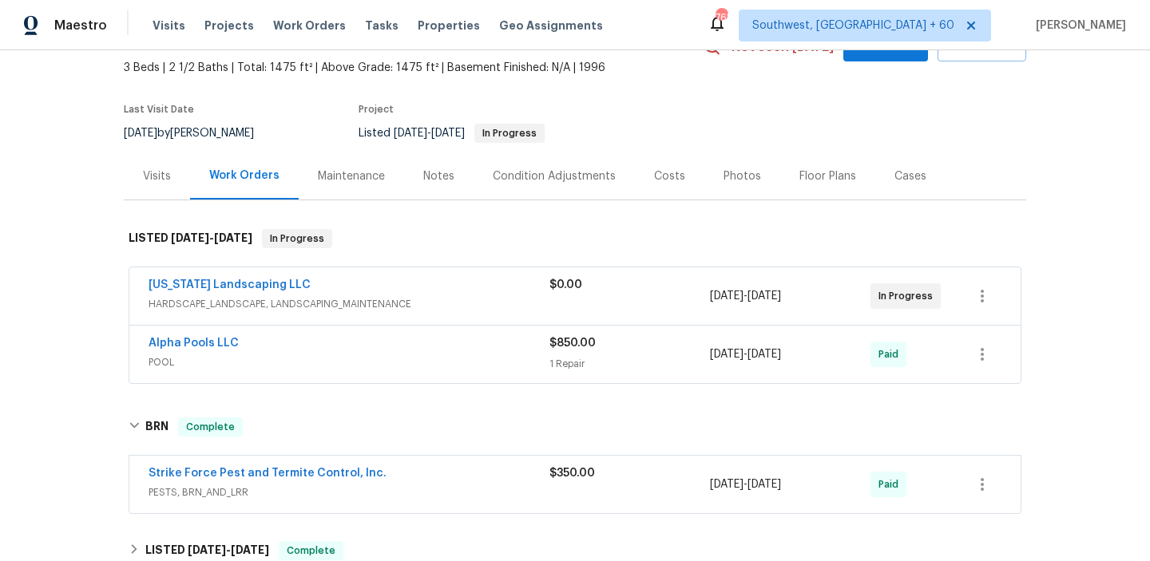
click at [346, 279] on div "[US_STATE] Landscaping LLC" at bounding box center [349, 286] width 401 height 19
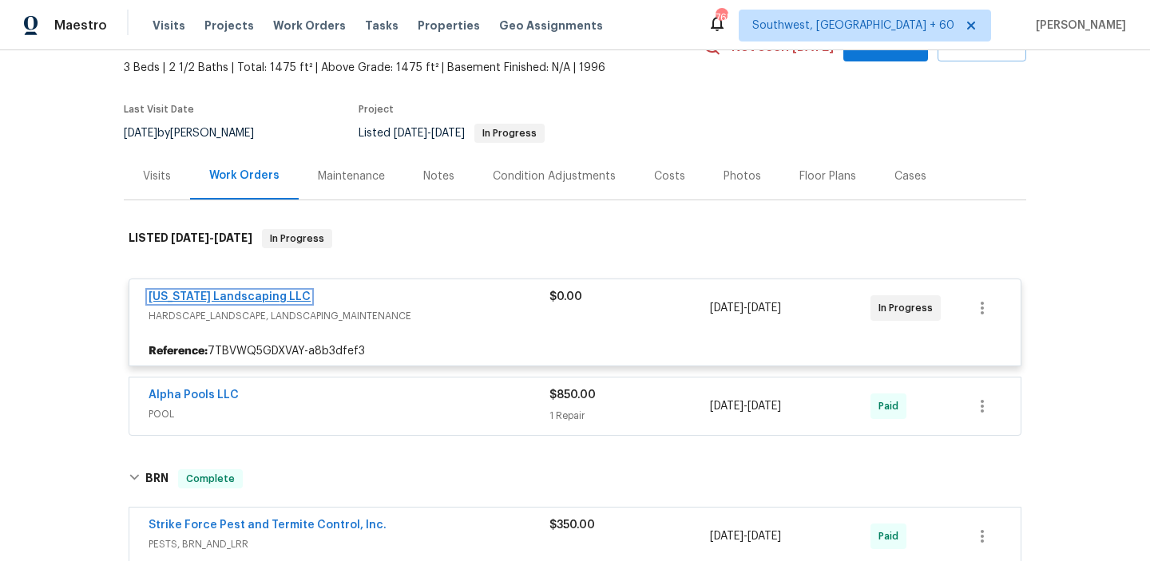
click at [283, 292] on link "[US_STATE] Landscaping LLC" at bounding box center [230, 296] width 162 height 11
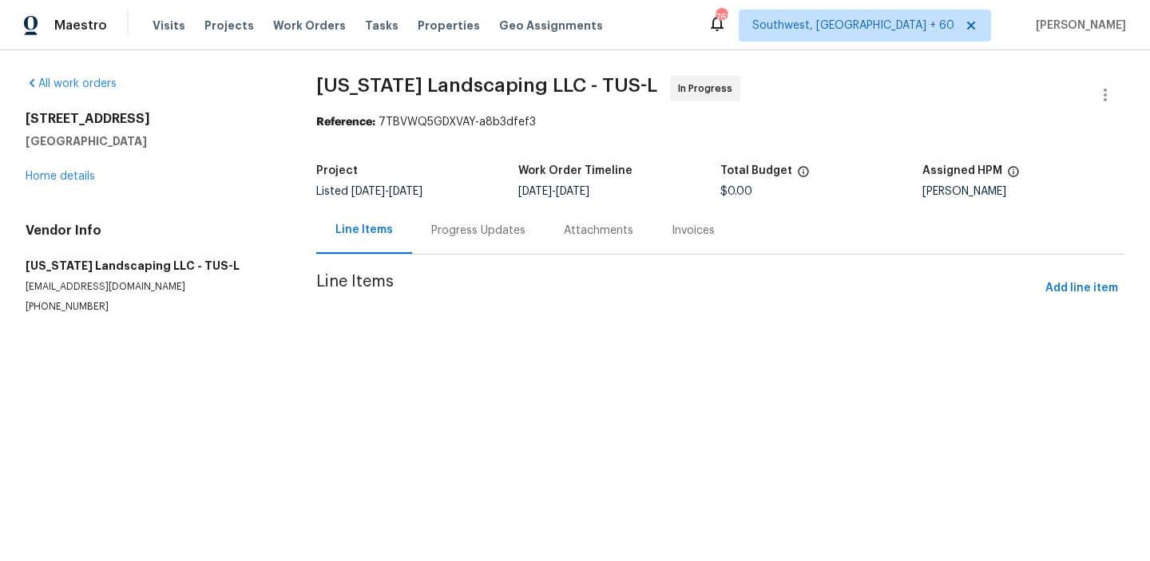
click at [488, 245] on div "Progress Updates" at bounding box center [478, 230] width 133 height 47
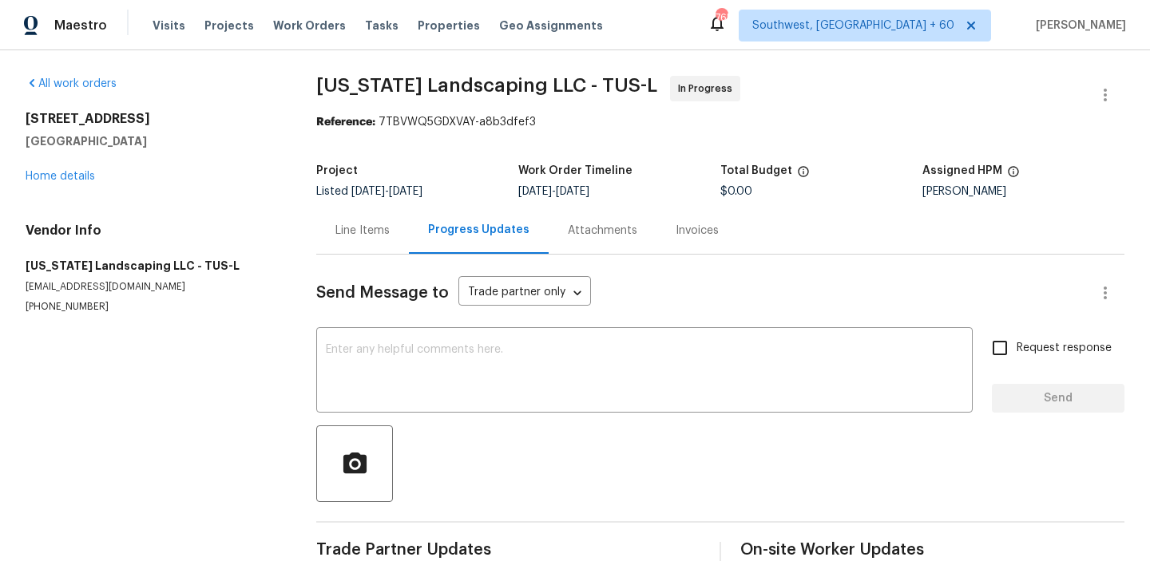
scroll to position [32, 0]
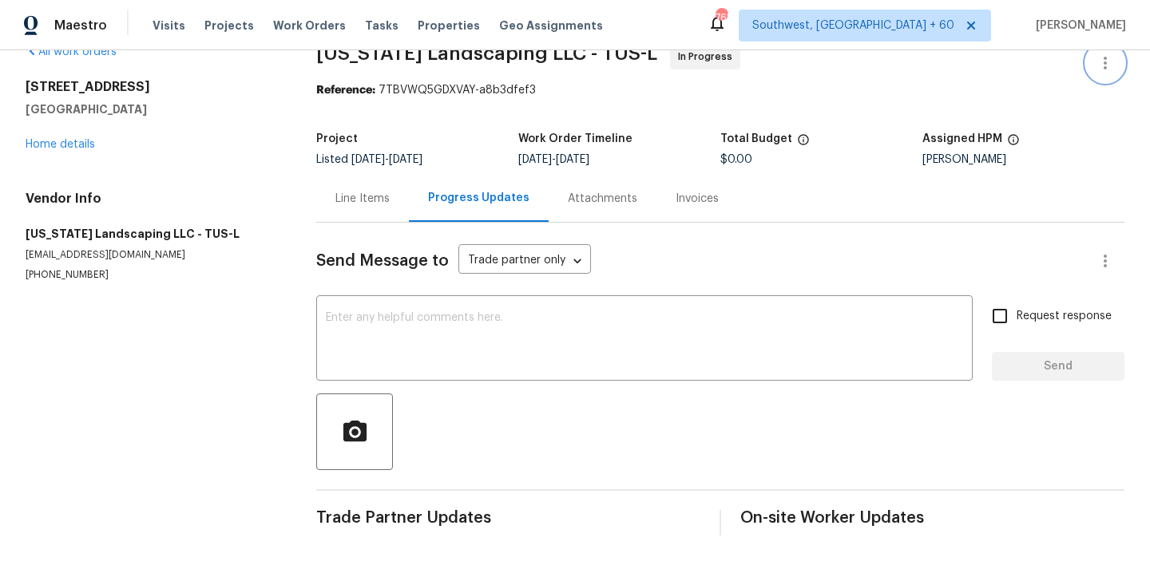
click at [1102, 63] on icon "button" at bounding box center [1104, 62] width 19 height 19
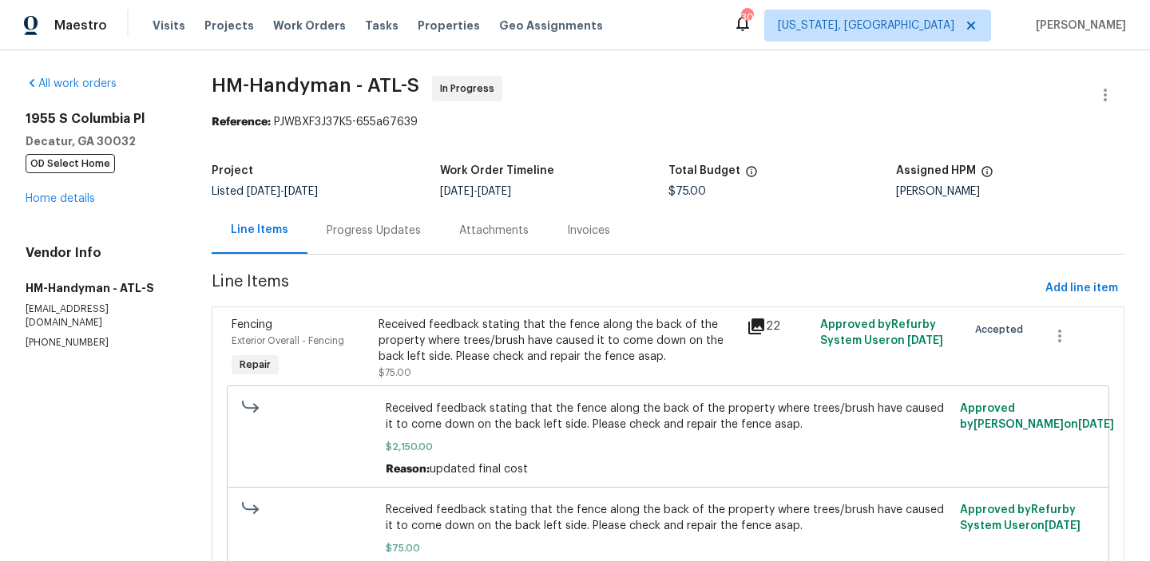
scroll to position [93, 0]
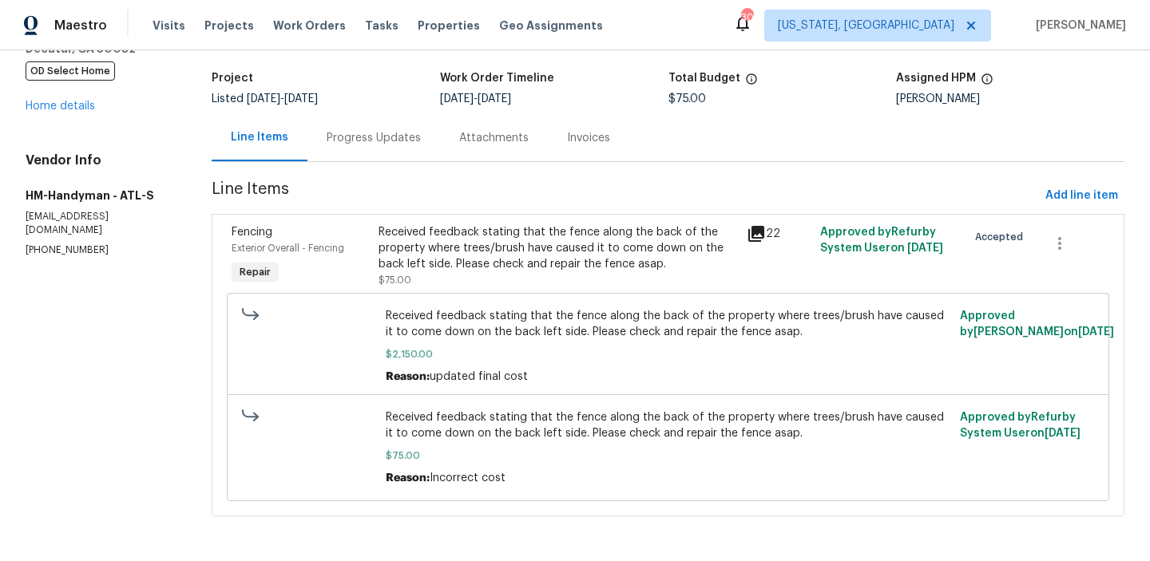
click at [383, 145] on div "Progress Updates" at bounding box center [373, 137] width 133 height 47
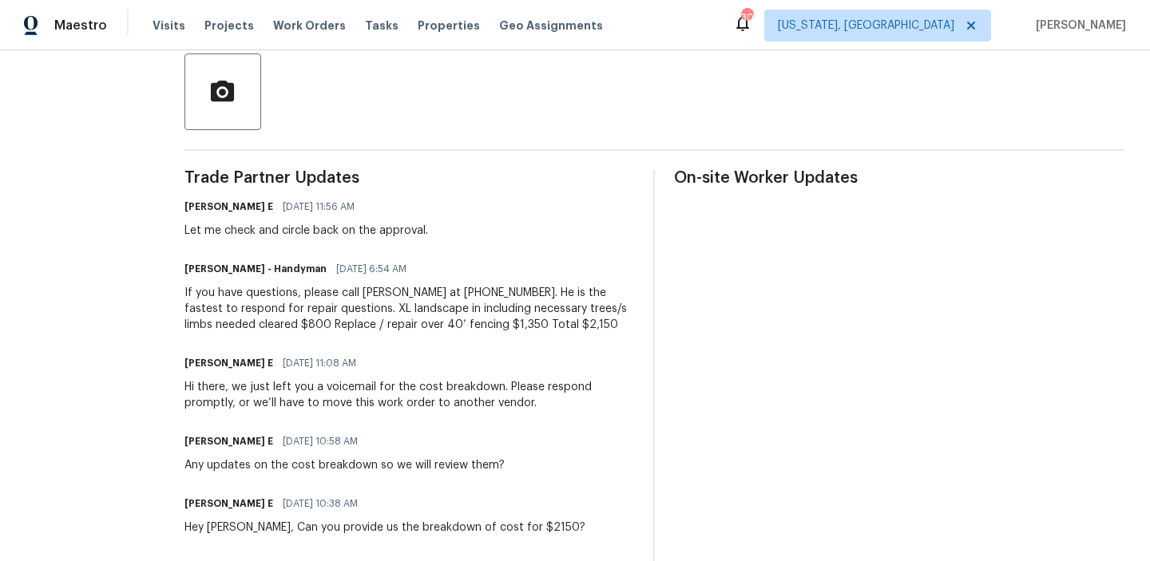
scroll to position [377, 0]
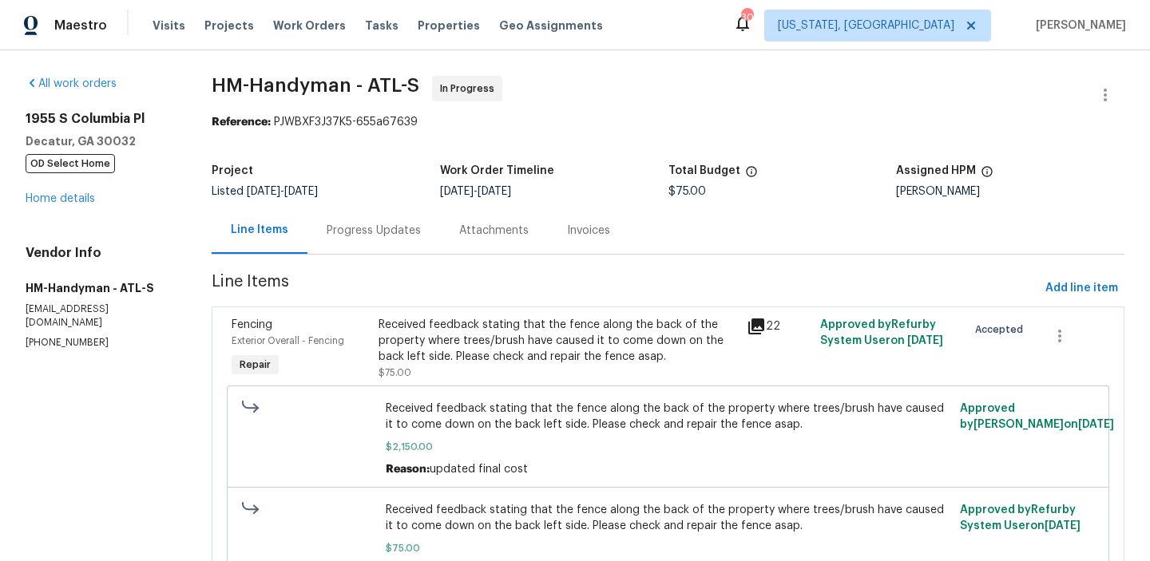
click at [406, 257] on section "HM-Handyman - ATL-S In Progress Reference: PJWBXF3J37K5-655a67639 Project Liste…" at bounding box center [668, 352] width 913 height 553
click at [388, 237] on div "Progress Updates" at bounding box center [374, 231] width 94 height 16
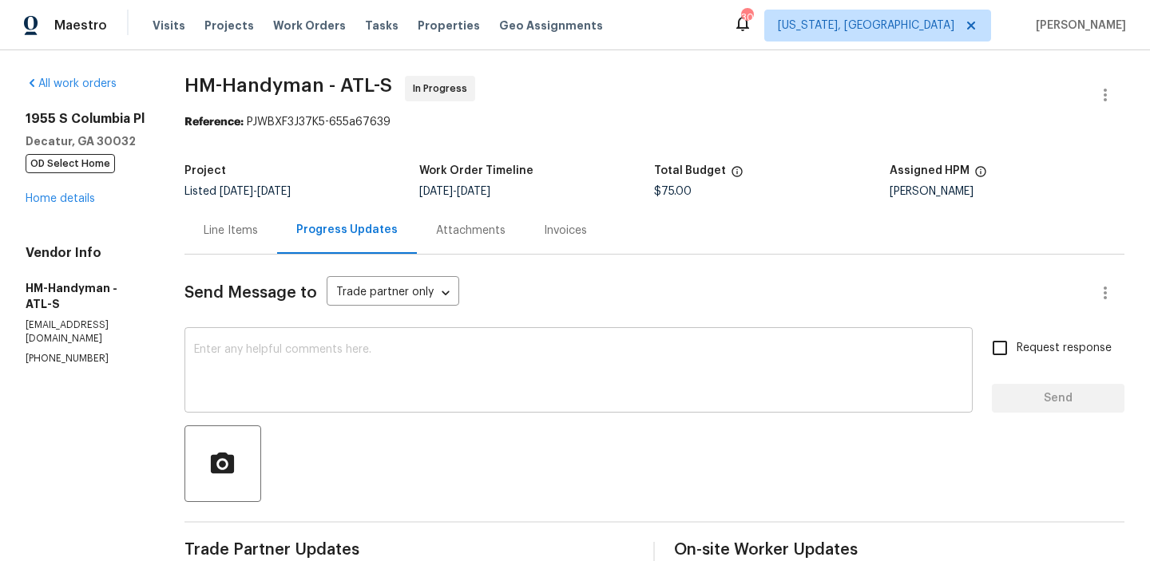
scroll to position [145, 0]
